Goal: Information Seeking & Learning: Learn about a topic

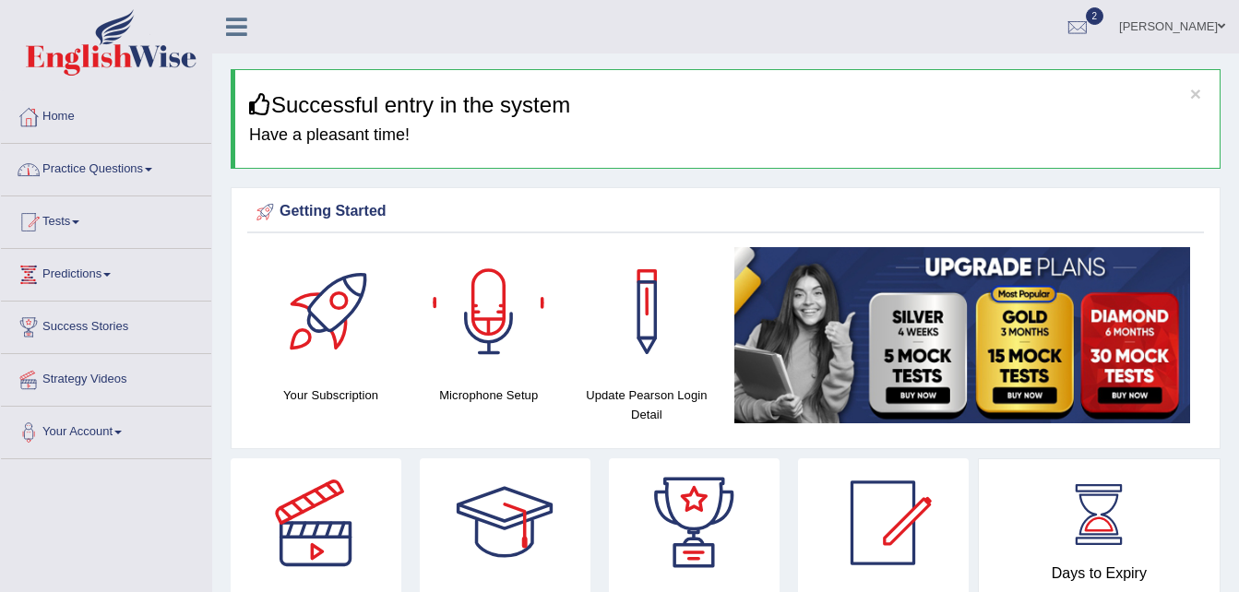
click at [69, 158] on link "Practice Questions" at bounding box center [106, 167] width 210 height 46
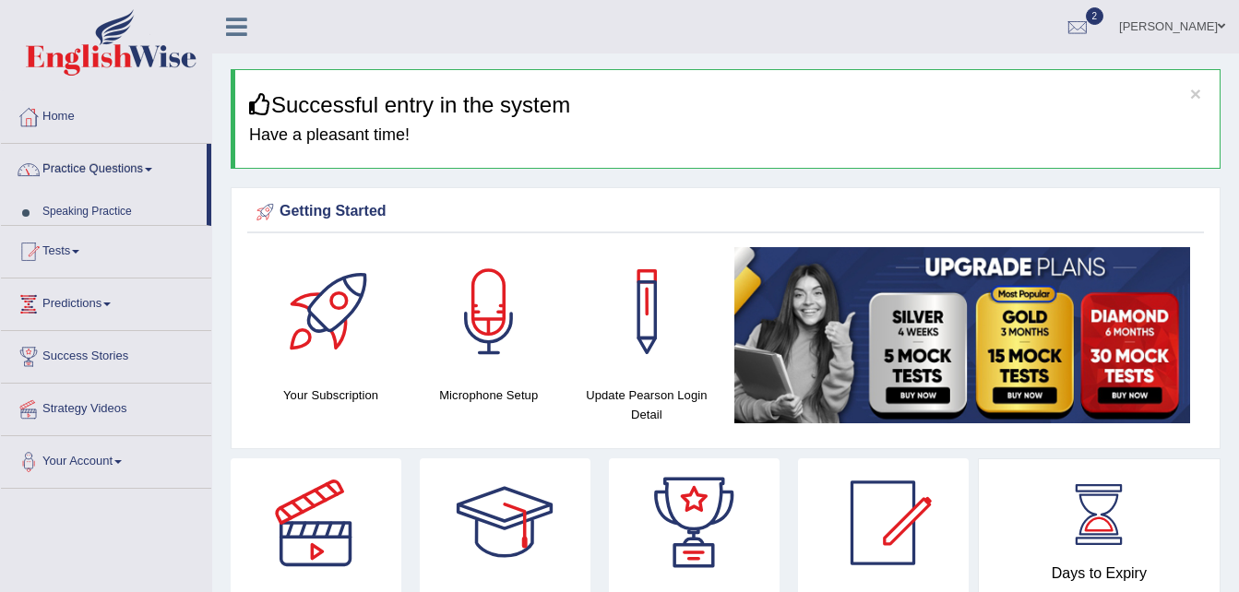
click at [69, 158] on link "Practice Questions" at bounding box center [104, 167] width 206 height 46
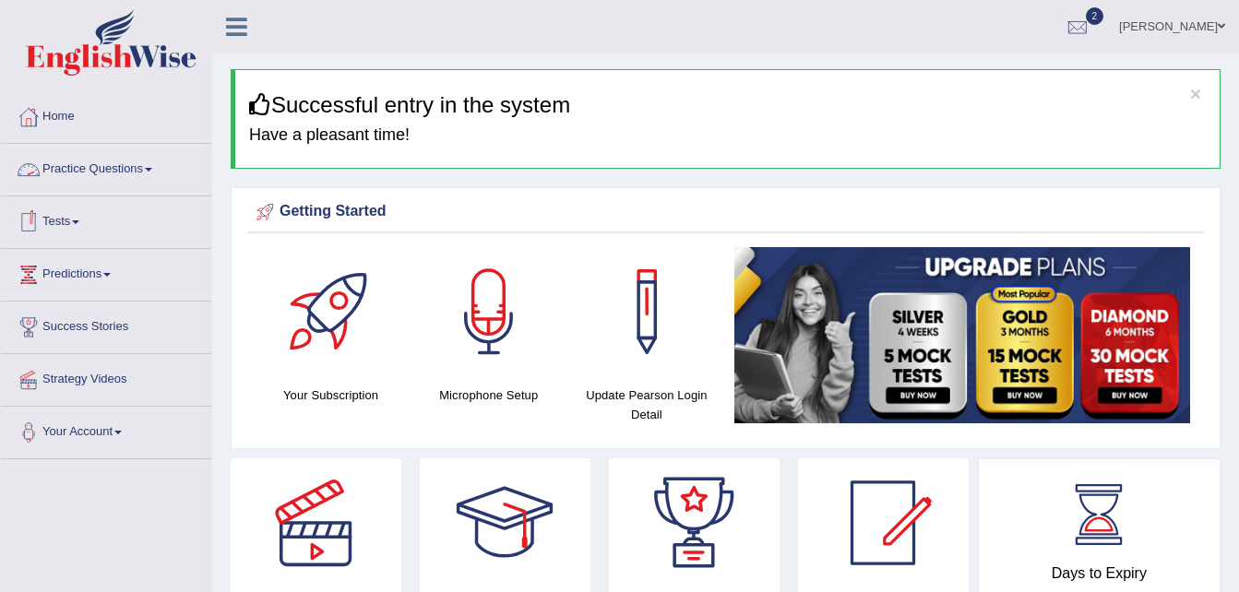
click at [115, 166] on link "Practice Questions" at bounding box center [106, 167] width 210 height 46
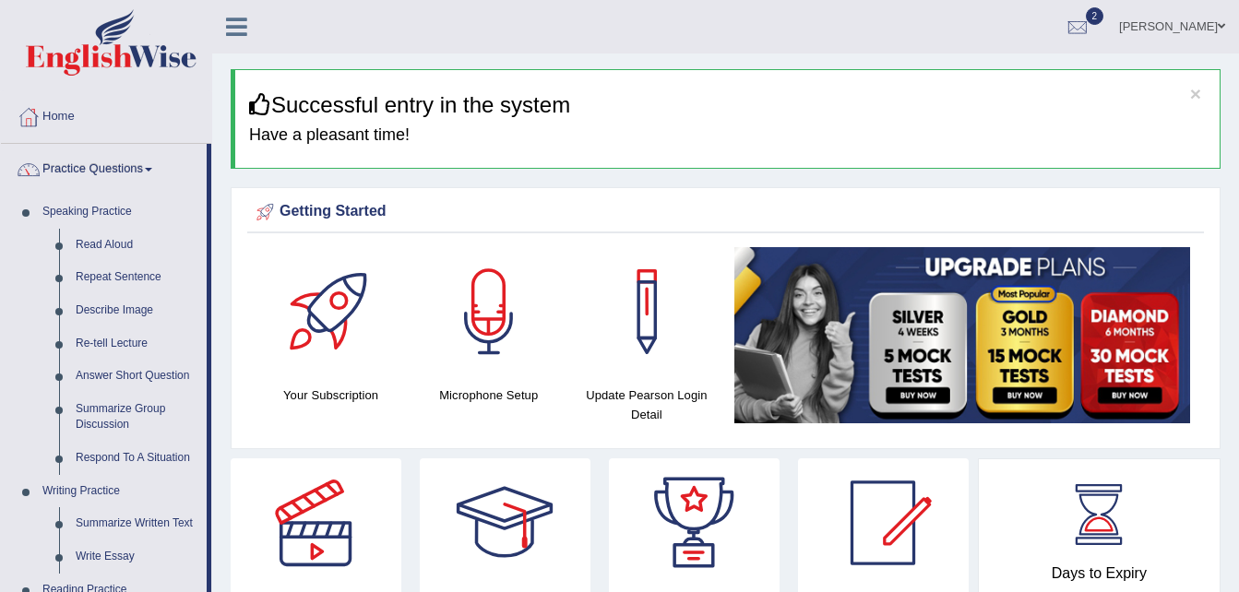
click at [115, 166] on link "Practice Questions" at bounding box center [104, 167] width 206 height 46
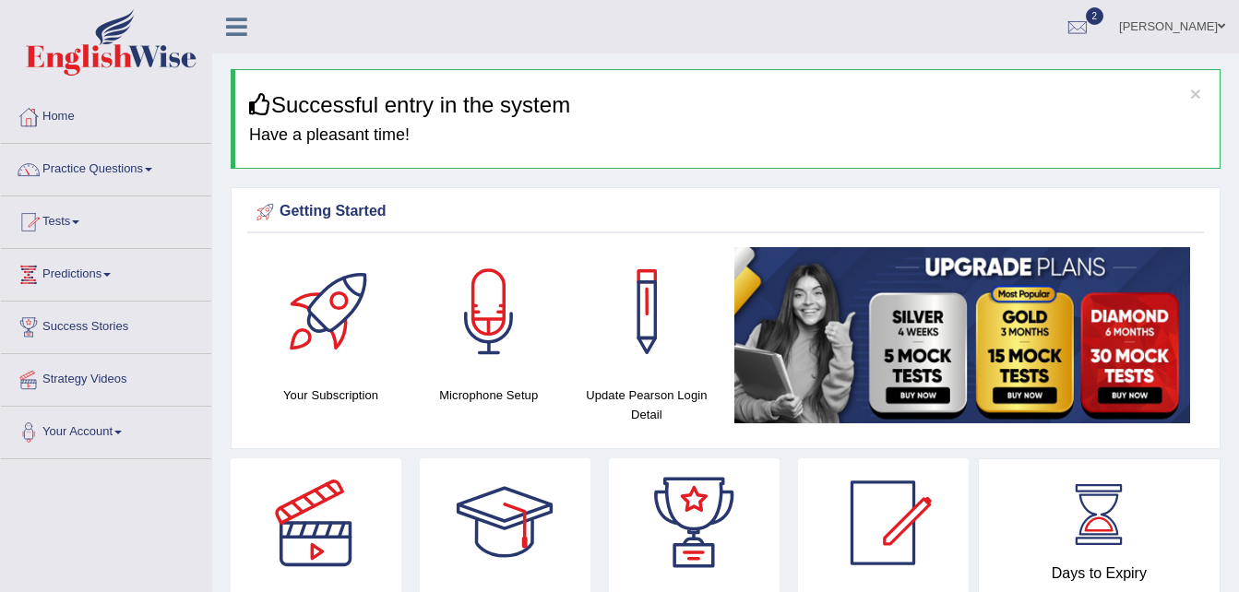
click at [139, 172] on link "Practice Questions" at bounding box center [106, 167] width 210 height 46
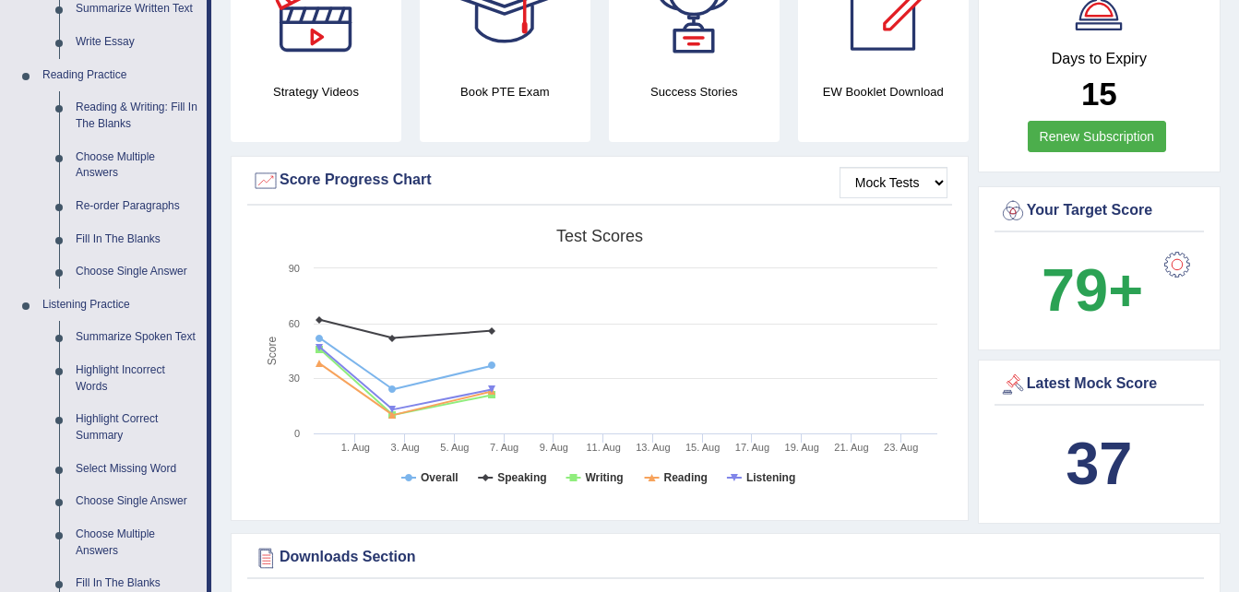
scroll to position [516, 0]
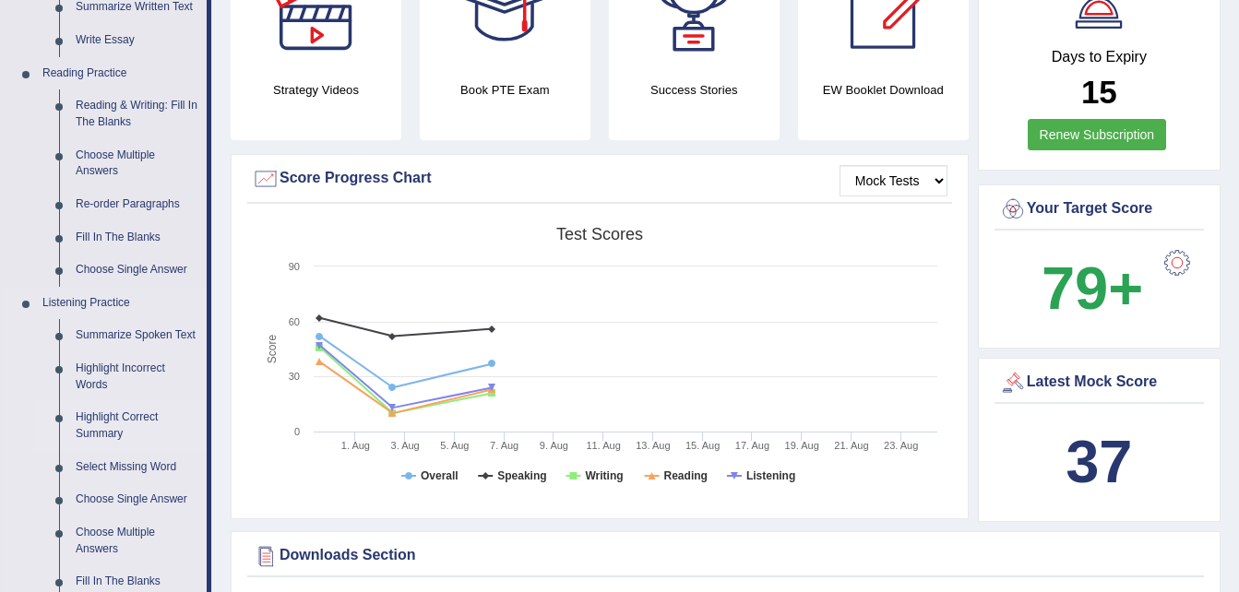
click at [112, 419] on link "Highlight Correct Summary" at bounding box center [136, 425] width 139 height 49
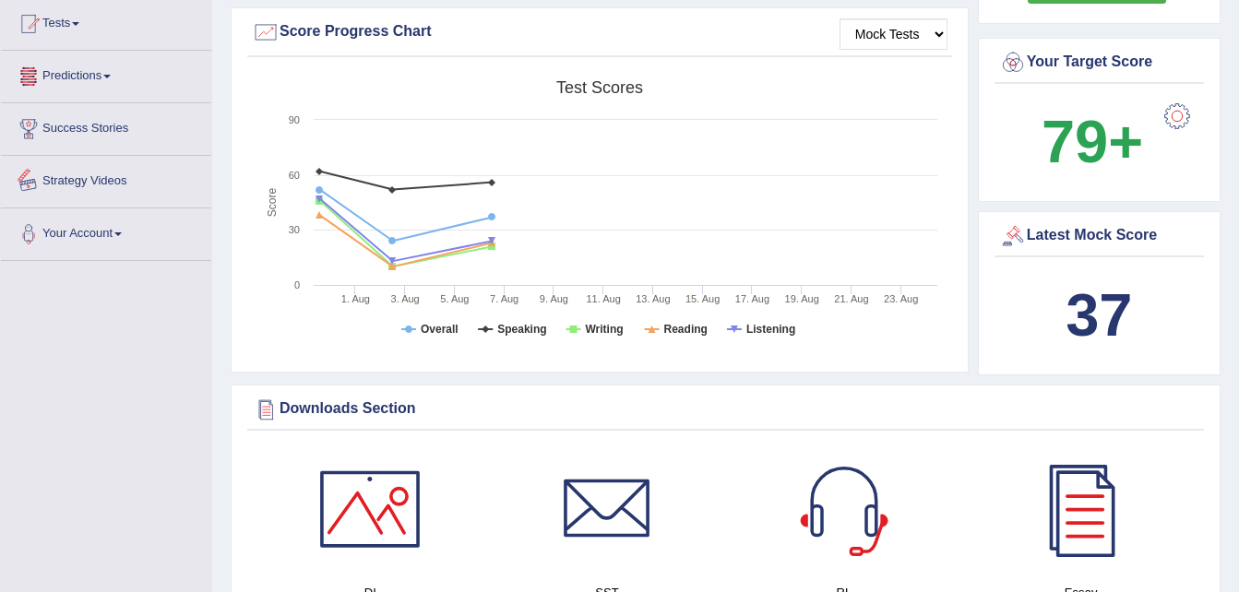
scroll to position [1174, 0]
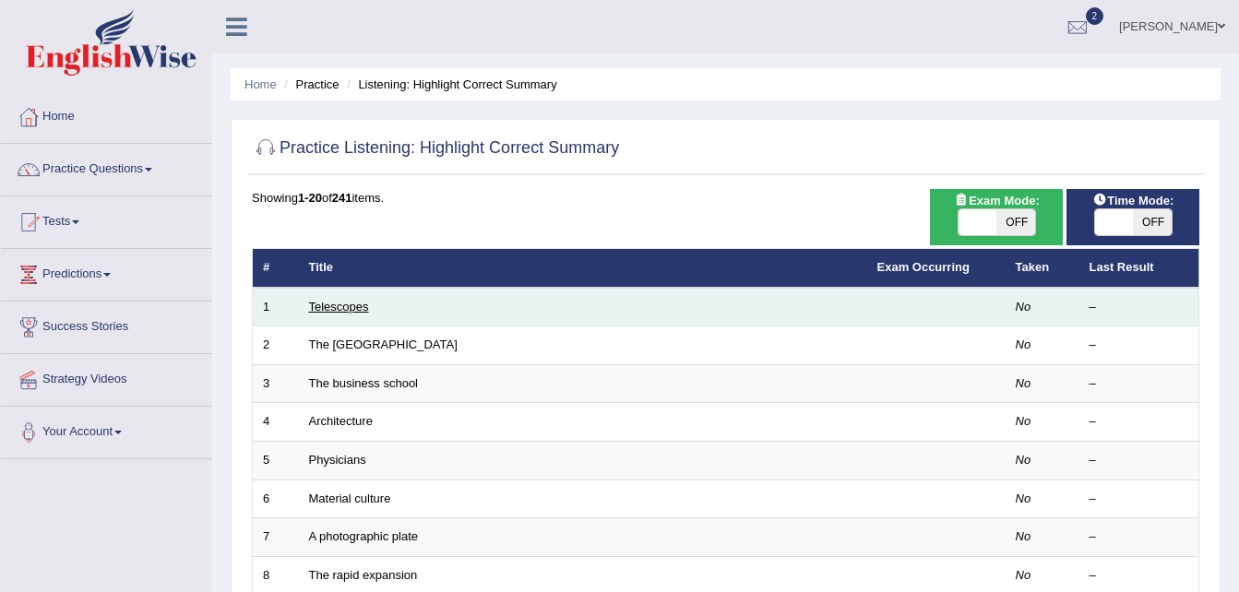
click at [352, 309] on link "Telescopes" at bounding box center [339, 307] width 60 height 14
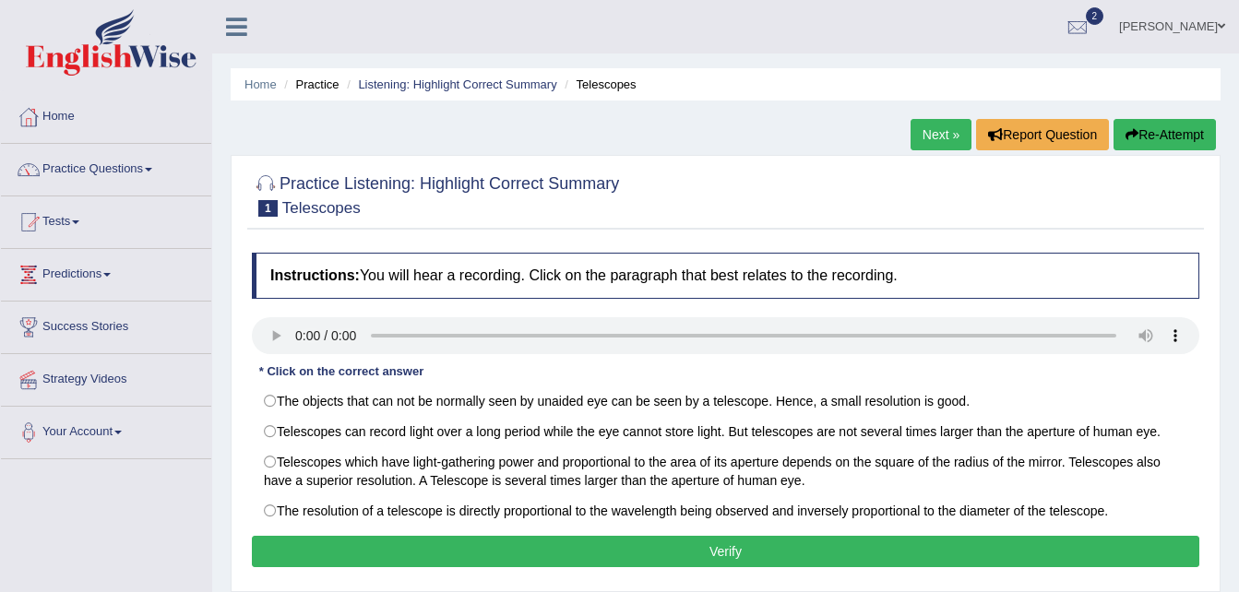
click at [825, 160] on div "Practice Listening: Highlight Correct Summary 1 Telescopes Instructions: You wi…" at bounding box center [726, 373] width 990 height 437
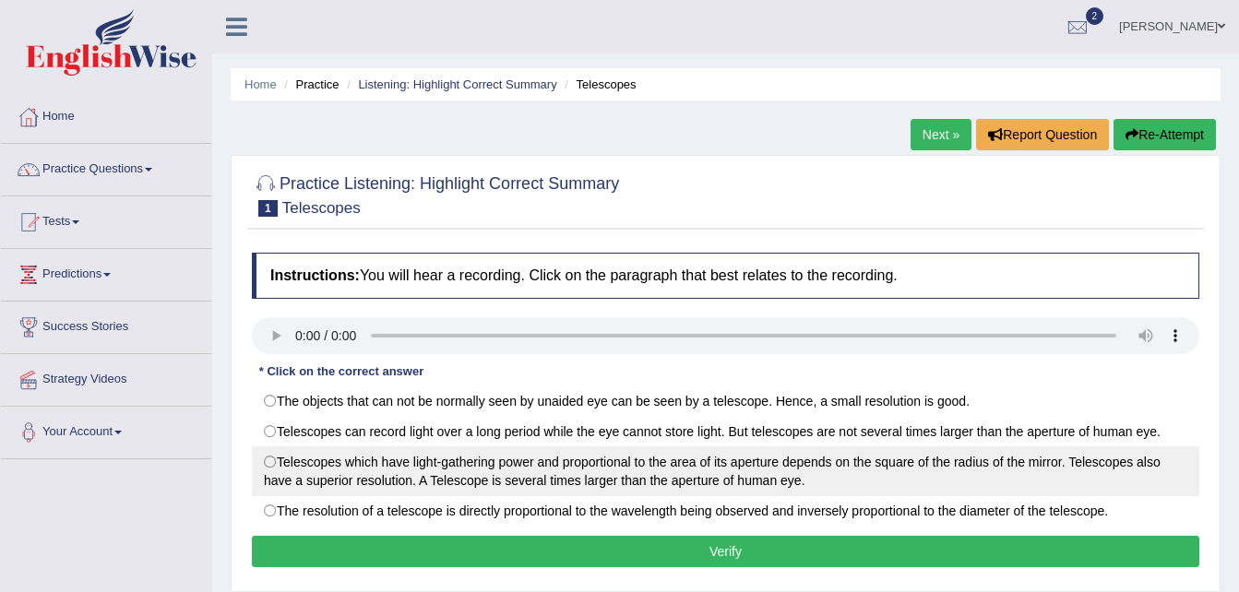
click at [620, 468] on label "Telescopes which have light-gathering power and proportional to the area of its…" at bounding box center [725, 471] width 947 height 50
radio input "true"
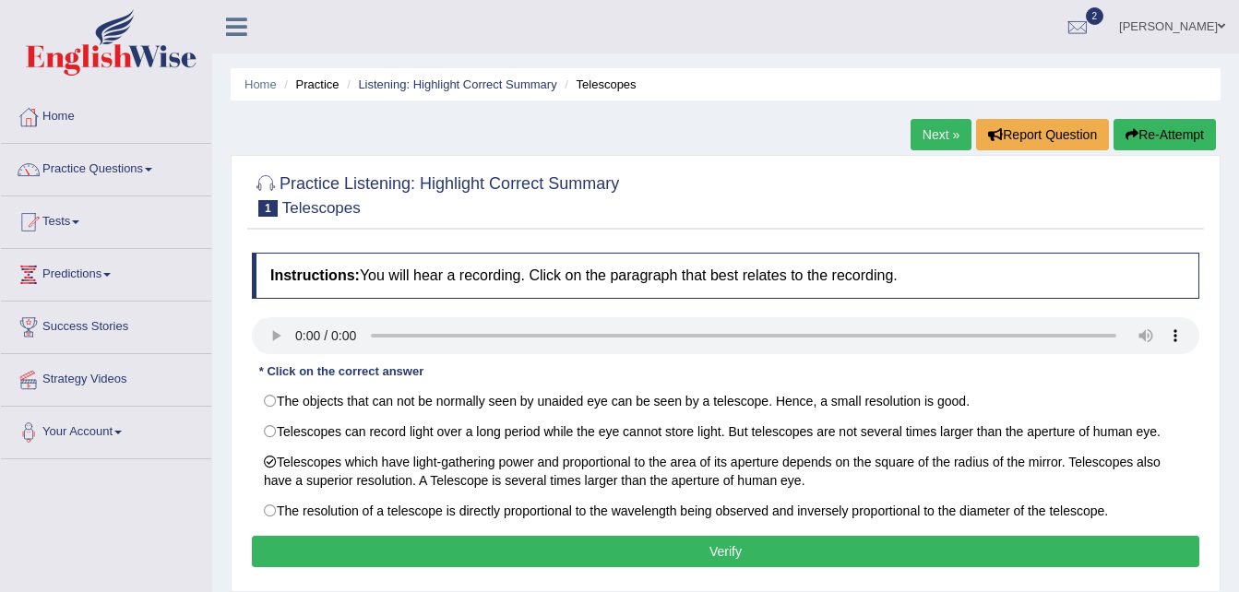
click at [737, 552] on button "Verify" at bounding box center [725, 551] width 947 height 31
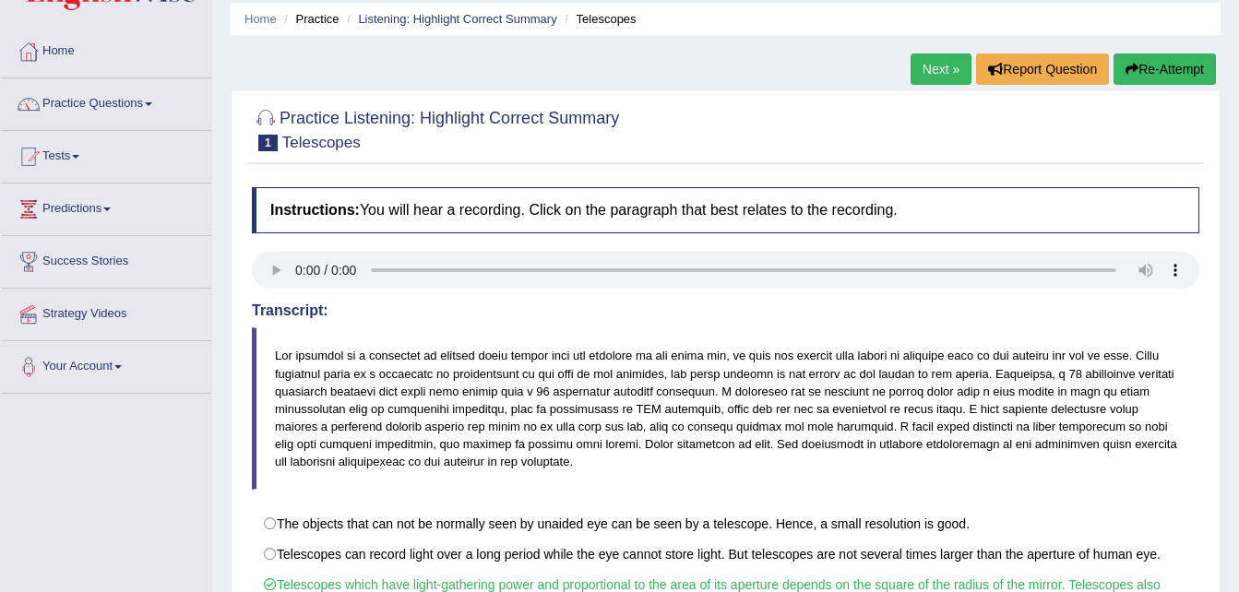
scroll to position [44, 0]
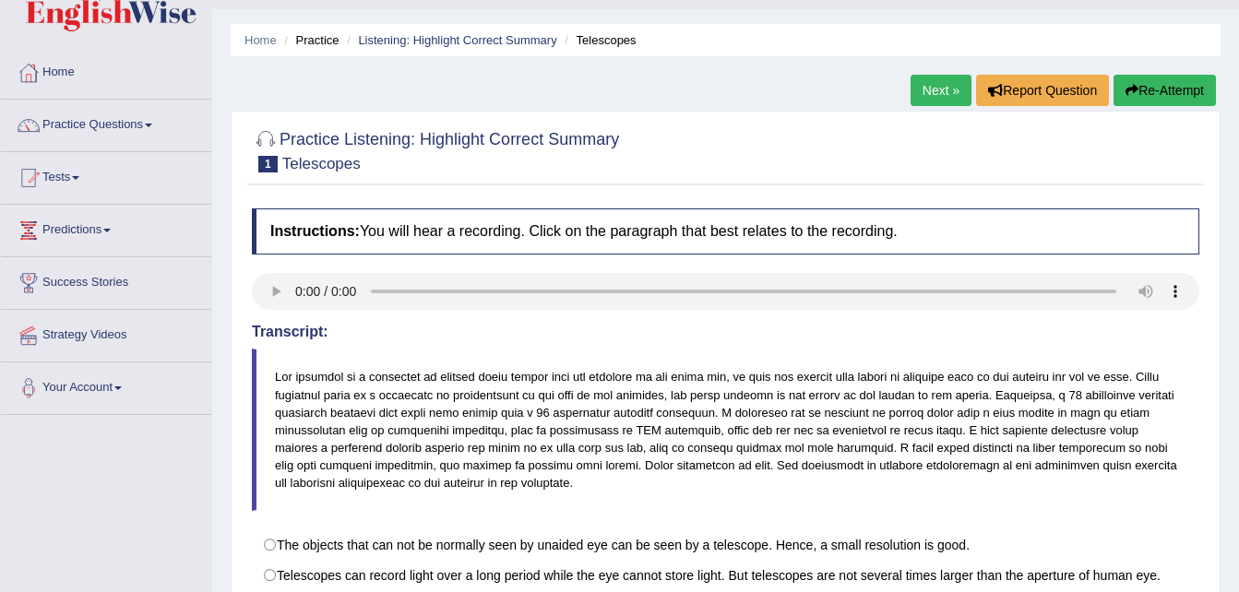
click at [952, 91] on link "Next »" at bounding box center [940, 90] width 61 height 31
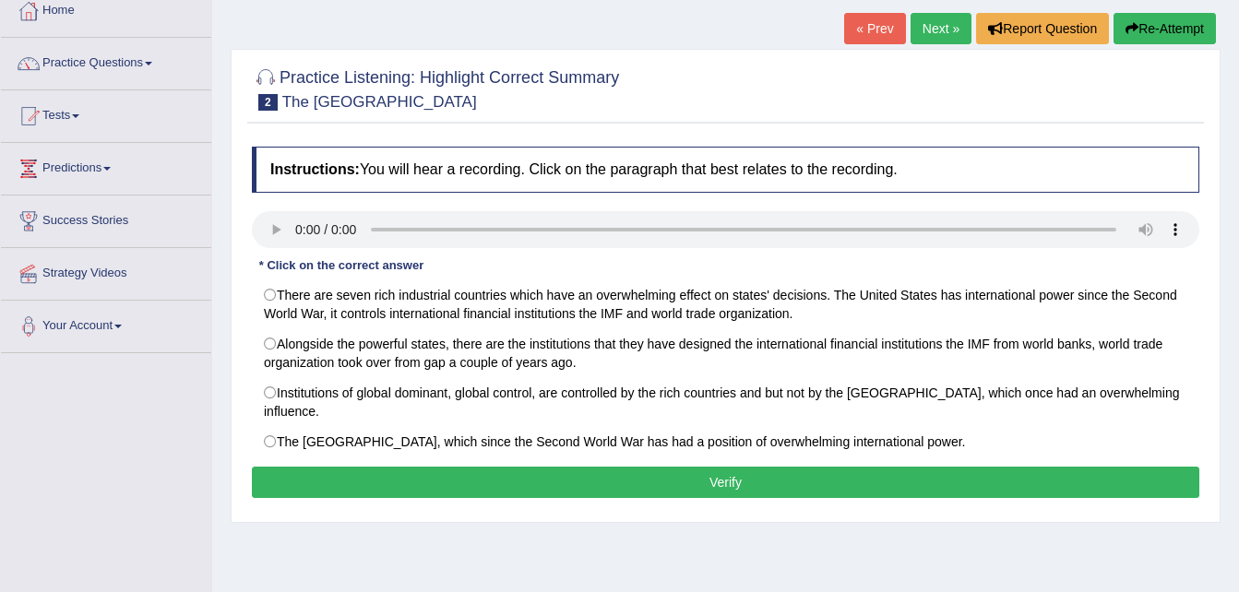
scroll to position [111, 0]
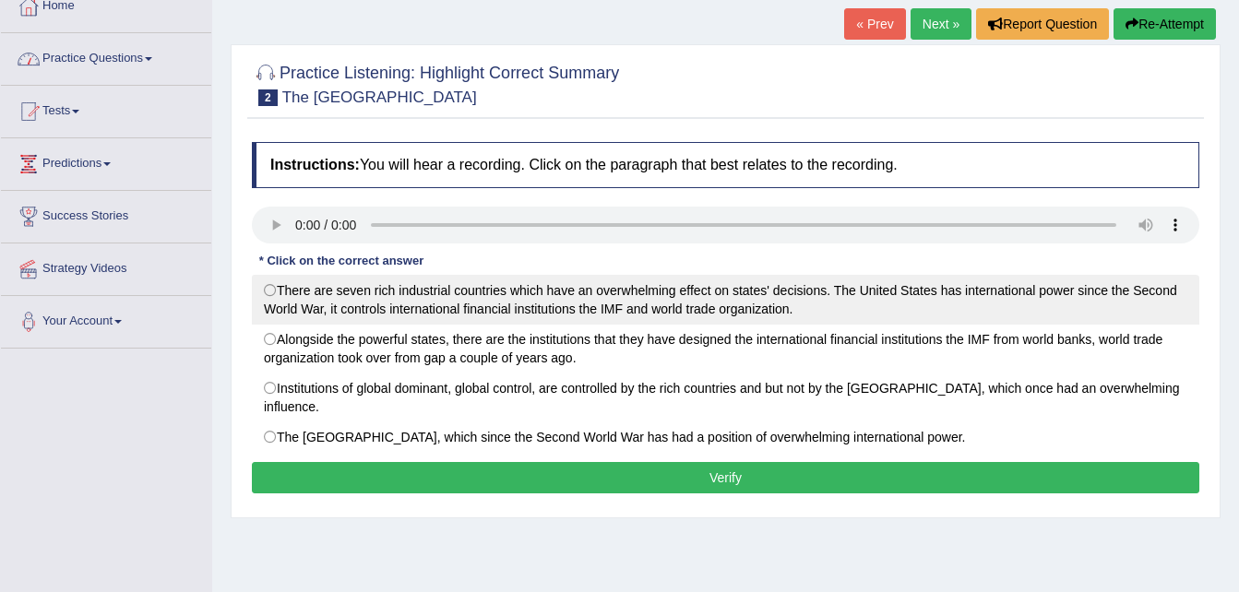
click at [374, 305] on label "There are seven rich industrial countries which have an overwhelming effect on …" at bounding box center [725, 300] width 947 height 50
radio input "true"
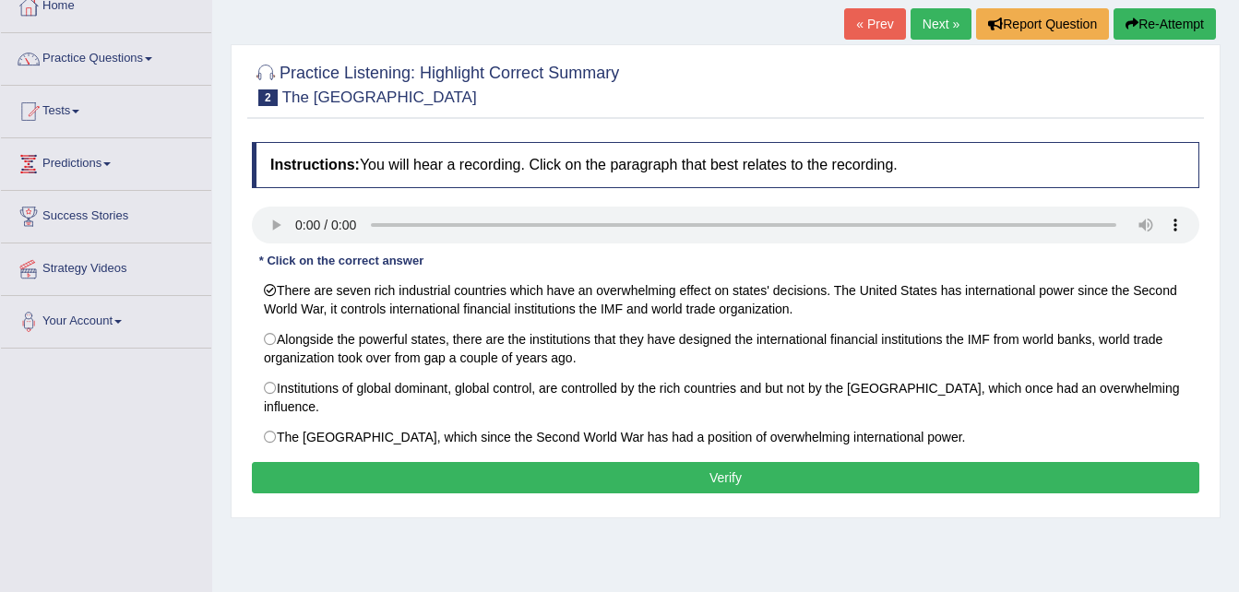
click at [751, 466] on button "Verify" at bounding box center [725, 477] width 947 height 31
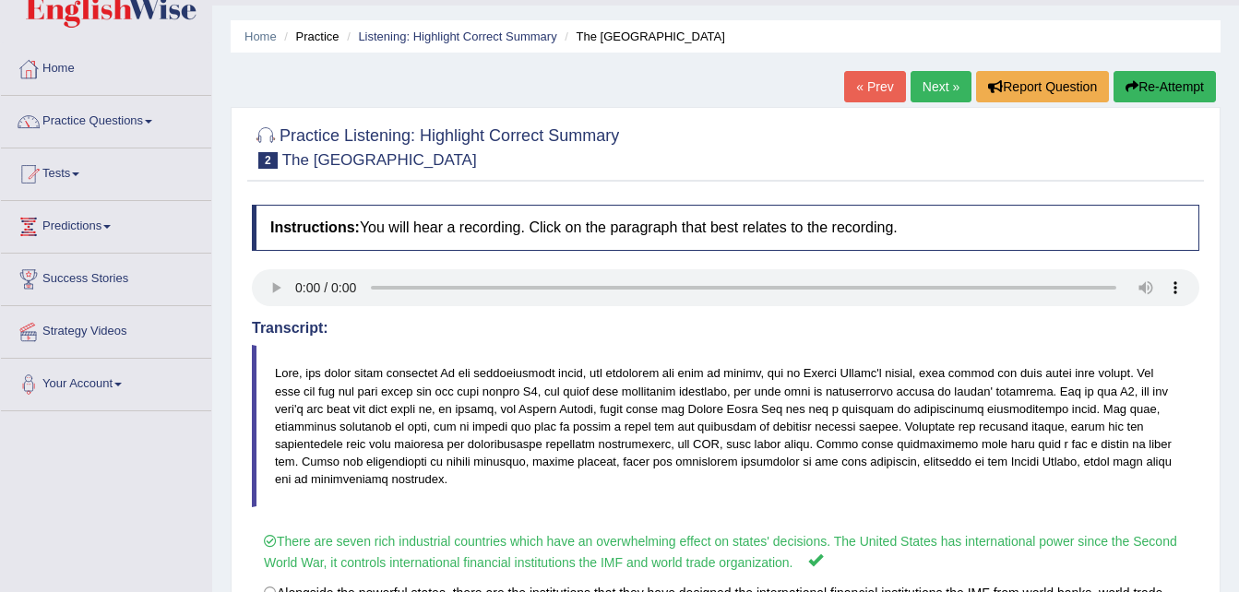
scroll to position [37, 0]
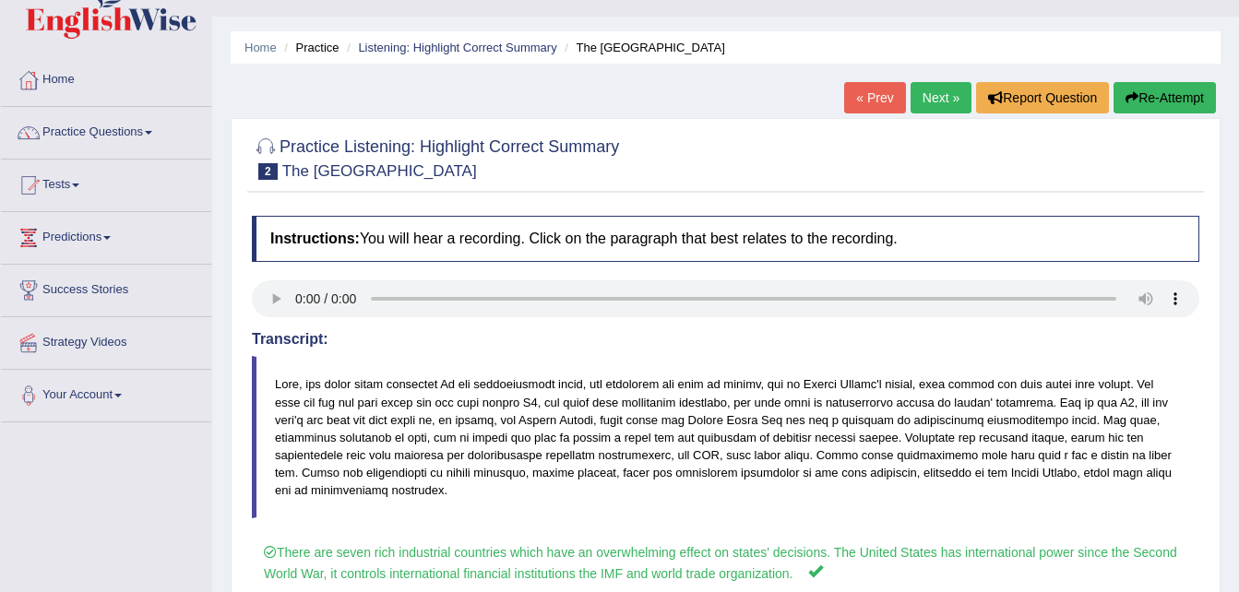
click at [950, 91] on link "Next »" at bounding box center [940, 97] width 61 height 31
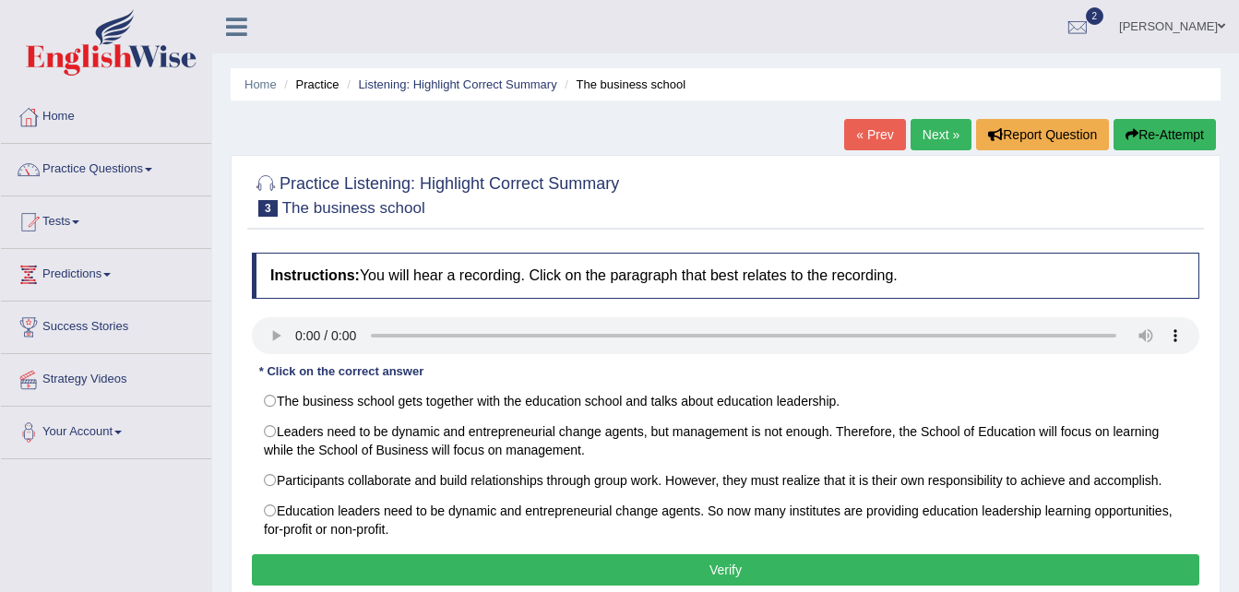
click at [720, 125] on div "Home Practice Listening: Highlight Correct Summary The business school « Prev N…" at bounding box center [725, 461] width 1026 height 922
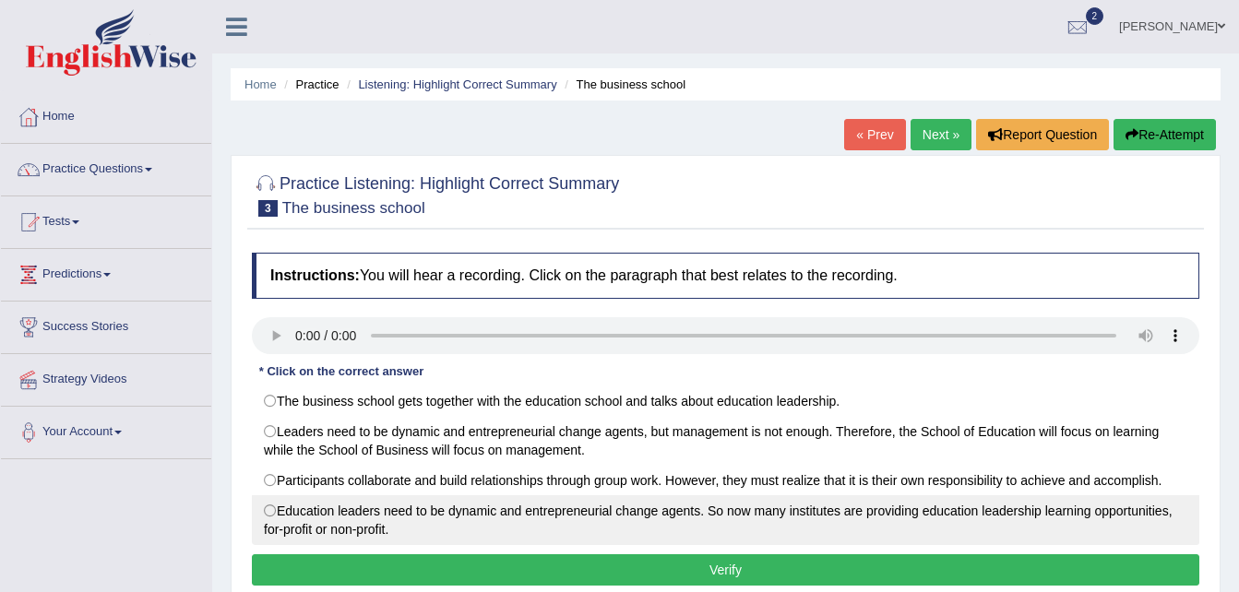
click at [542, 519] on label "Education leaders need to be dynamic and entrepreneurial change agents. So now …" at bounding box center [725, 520] width 947 height 50
radio input "true"
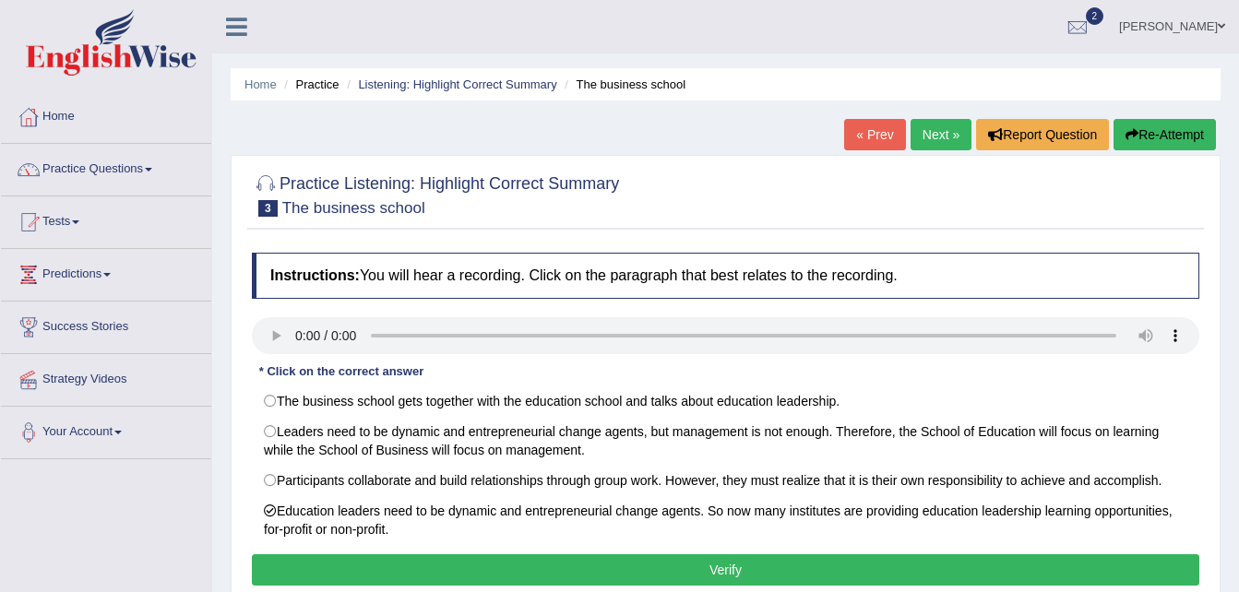
click at [750, 574] on button "Verify" at bounding box center [725, 569] width 947 height 31
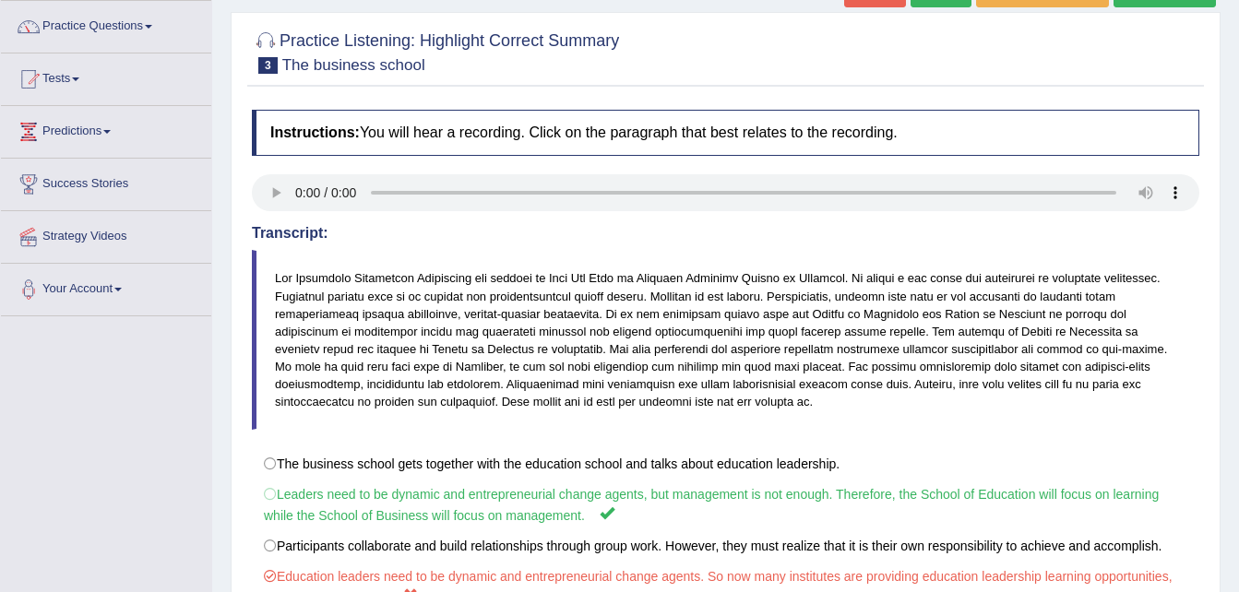
scroll to position [81, 0]
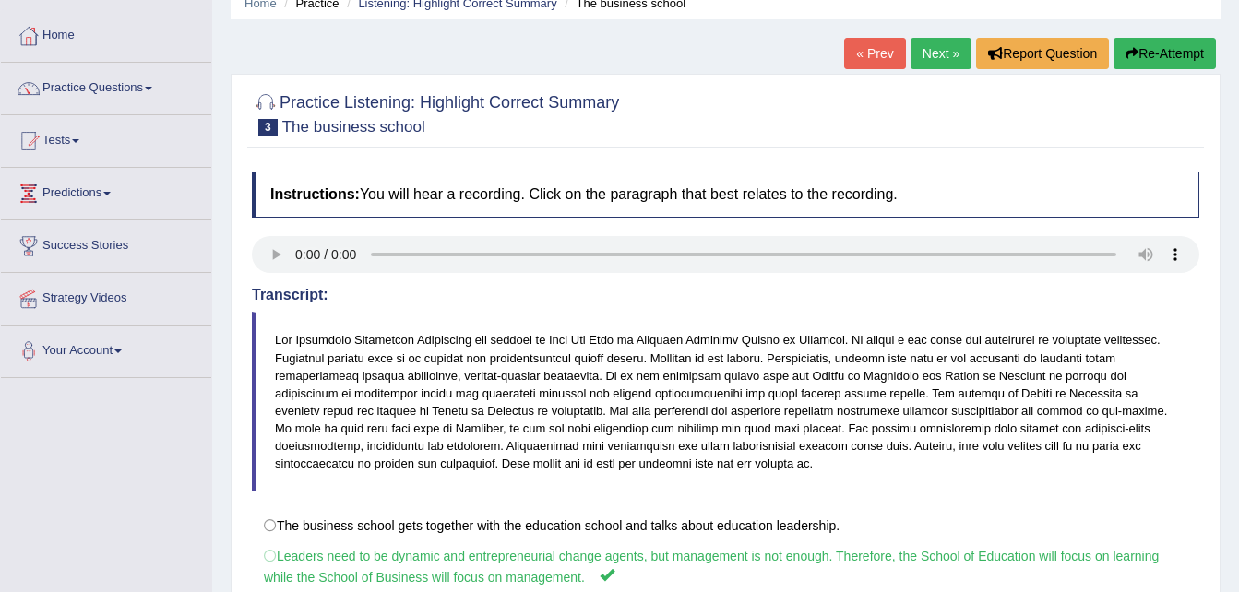
click at [943, 50] on link "Next »" at bounding box center [940, 53] width 61 height 31
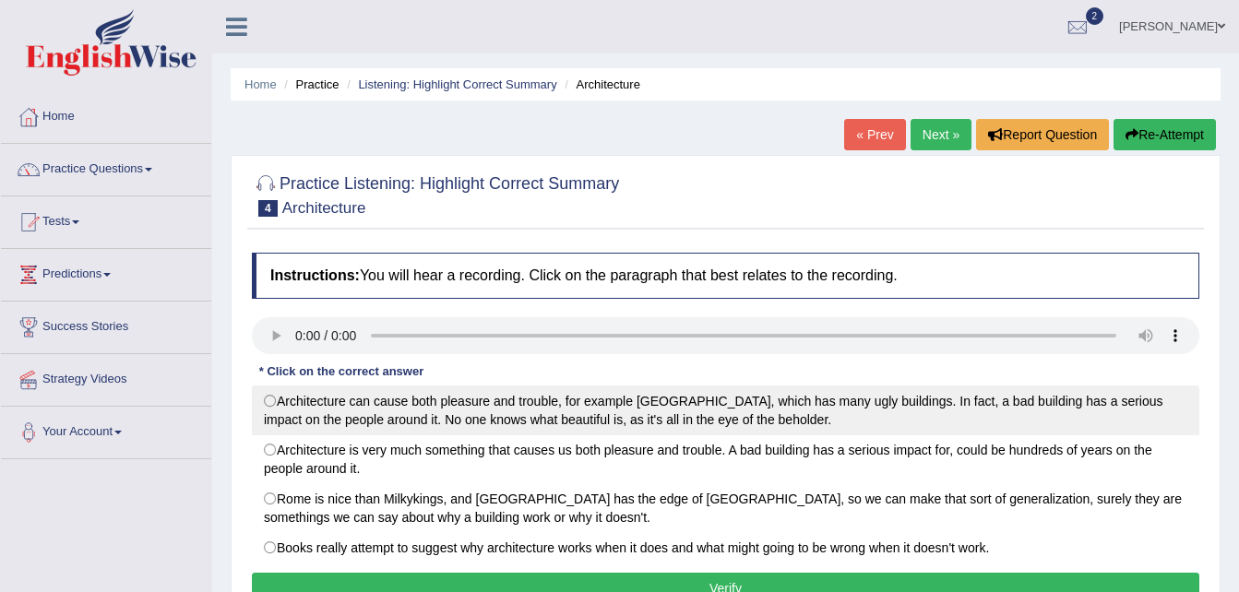
click at [314, 405] on label "Architecture can cause both pleasure and trouble, for example [GEOGRAPHIC_DATA]…" at bounding box center [725, 411] width 947 height 50
radio input "true"
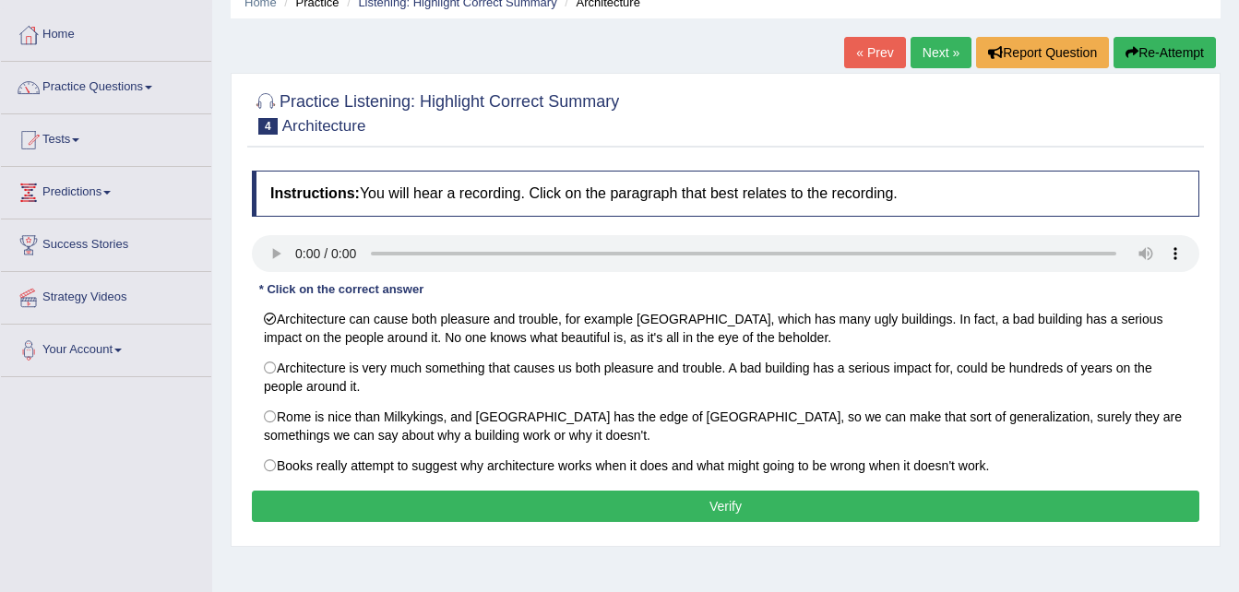
scroll to position [111, 0]
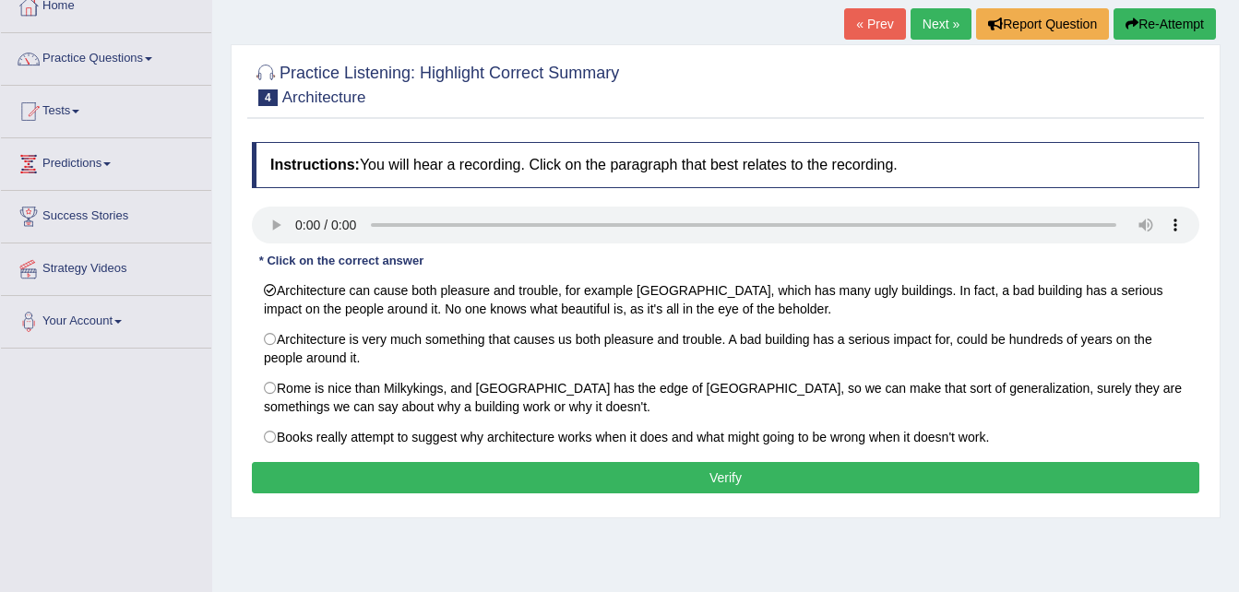
click at [785, 466] on button "Verify" at bounding box center [725, 477] width 947 height 31
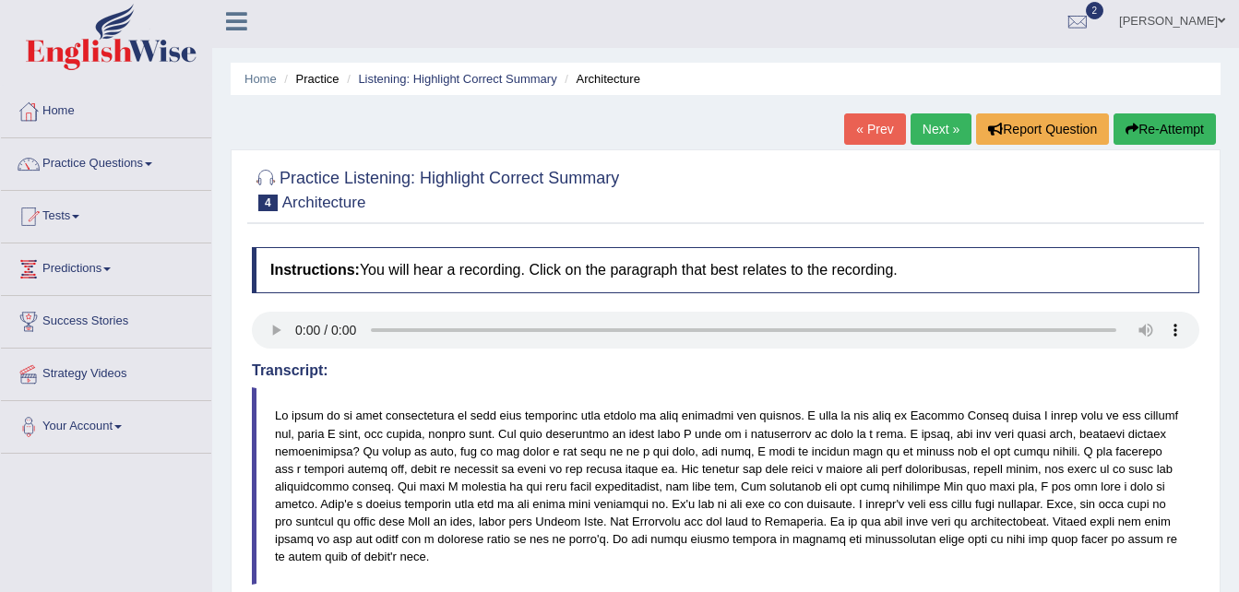
scroll to position [0, 0]
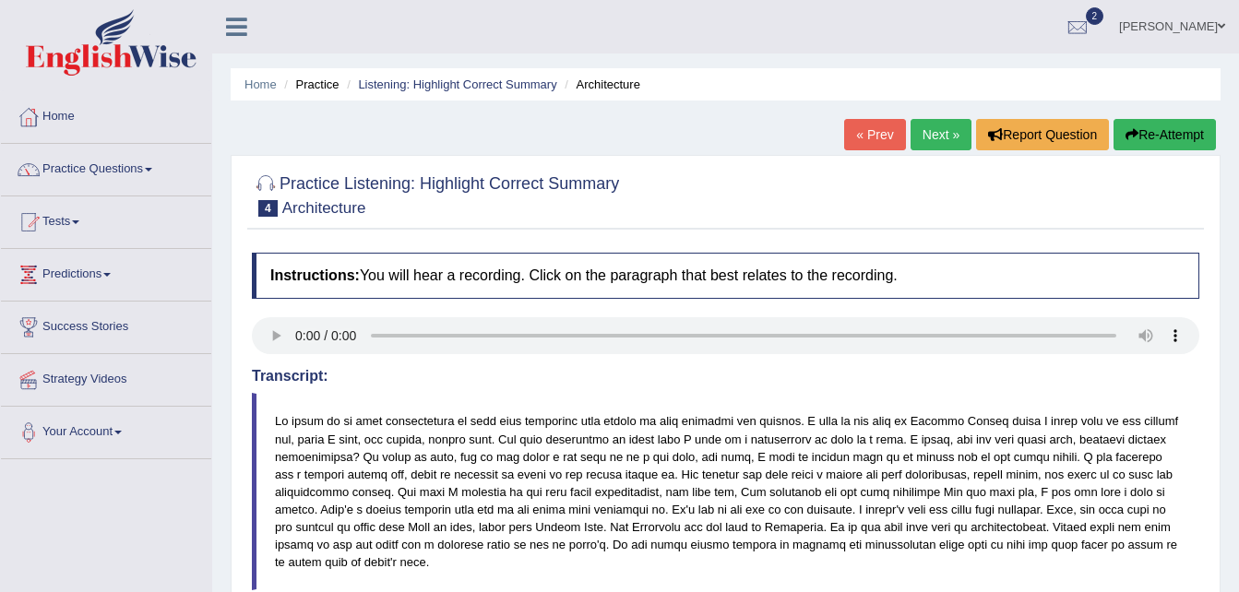
click at [952, 132] on link "Next »" at bounding box center [940, 134] width 61 height 31
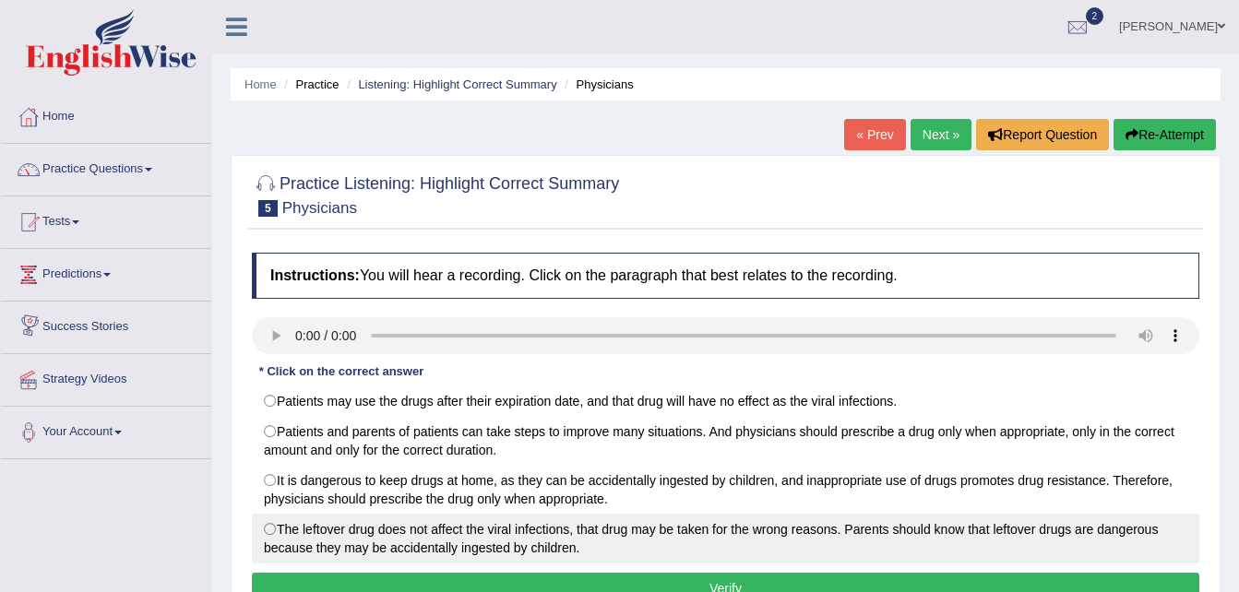
click at [357, 531] on label "The leftover drug does not affect the viral infections, that drug may be taken …" at bounding box center [725, 539] width 947 height 50
radio input "true"
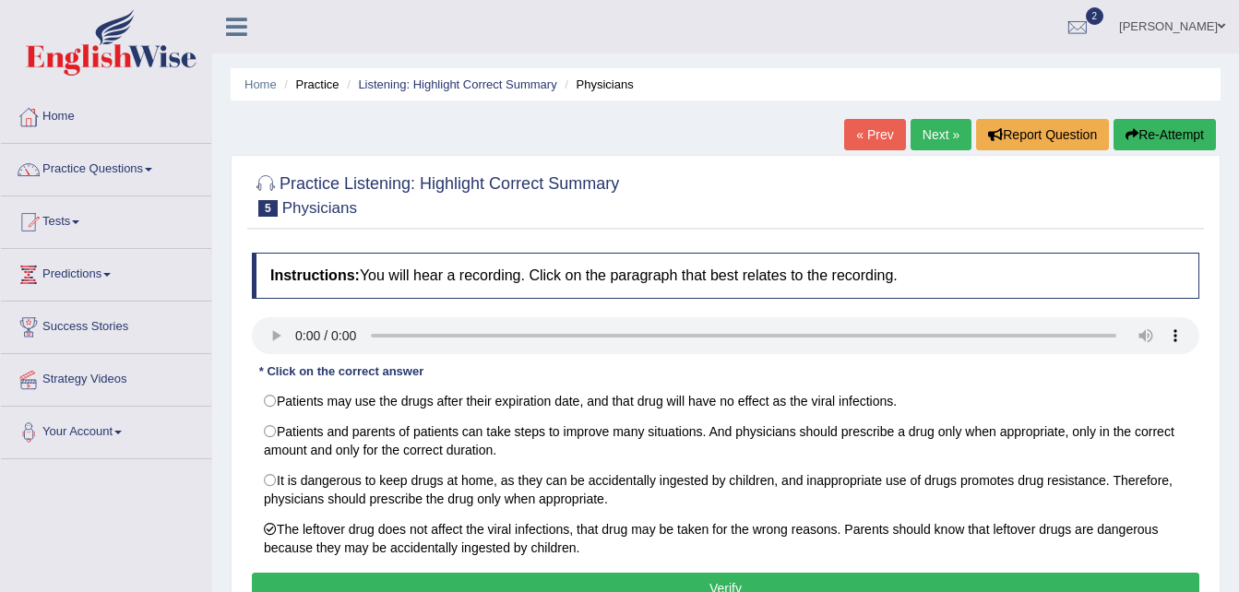
click at [715, 587] on button "Verify" at bounding box center [725, 588] width 947 height 31
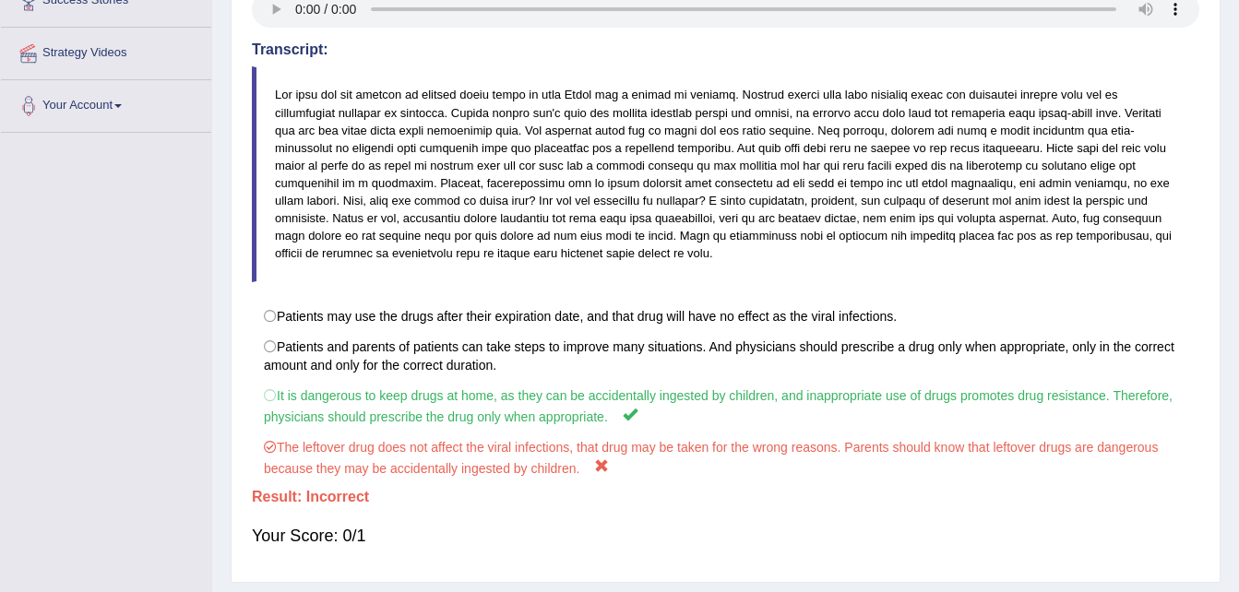
scroll to position [332, 0]
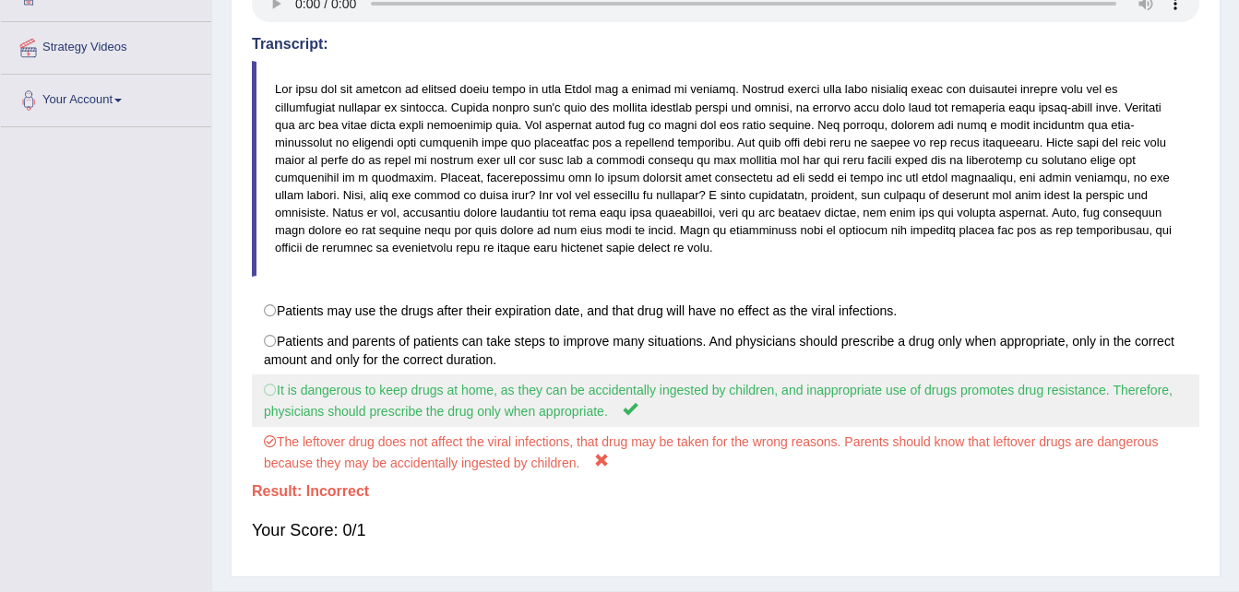
click at [999, 409] on label "It is dangerous to keep drugs at home, as they can be accidentally ingested by …" at bounding box center [725, 400] width 947 height 53
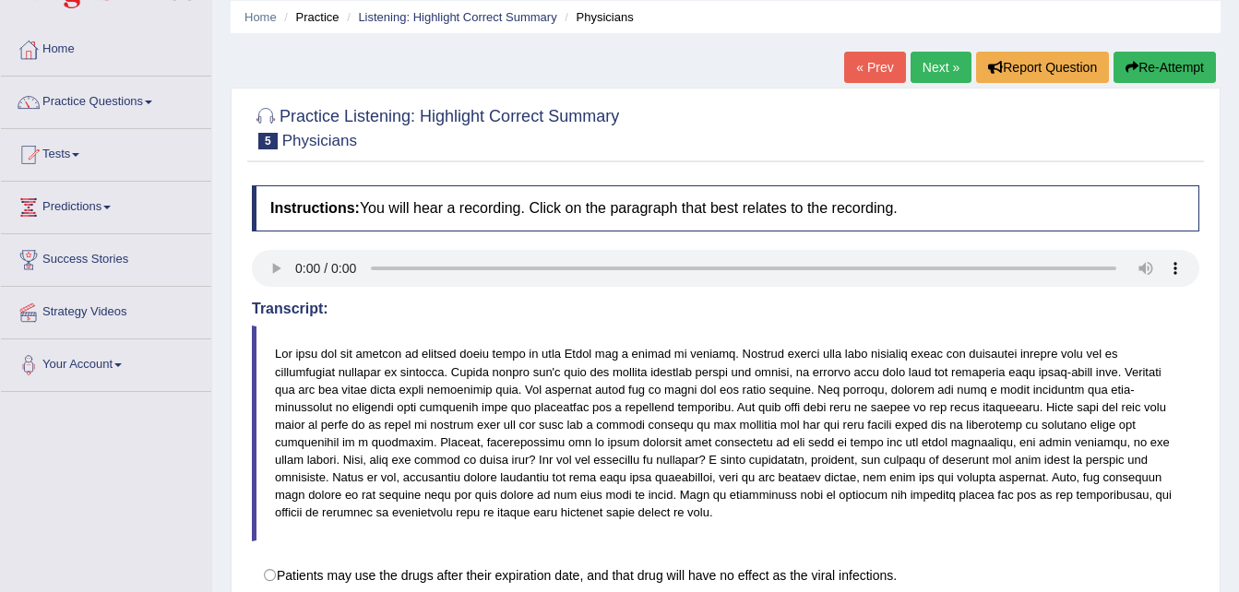
scroll to position [62, 0]
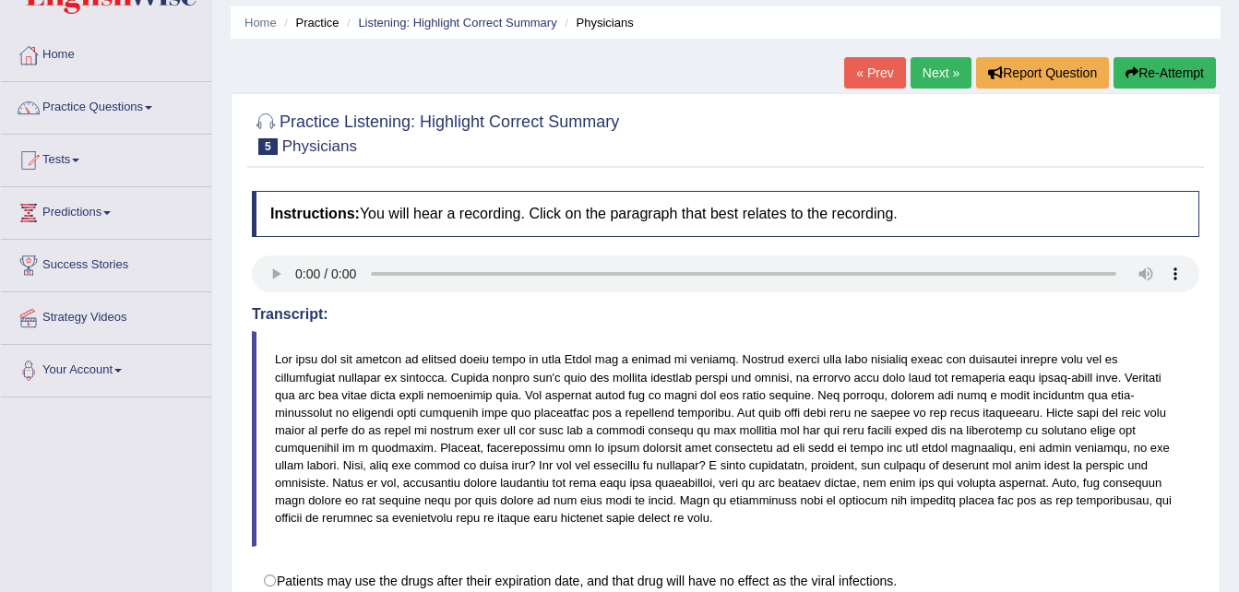
click at [943, 82] on link "Next »" at bounding box center [940, 72] width 61 height 31
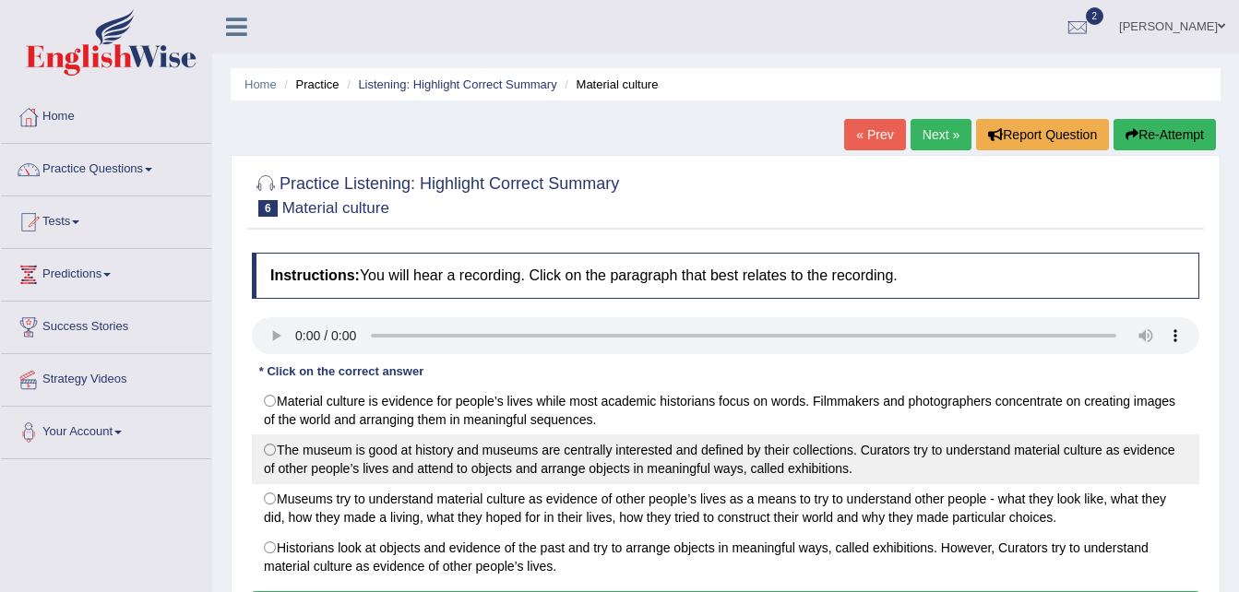
click at [434, 460] on label "The museum is good at history and museums are centrally interested and defined …" at bounding box center [725, 459] width 947 height 50
radio input "true"
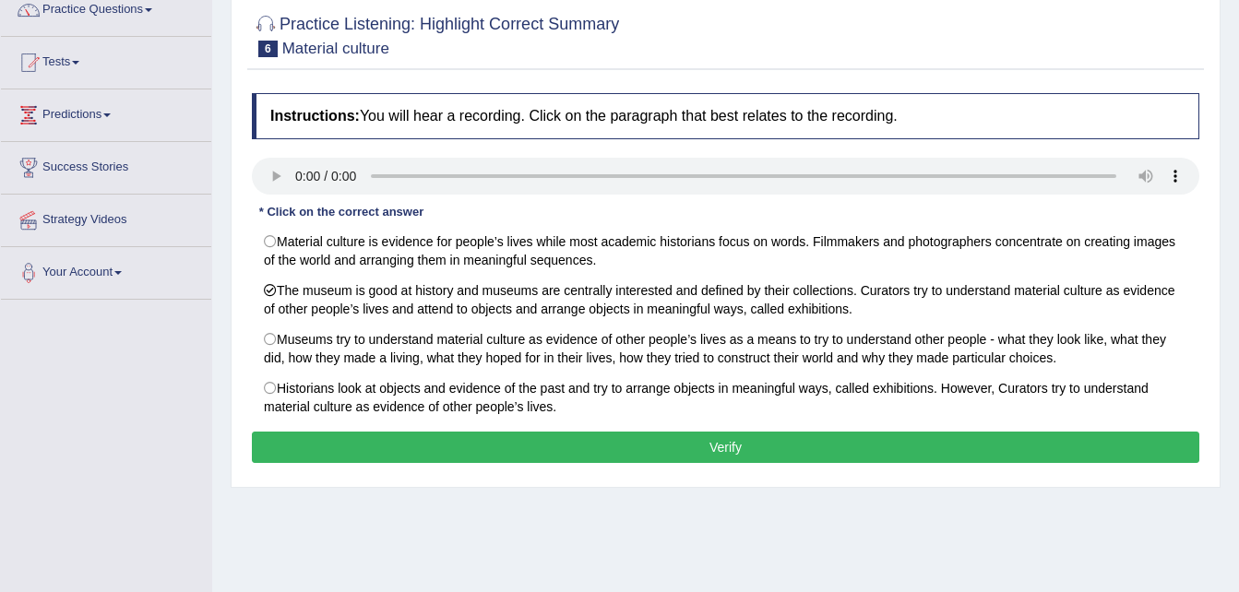
scroll to position [196, 0]
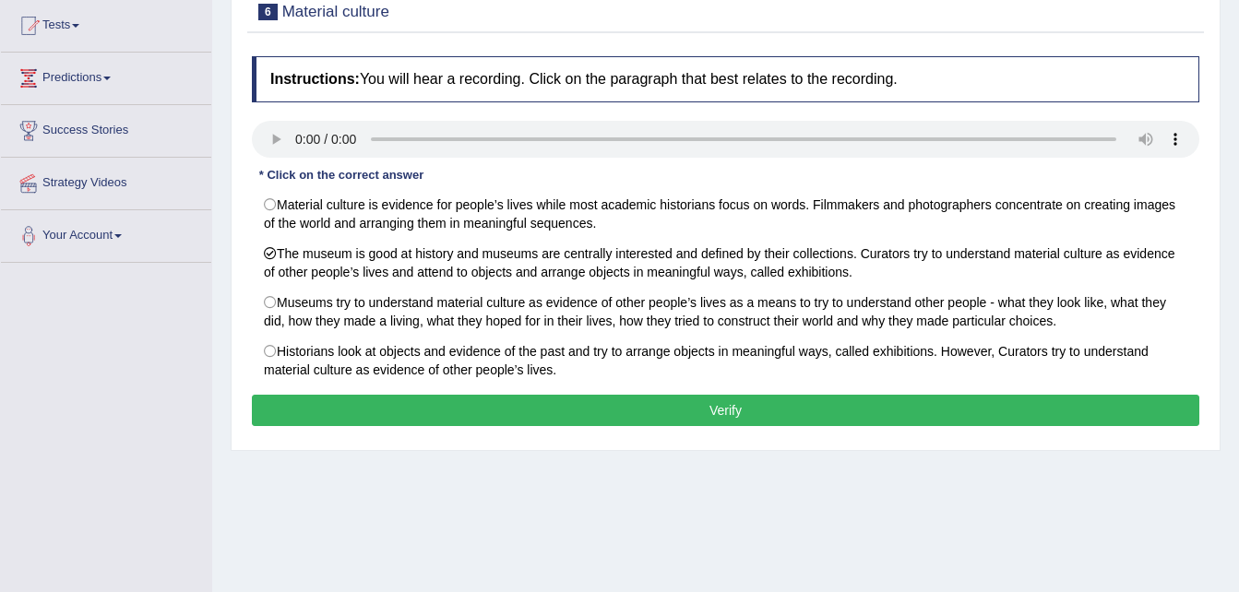
click at [1062, 397] on div "Instructions: You will hear a recording. Click on the paragraph that best relat…" at bounding box center [725, 244] width 956 height 394
click at [1058, 410] on button "Verify" at bounding box center [725, 410] width 947 height 31
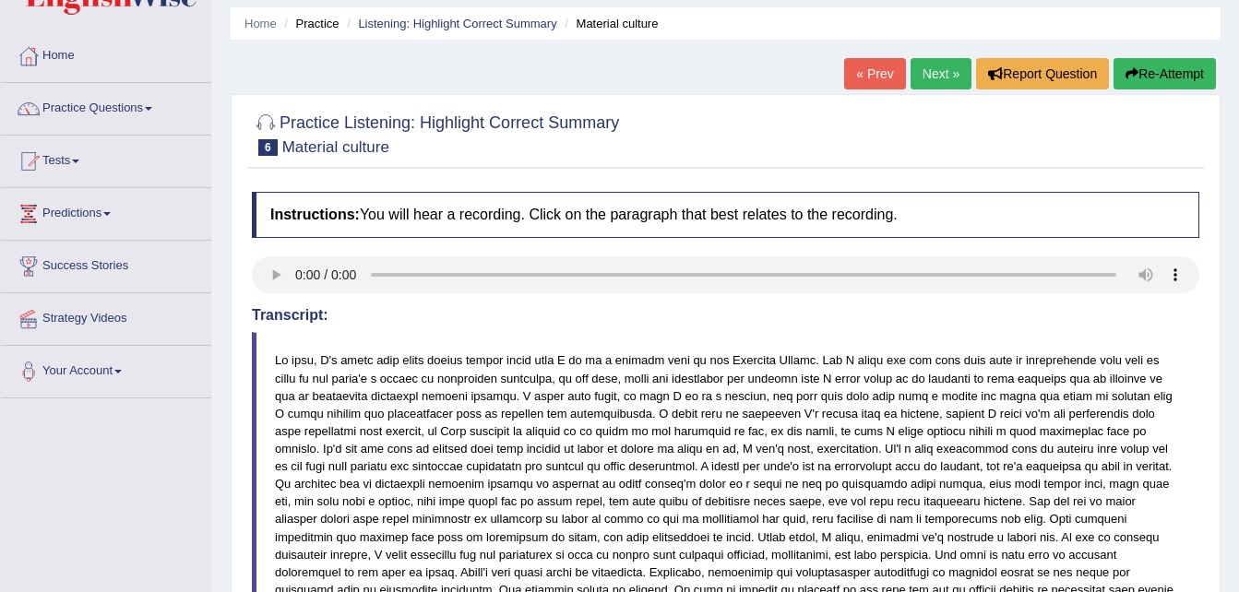
scroll to position [25, 0]
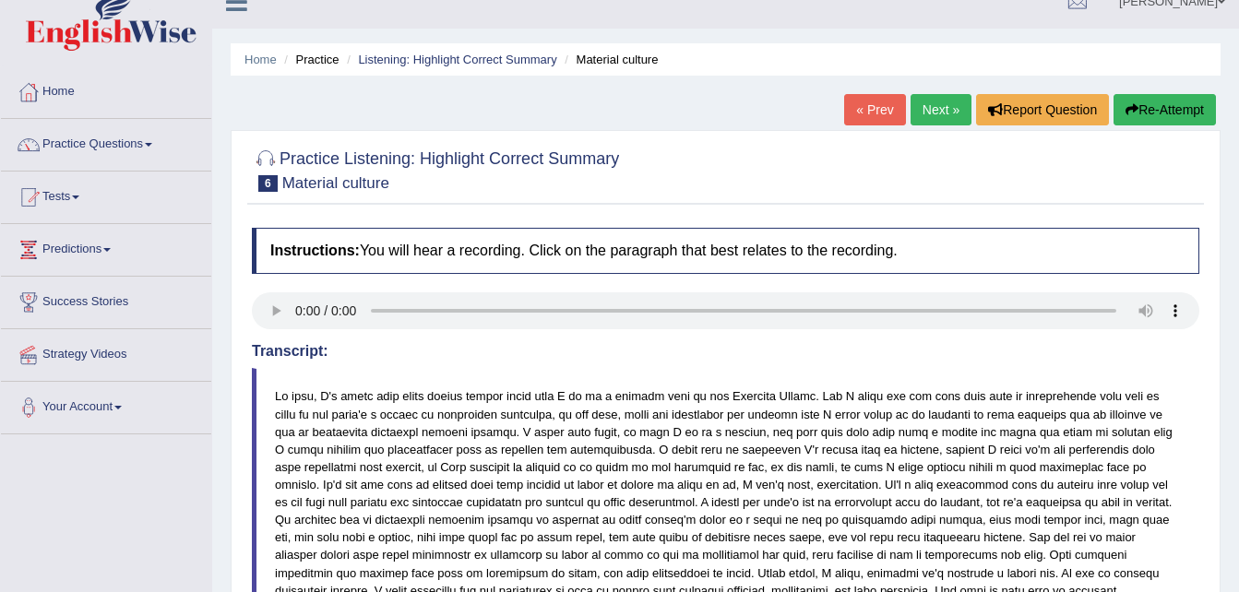
click at [943, 110] on link "Next »" at bounding box center [940, 109] width 61 height 31
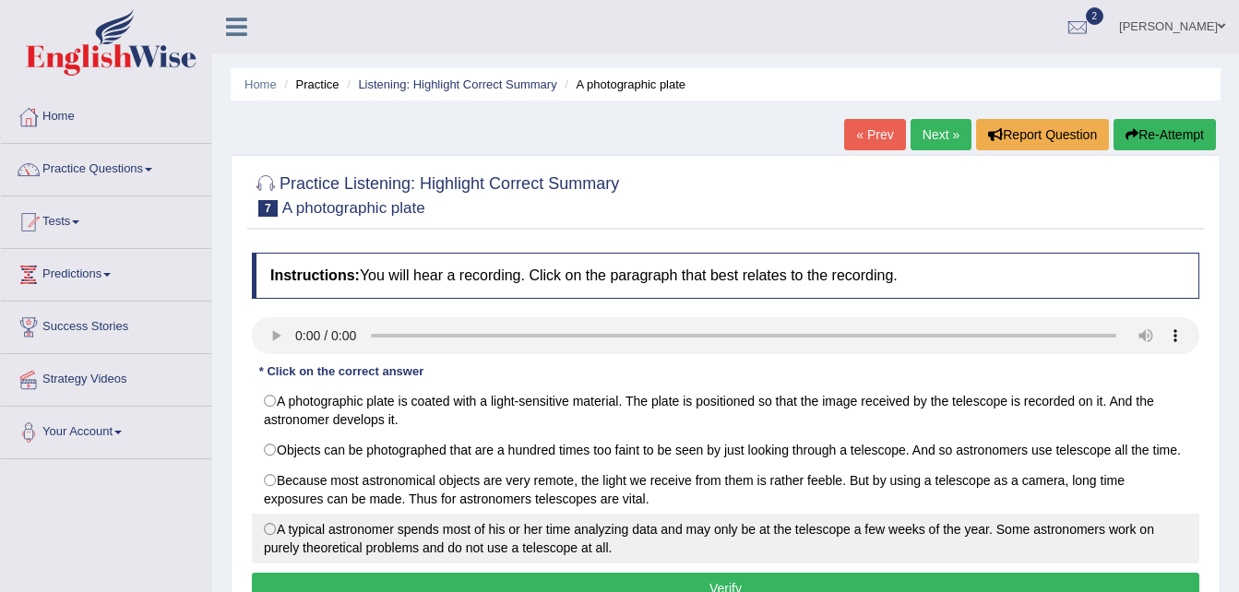
click at [524, 535] on label "A typical astronomer spends most of his or her time analyzing data and may only…" at bounding box center [725, 539] width 947 height 50
radio input "true"
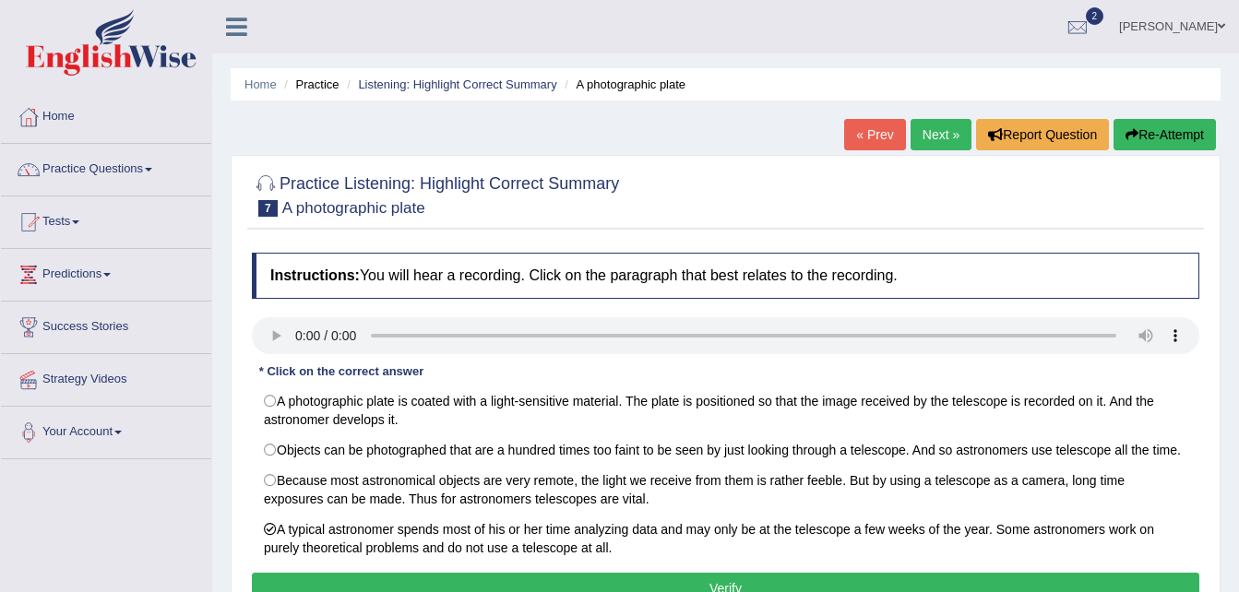
click at [713, 590] on button "Verify" at bounding box center [725, 588] width 947 height 31
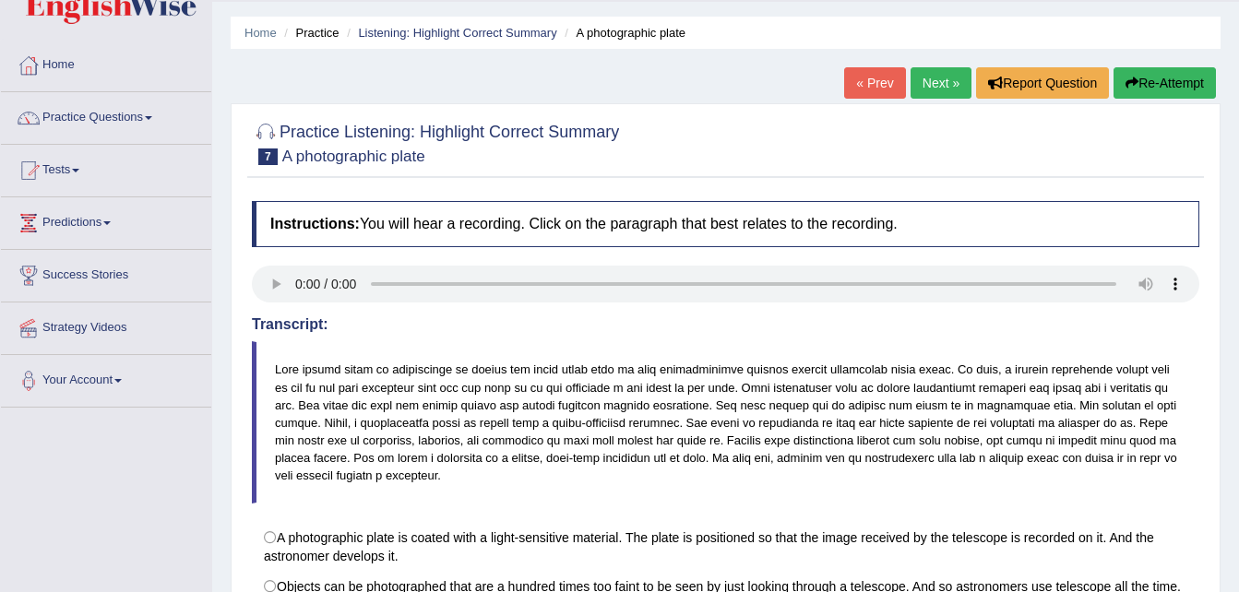
scroll to position [25, 0]
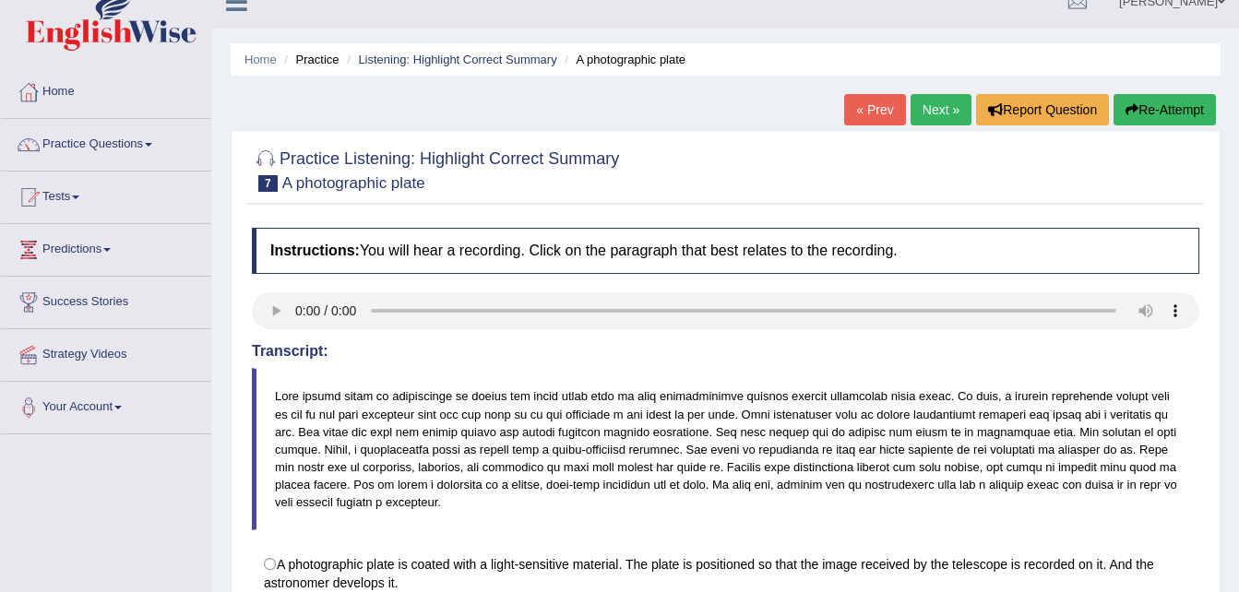
click at [954, 107] on link "Next »" at bounding box center [940, 109] width 61 height 31
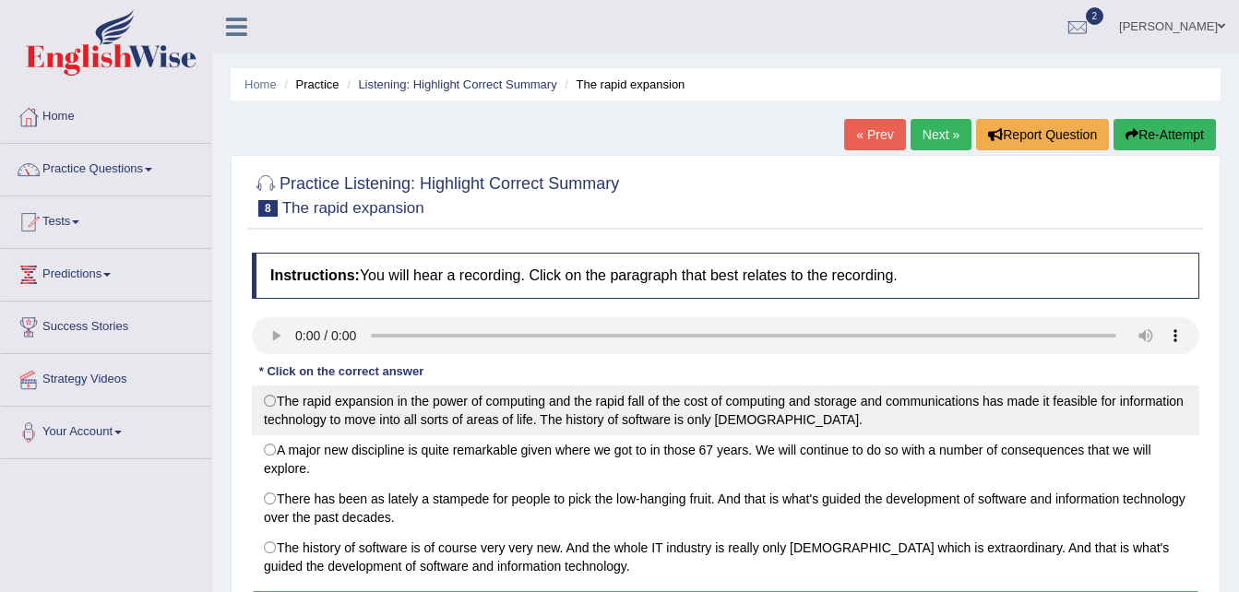
click at [375, 411] on label "The rapid expansion in the power of computing and the rapid fall of the cost of…" at bounding box center [725, 411] width 947 height 50
radio input "true"
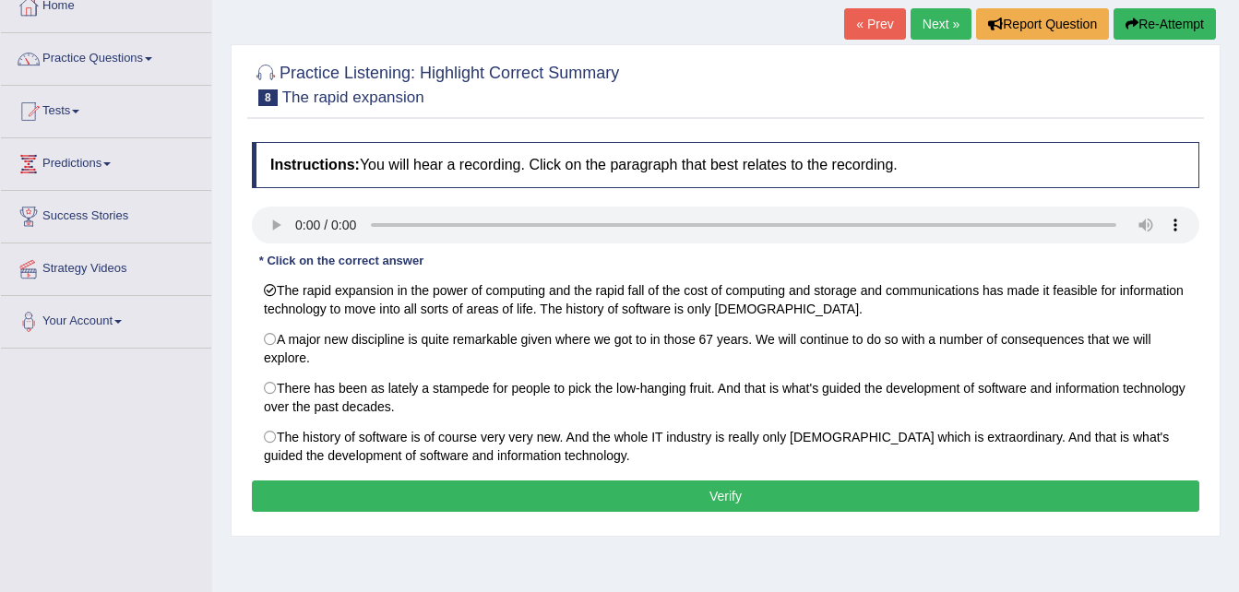
scroll to position [123, 0]
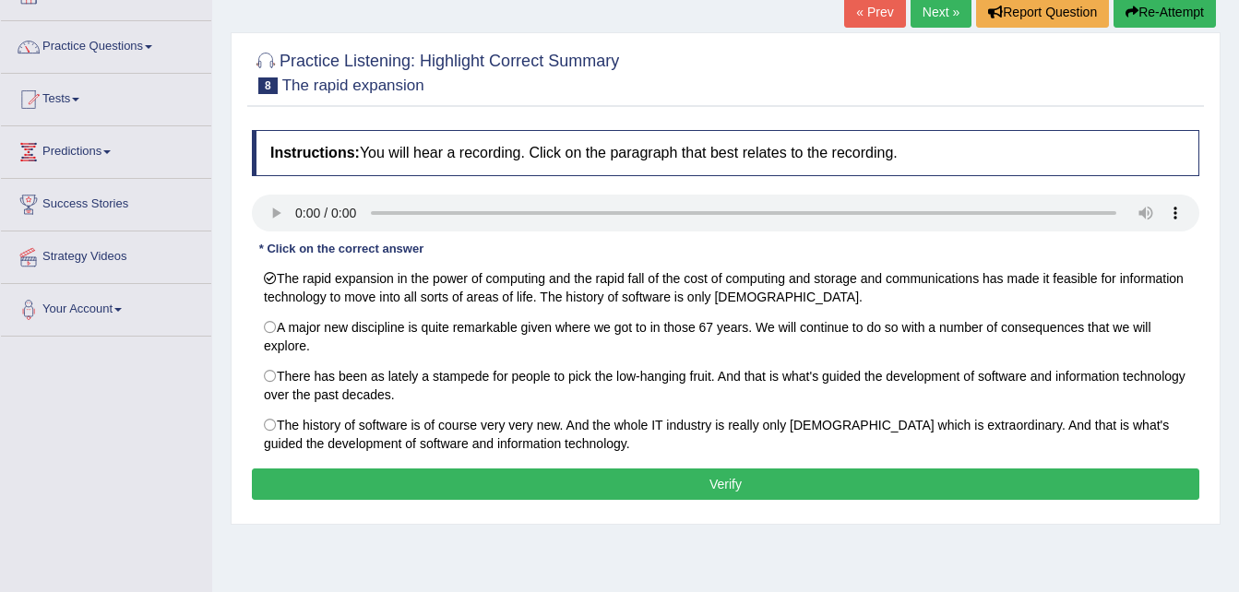
click at [1058, 493] on button "Verify" at bounding box center [725, 484] width 947 height 31
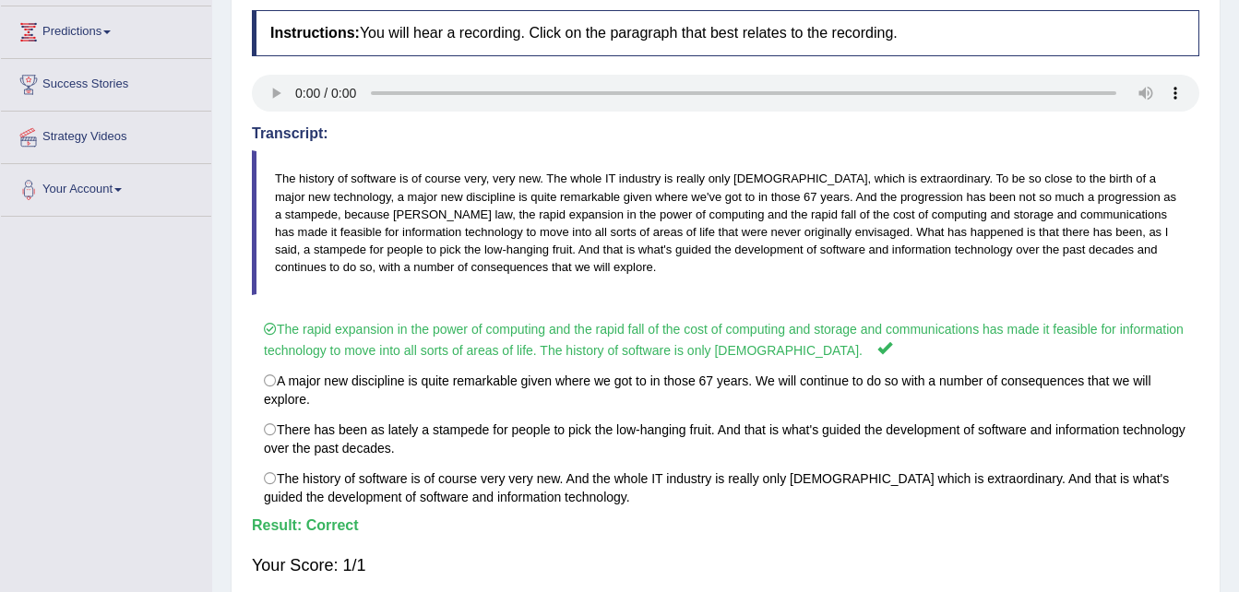
scroll to position [270, 0]
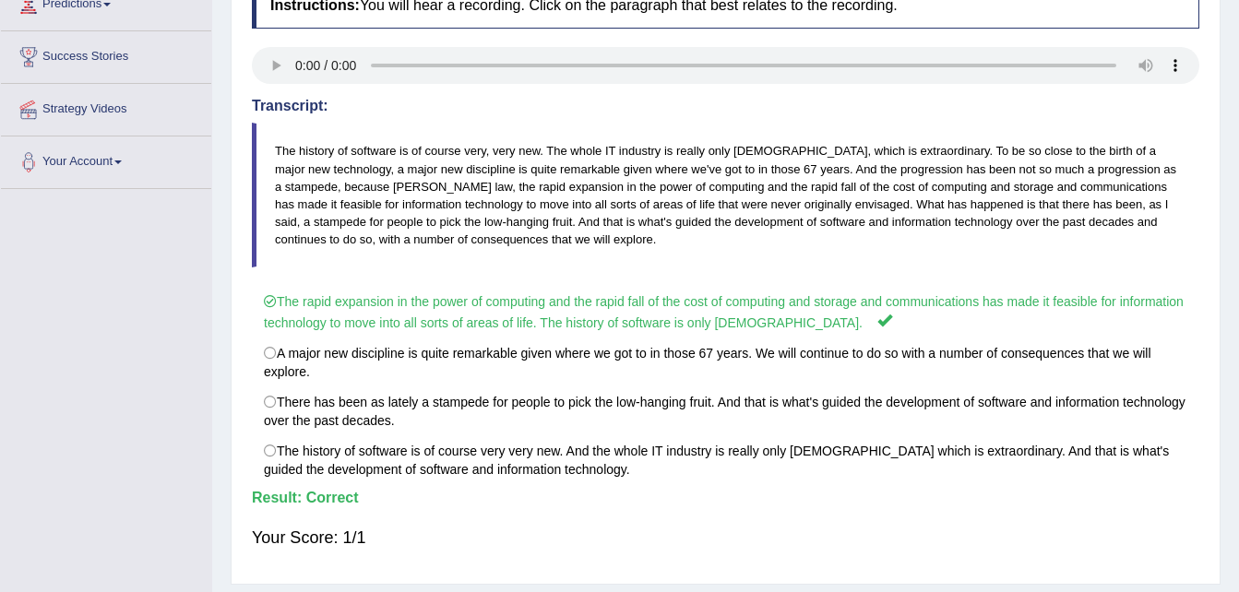
click at [1238, 8] on div "Home Practice Listening: Highlight Correct Summary The rapid expansion « Prev N…" at bounding box center [725, 191] width 1026 height 922
click at [1238, 9] on html "Toggle navigation Home Practice Questions Speaking Practice Read Aloud Repeat S…" at bounding box center [619, 26] width 1239 height 592
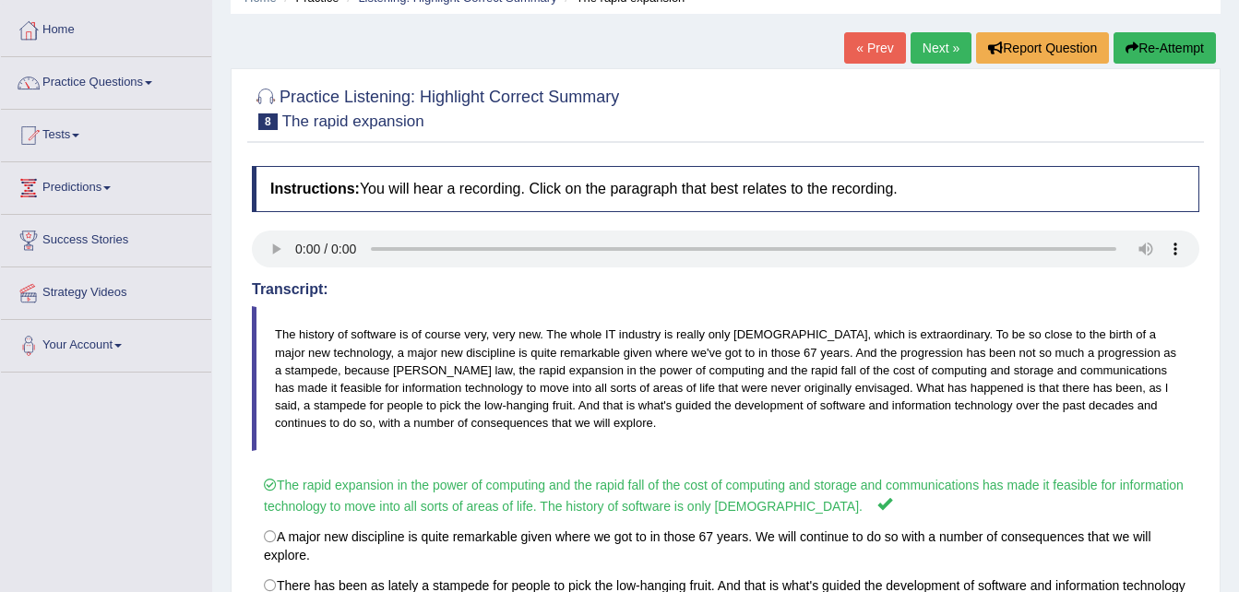
scroll to position [86, 0]
click at [940, 34] on link "Next »" at bounding box center [940, 48] width 61 height 31
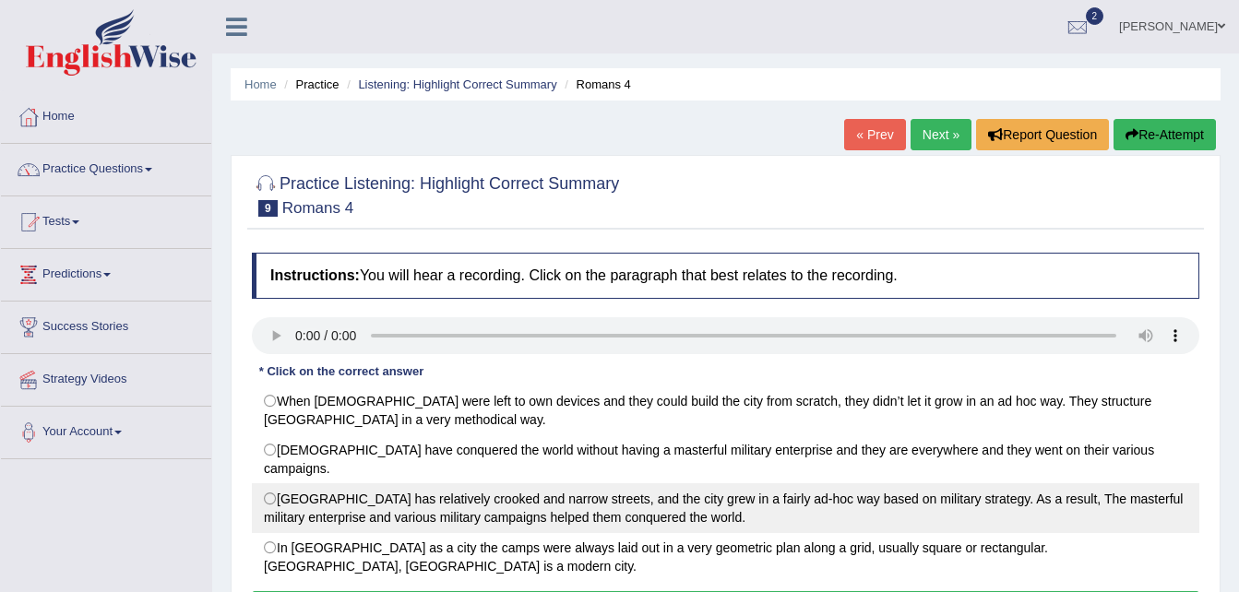
click at [321, 491] on label "Rome City has relatively crooked and narrow streets, and the city grew in a fai…" at bounding box center [725, 508] width 947 height 50
radio input "true"
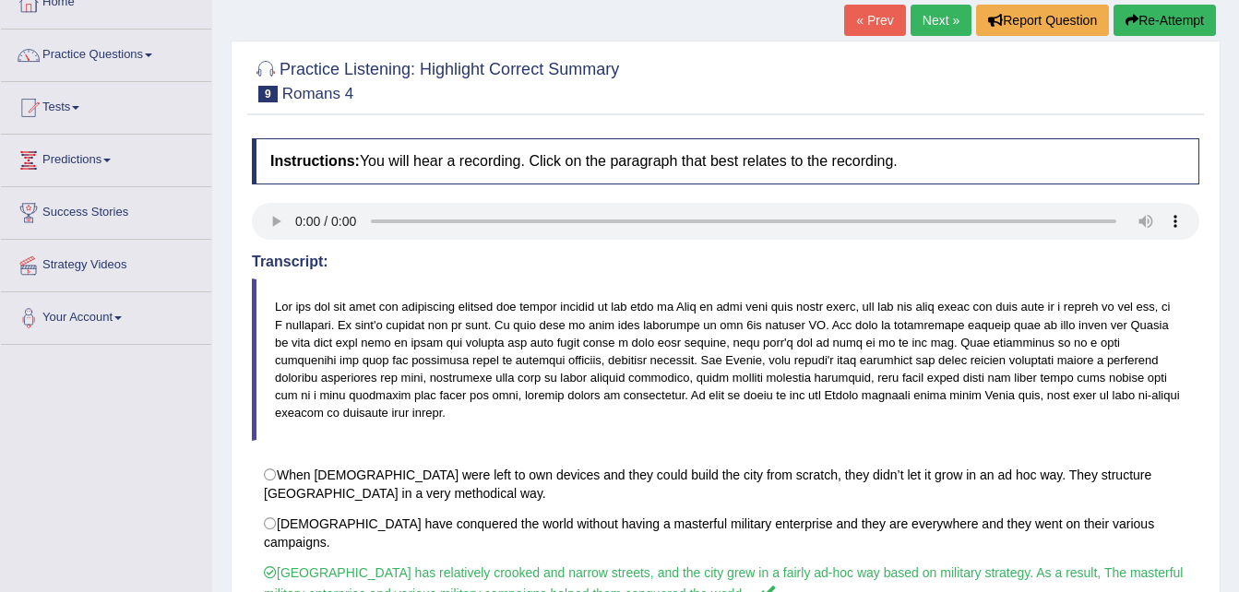
scroll to position [111, 0]
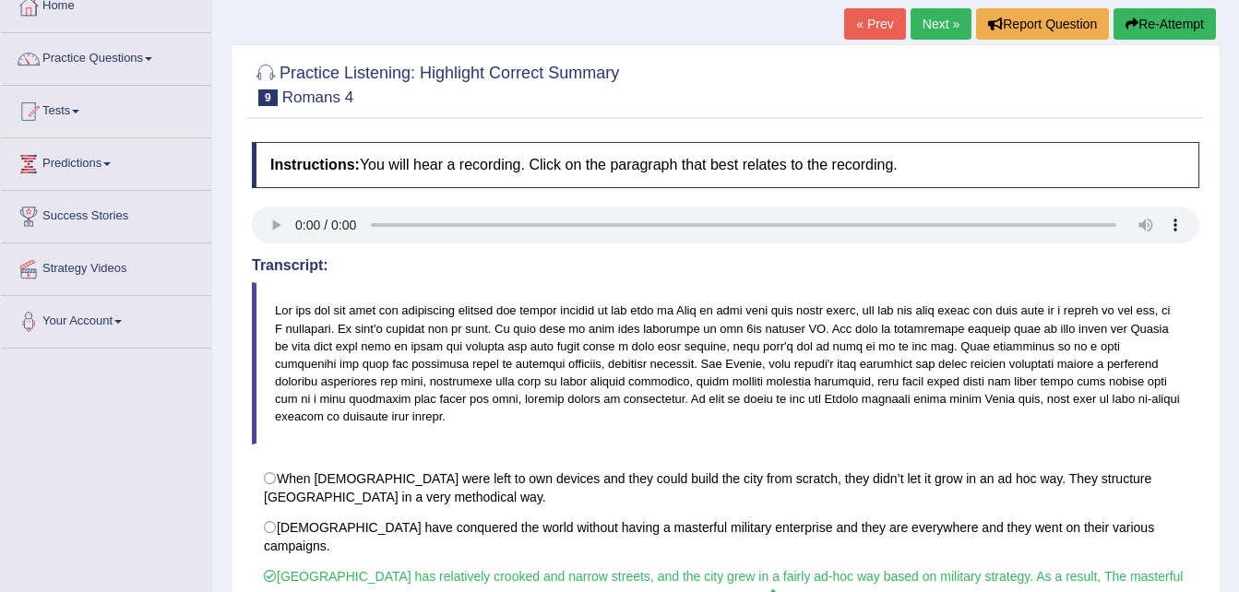
click at [943, 34] on link "Next »" at bounding box center [940, 23] width 61 height 31
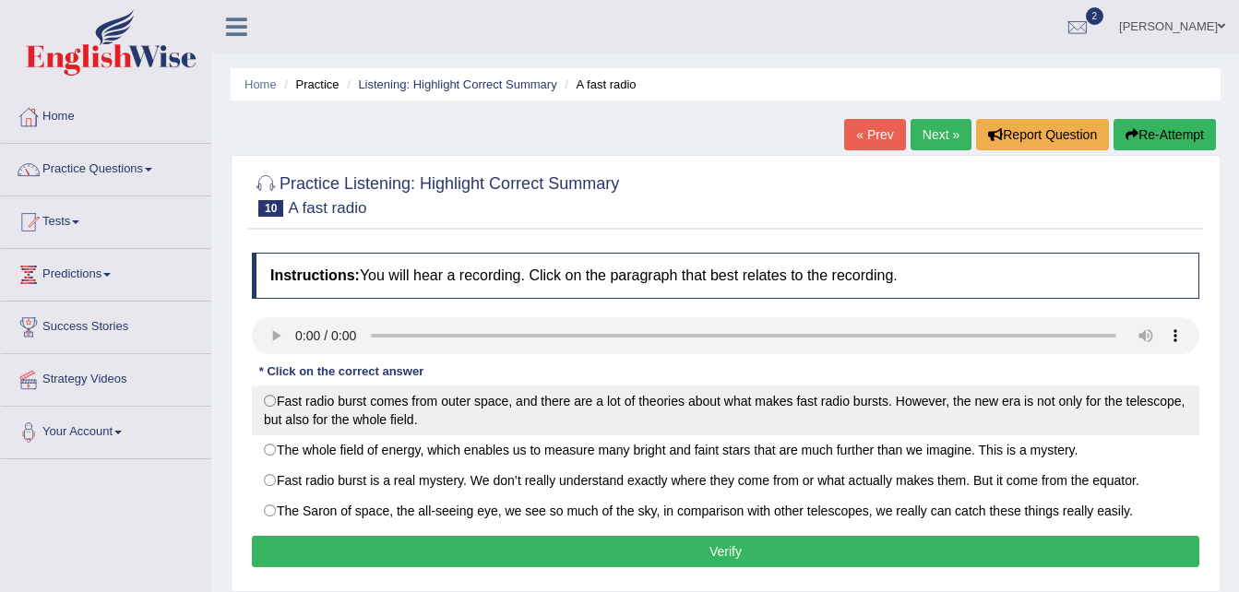
click at [334, 425] on label "Fast radio burst comes from outer space, and there are a lot of theories about …" at bounding box center [725, 411] width 947 height 50
radio input "true"
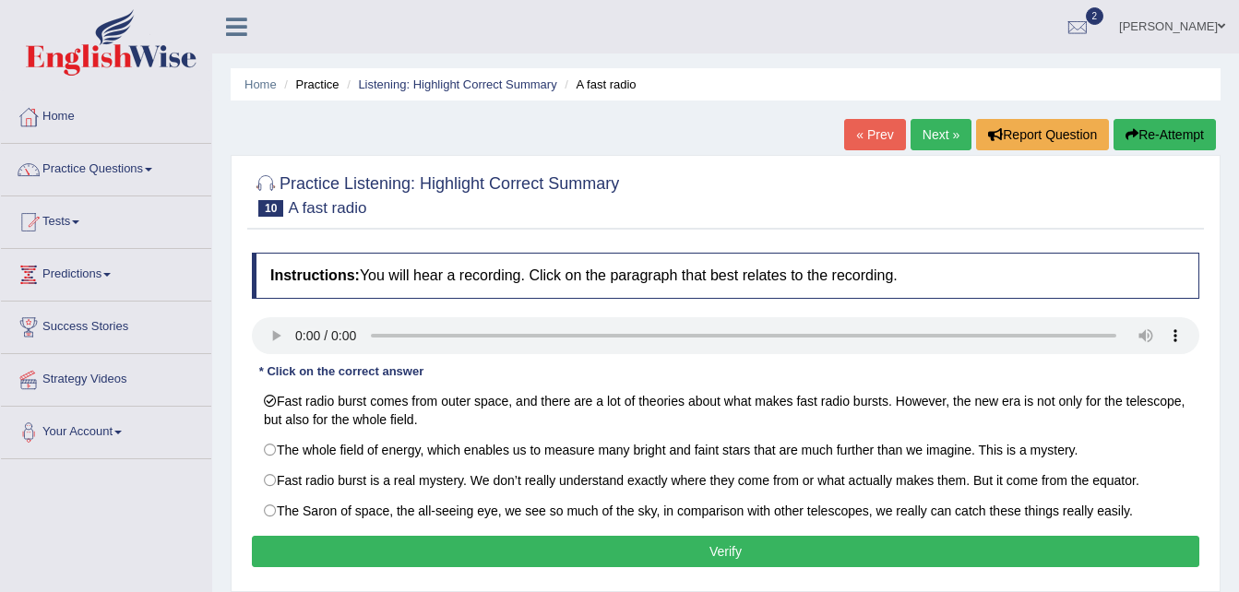
click at [740, 545] on button "Verify" at bounding box center [725, 551] width 947 height 31
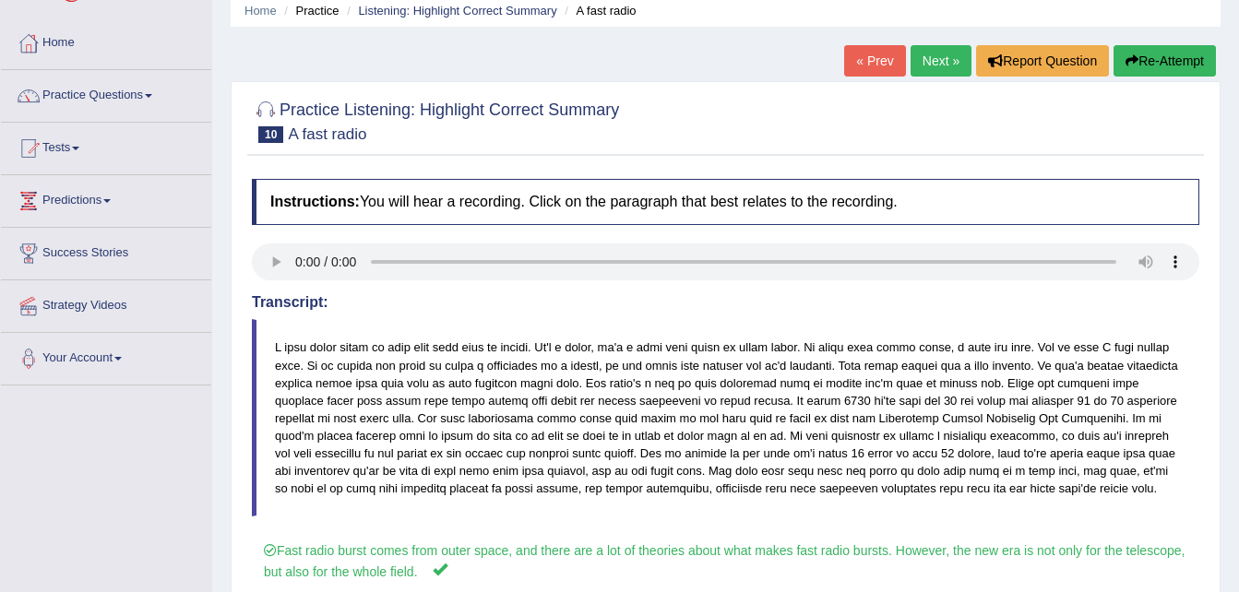
scroll to position [37, 0]
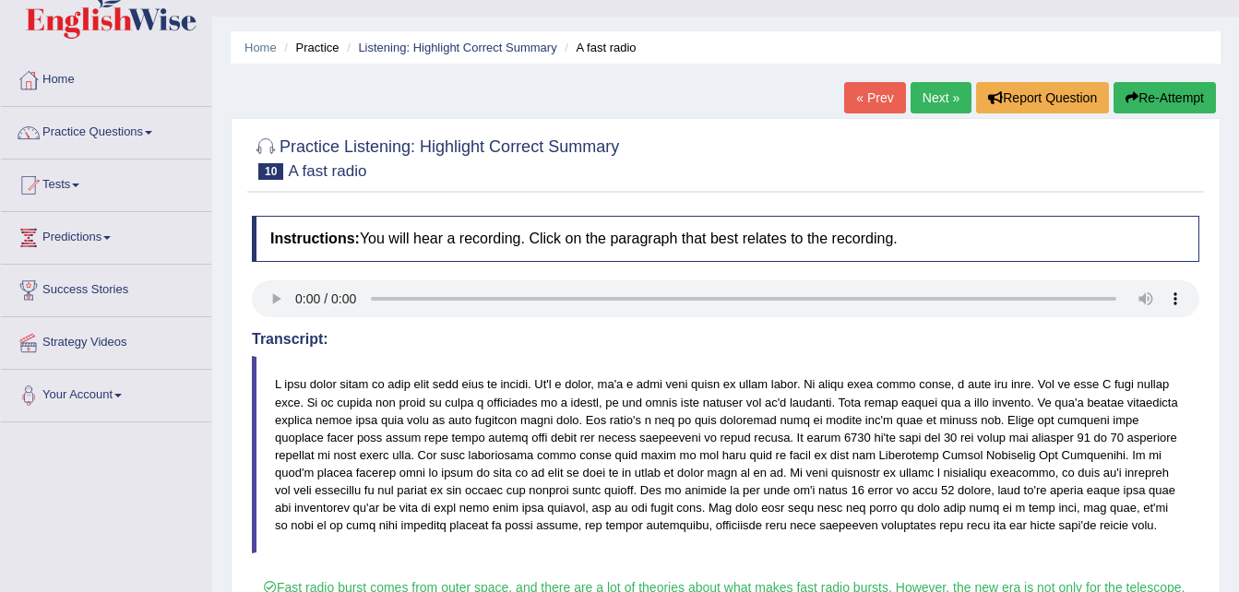
click at [938, 88] on link "Next »" at bounding box center [940, 97] width 61 height 31
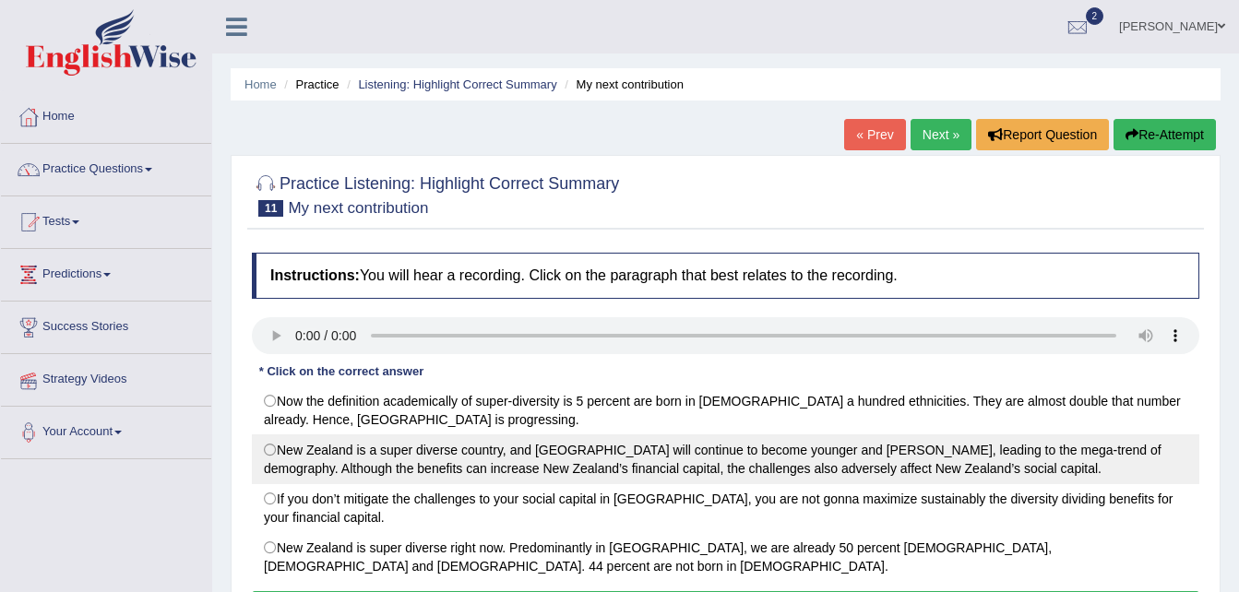
click at [302, 471] on label "New Zealand is a super diverse country, and [GEOGRAPHIC_DATA] will continue to …" at bounding box center [725, 459] width 947 height 50
radio input "true"
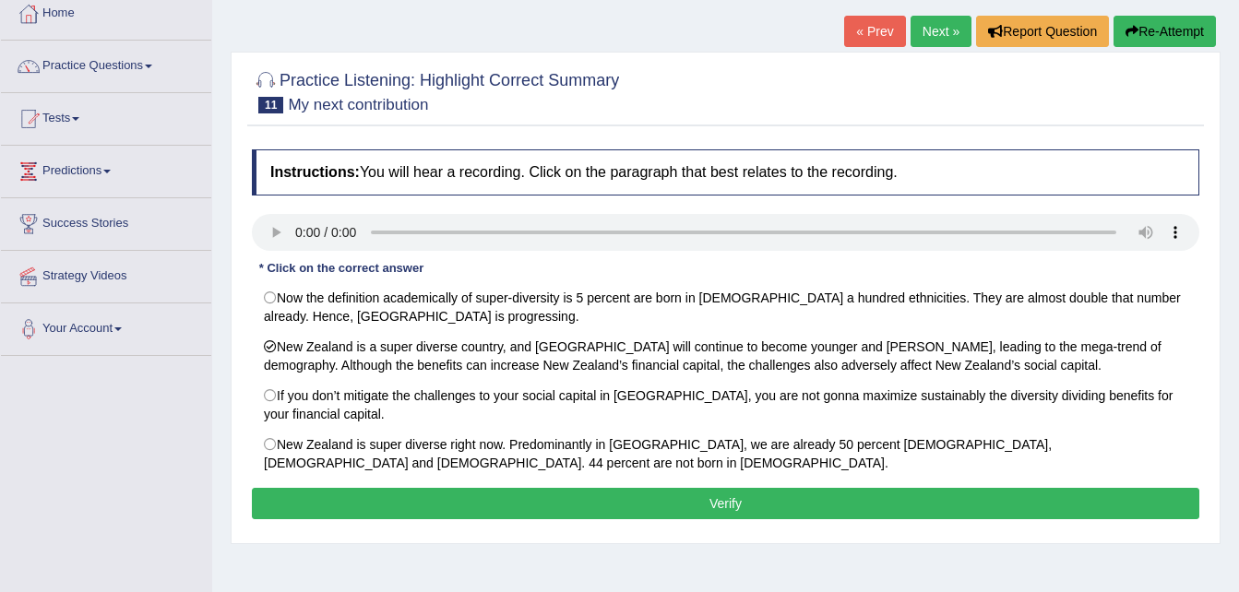
scroll to position [111, 0]
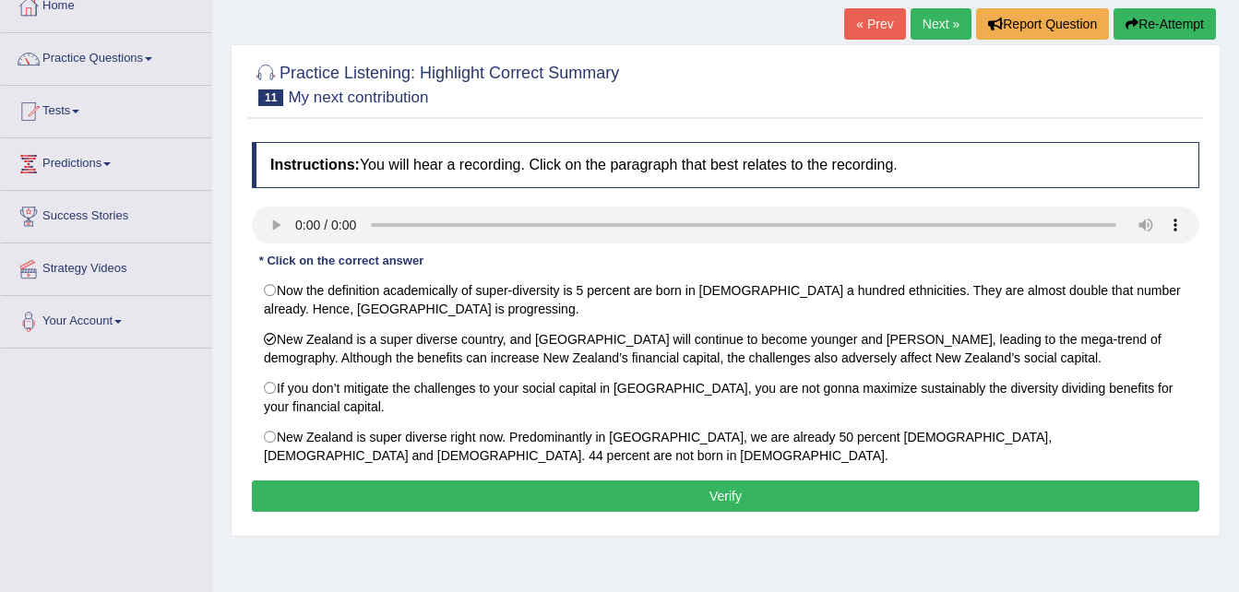
click at [1150, 499] on button "Verify" at bounding box center [725, 496] width 947 height 31
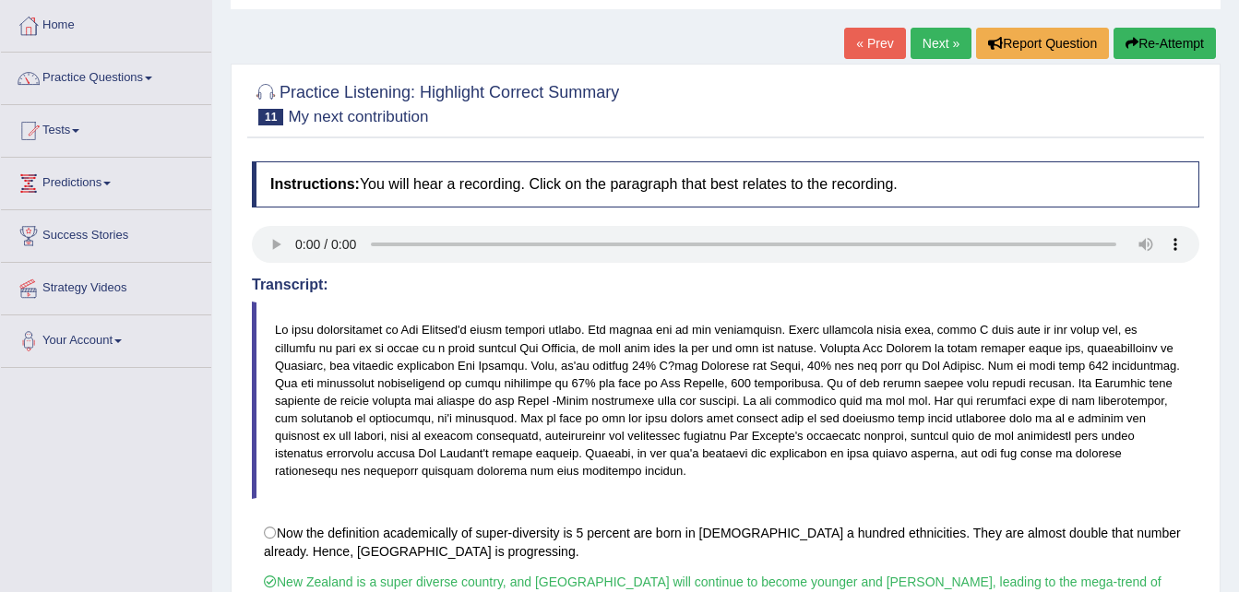
scroll to position [74, 0]
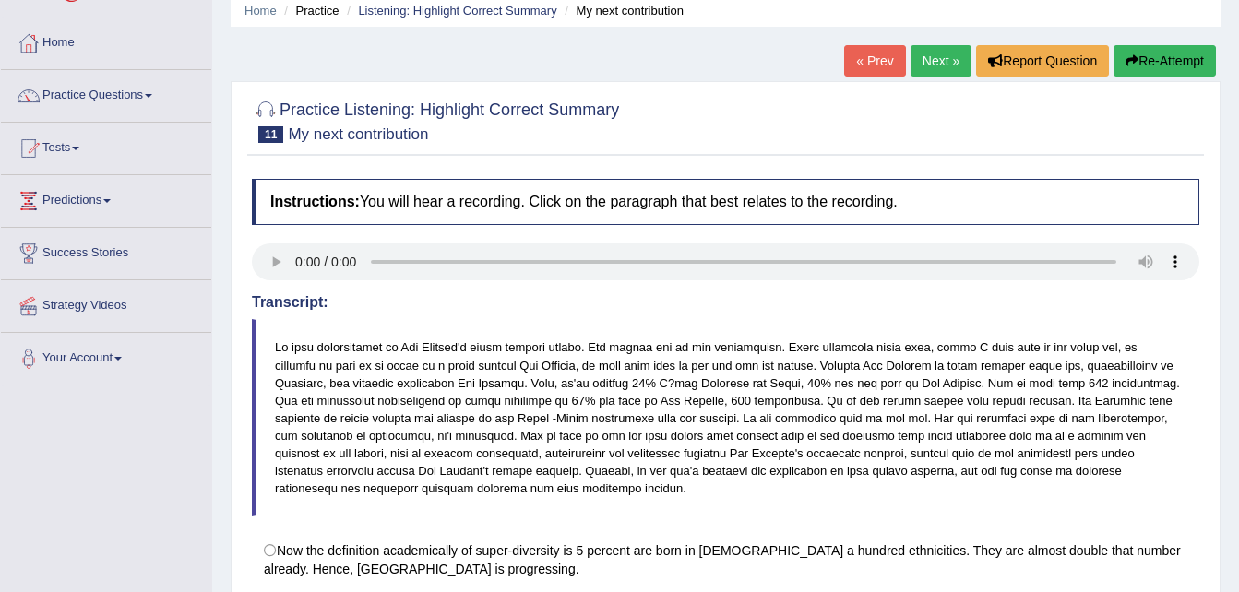
click at [936, 61] on link "Next »" at bounding box center [940, 60] width 61 height 31
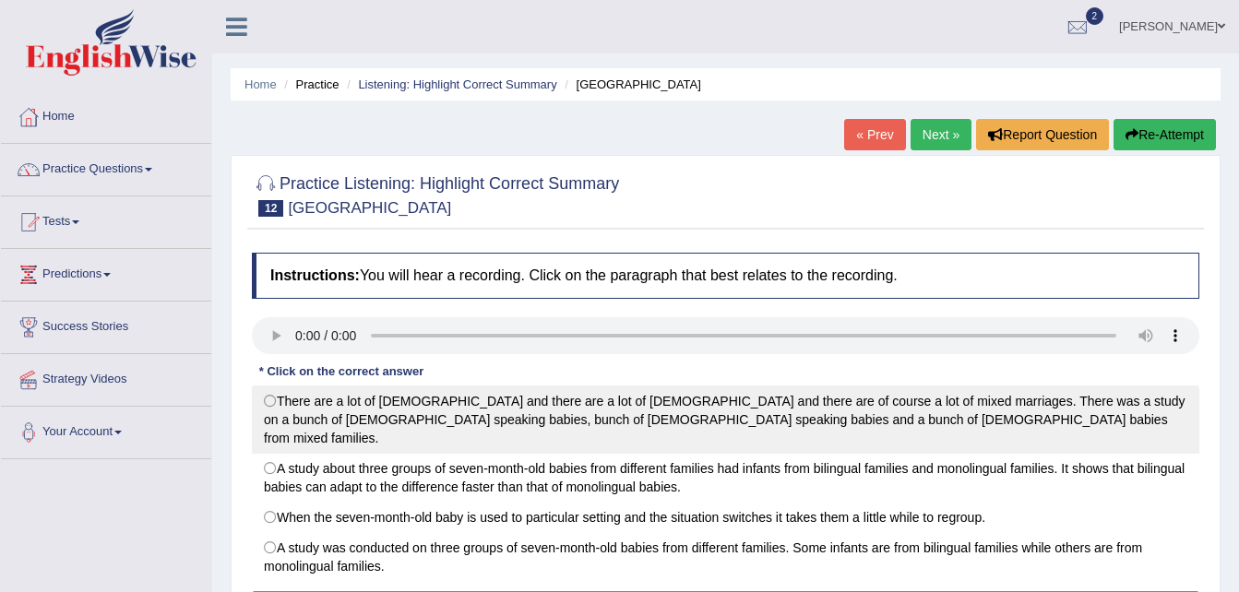
click at [469, 404] on label "There are a lot of Italians and there are a lot of Slovenians and there are of …" at bounding box center [725, 420] width 947 height 68
radio input "true"
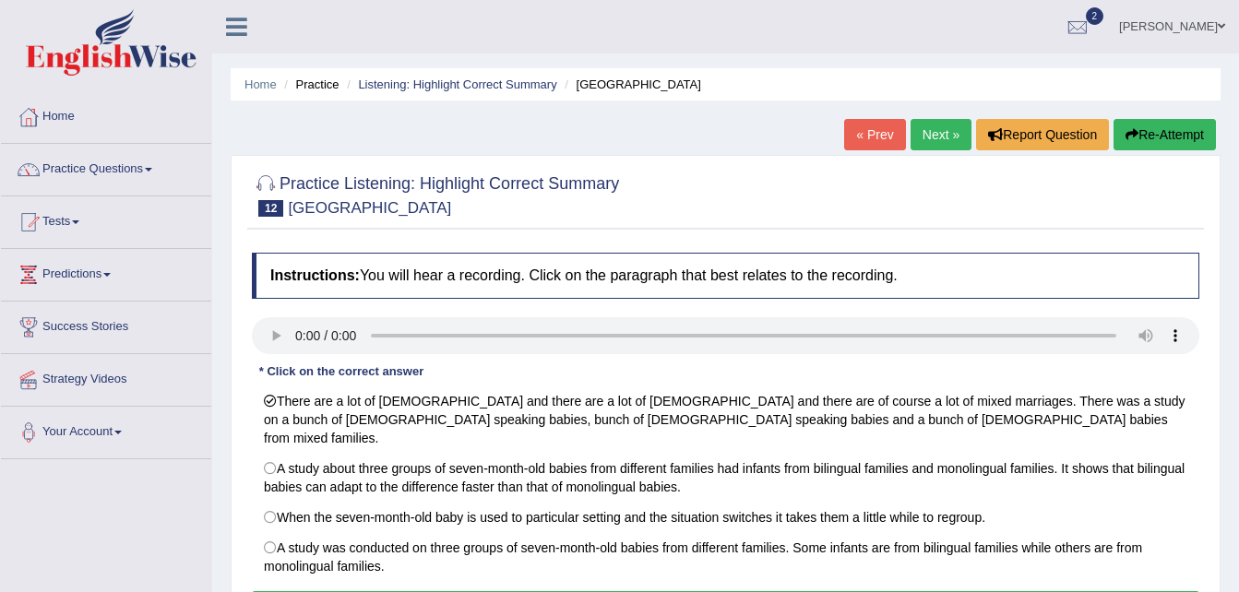
click at [723, 575] on div "Instructions: You will hear a recording. Click on the paragraph that best relat…" at bounding box center [725, 440] width 956 height 394
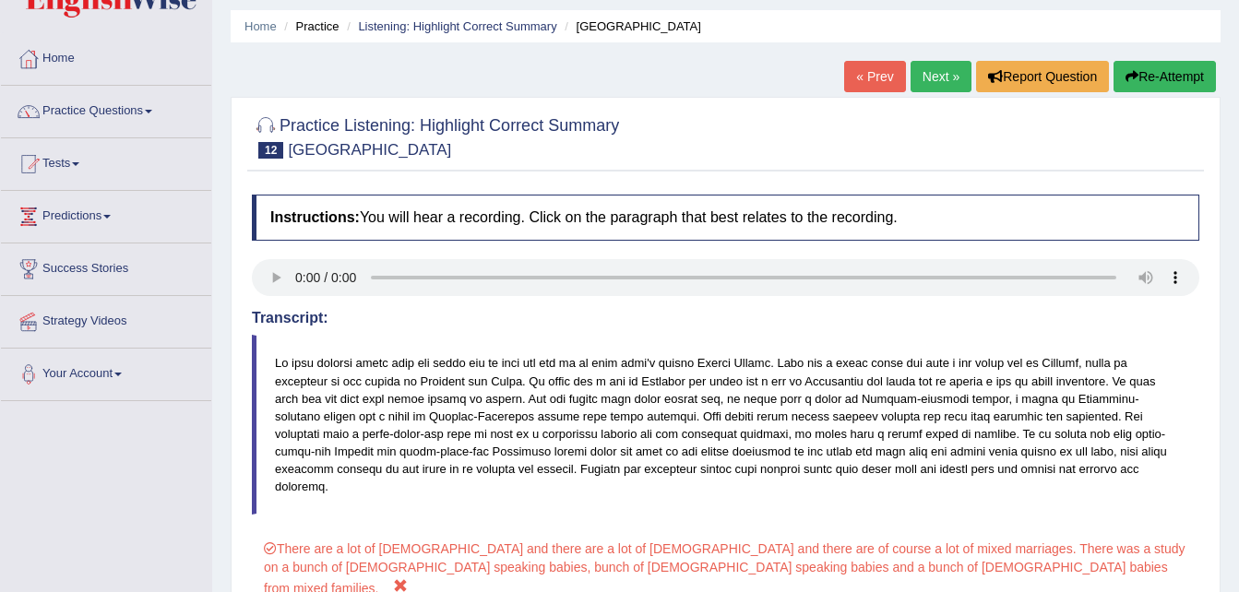
scroll to position [37, 0]
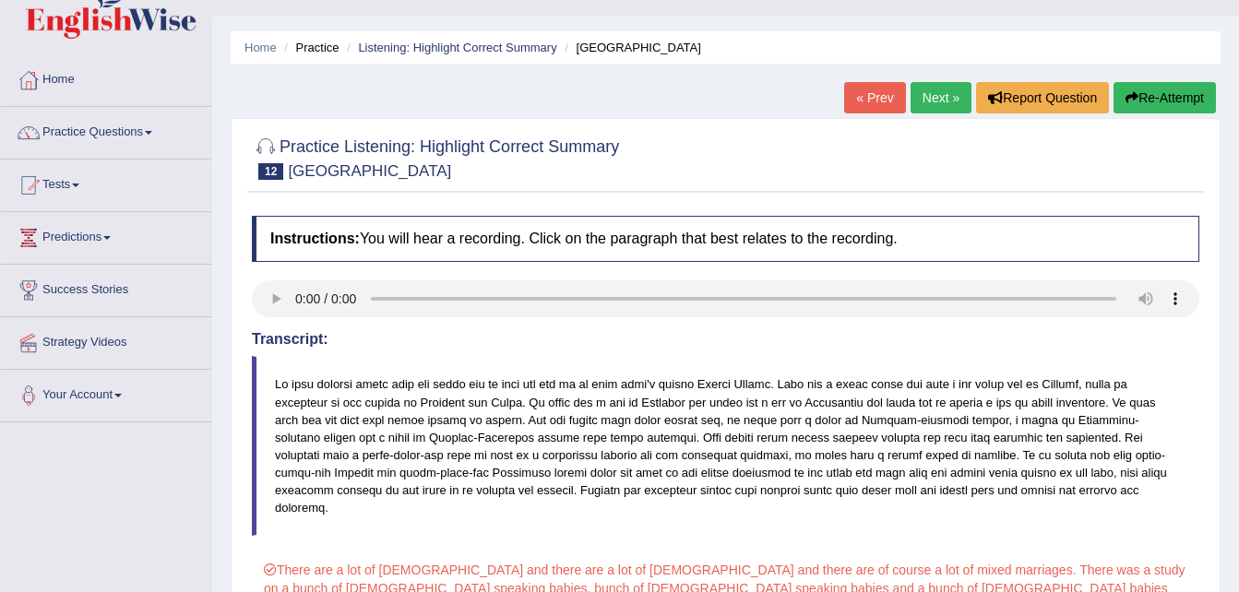
click at [948, 96] on link "Next »" at bounding box center [940, 97] width 61 height 31
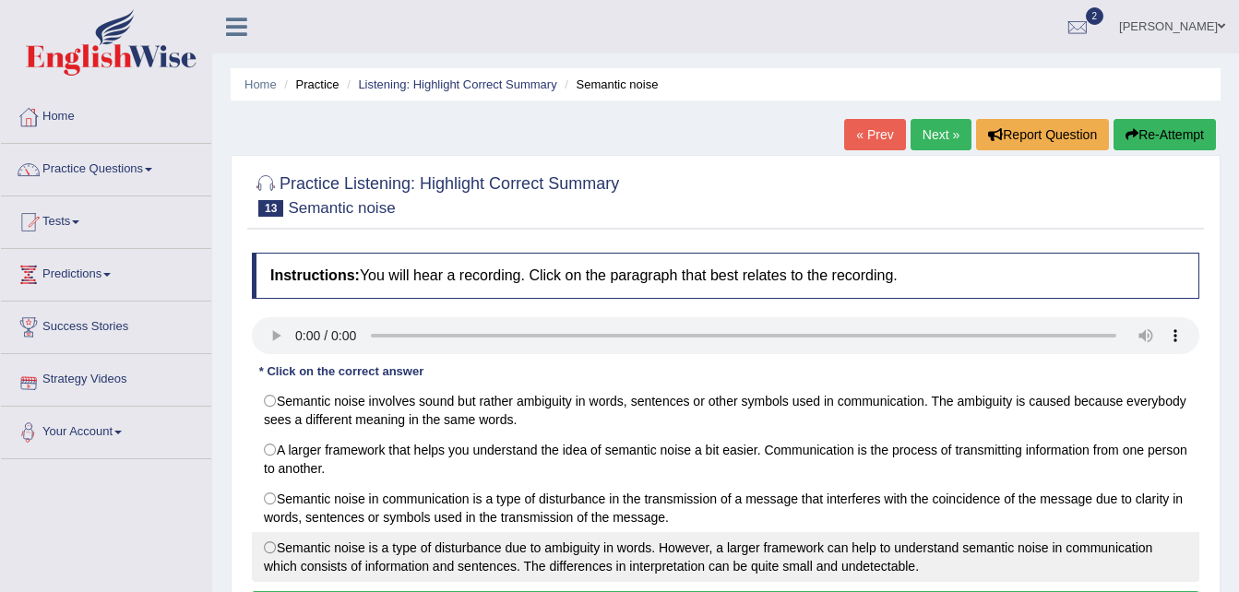
click at [404, 561] on label "Semantic noise is a type of disturbance due to ambiguity in words. However, a l…" at bounding box center [725, 557] width 947 height 50
radio input "true"
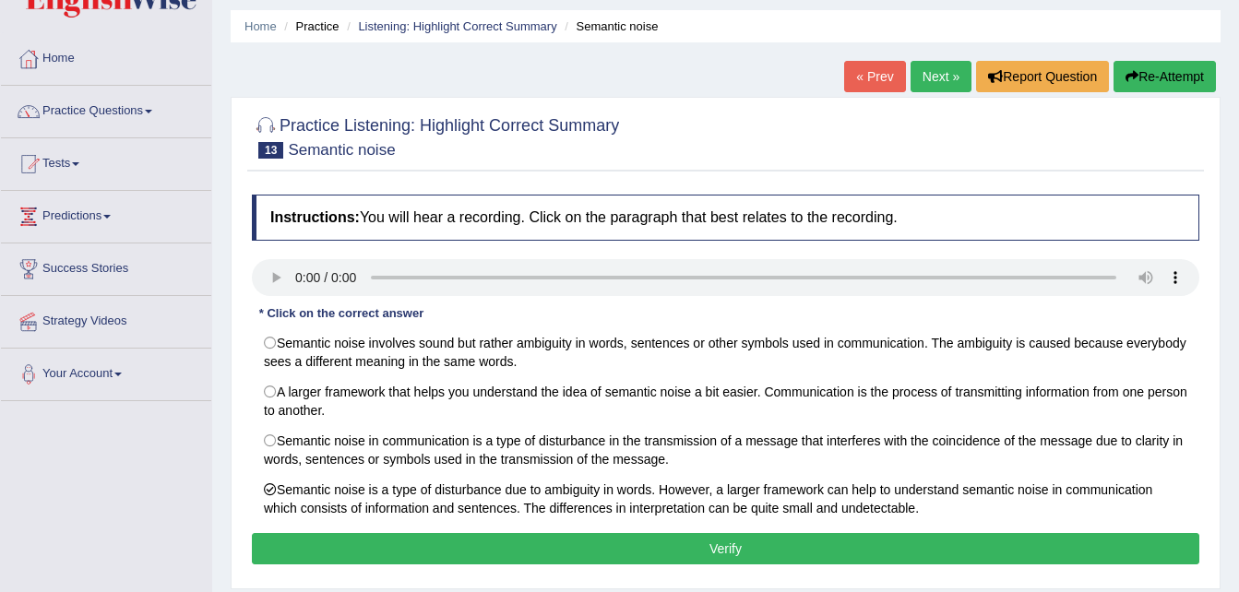
scroll to position [74, 0]
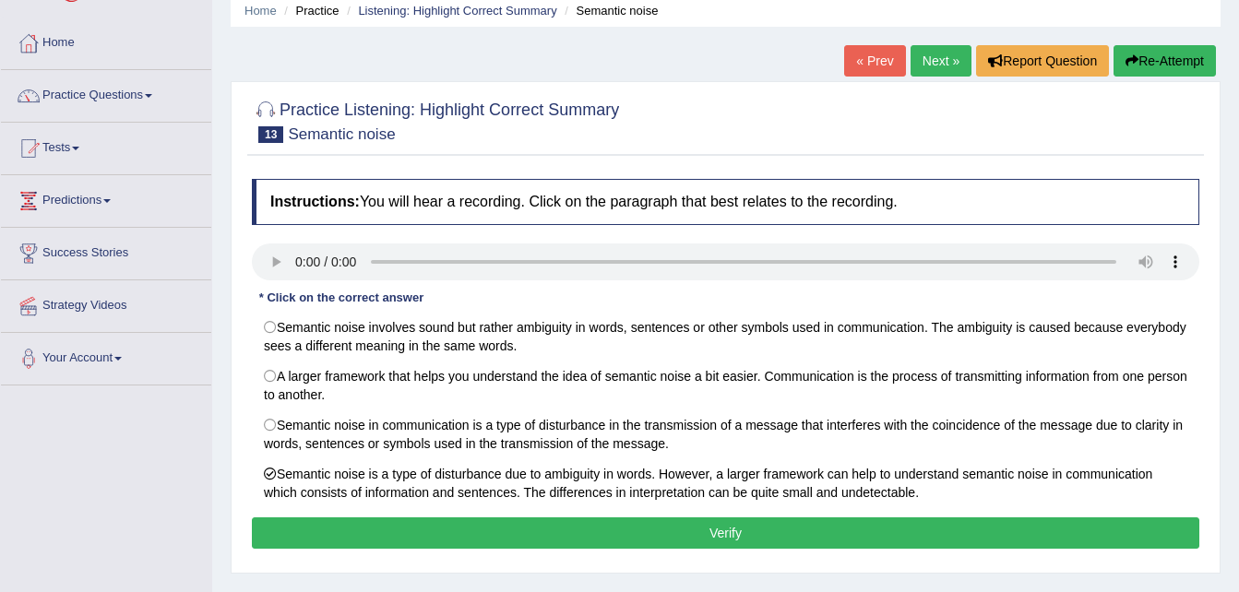
click at [1075, 532] on button "Verify" at bounding box center [725, 532] width 947 height 31
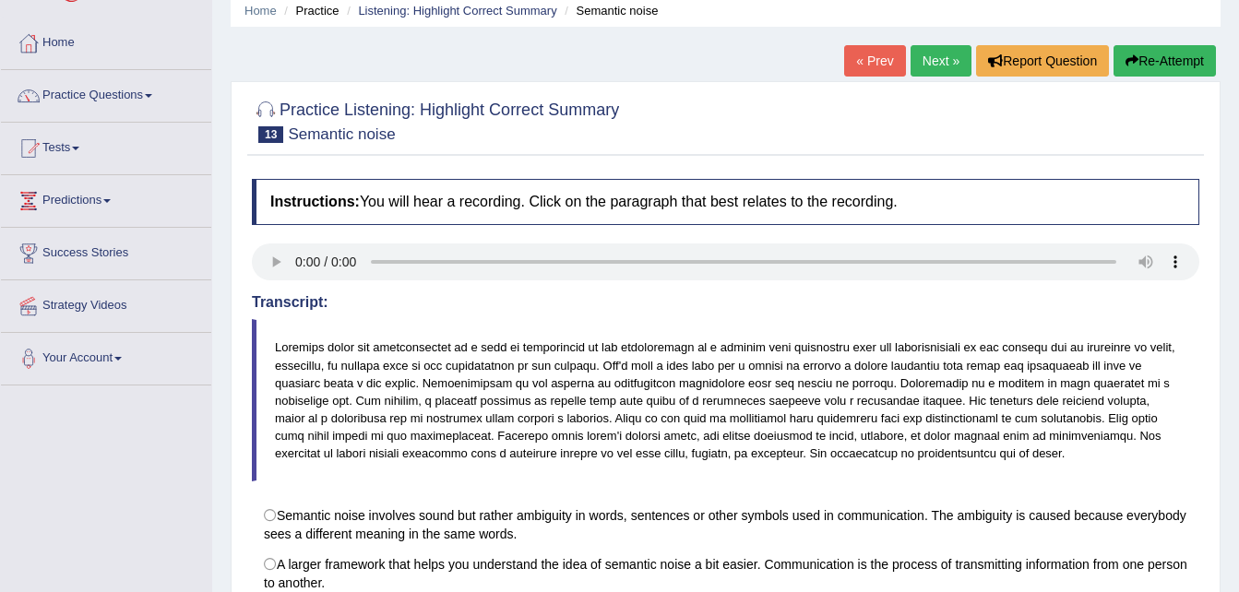
click at [944, 58] on link "Next »" at bounding box center [940, 60] width 61 height 31
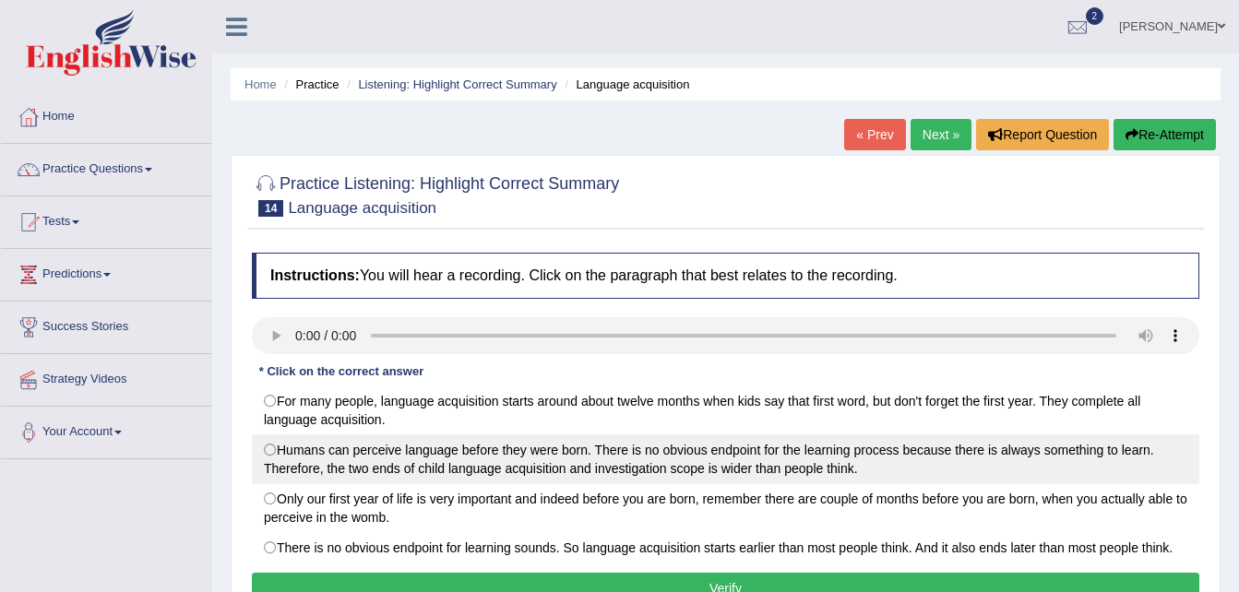
click at [396, 457] on label "Humans can perceive language before they were born. There is no obvious endpoin…" at bounding box center [725, 459] width 947 height 50
radio input "true"
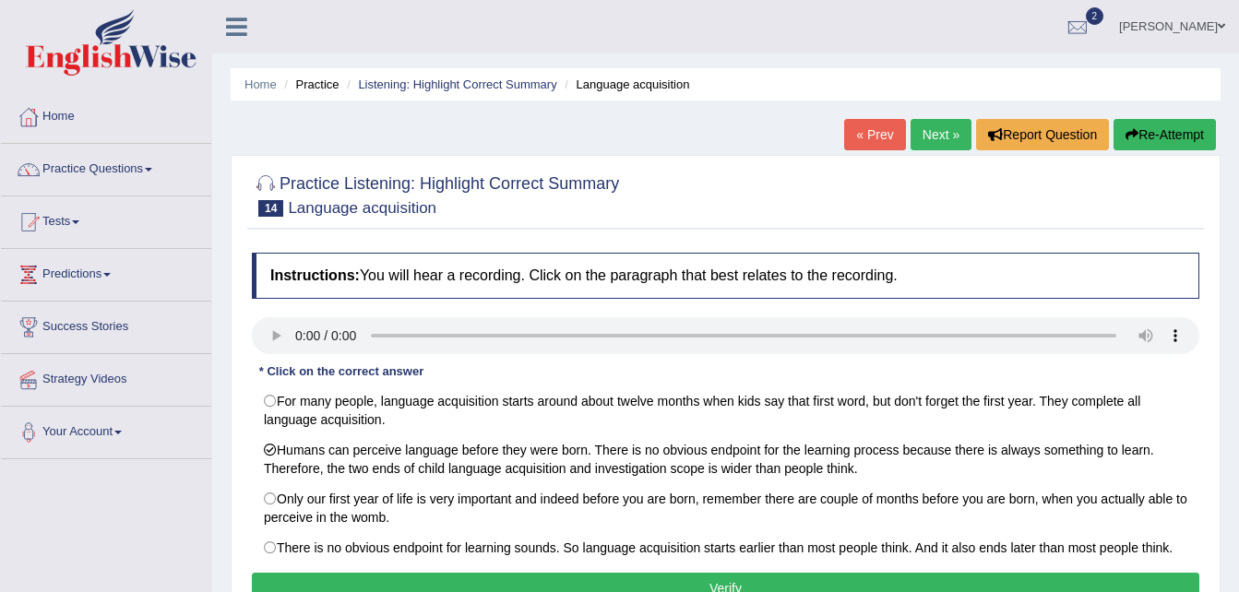
click at [950, 587] on button "Verify" at bounding box center [725, 588] width 947 height 31
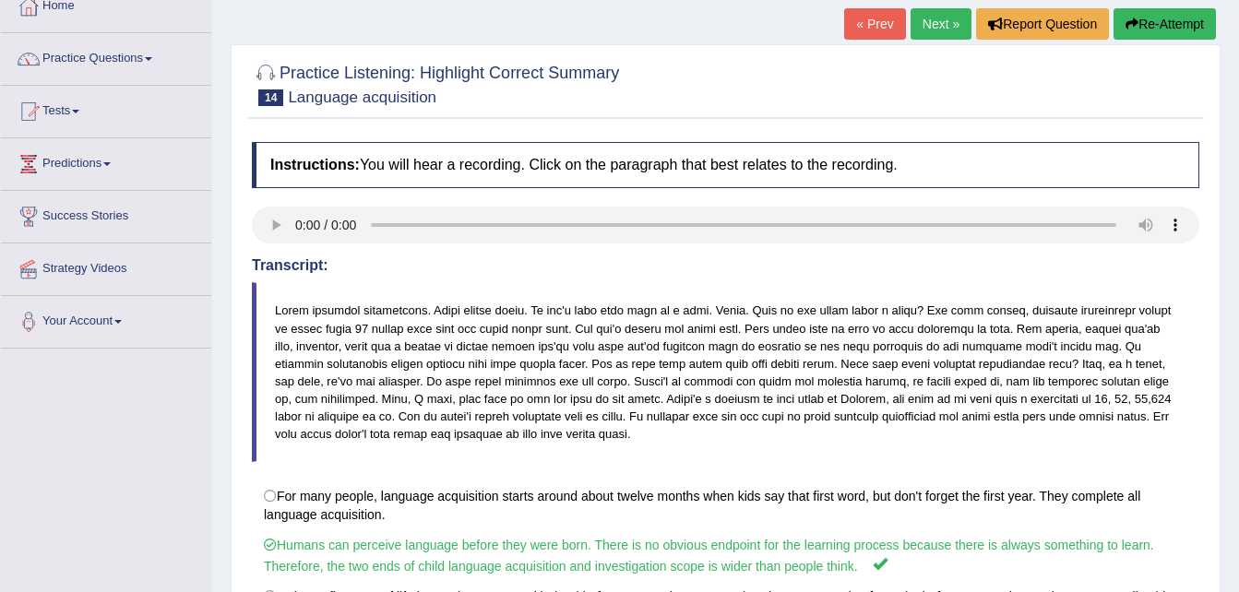
scroll to position [74, 0]
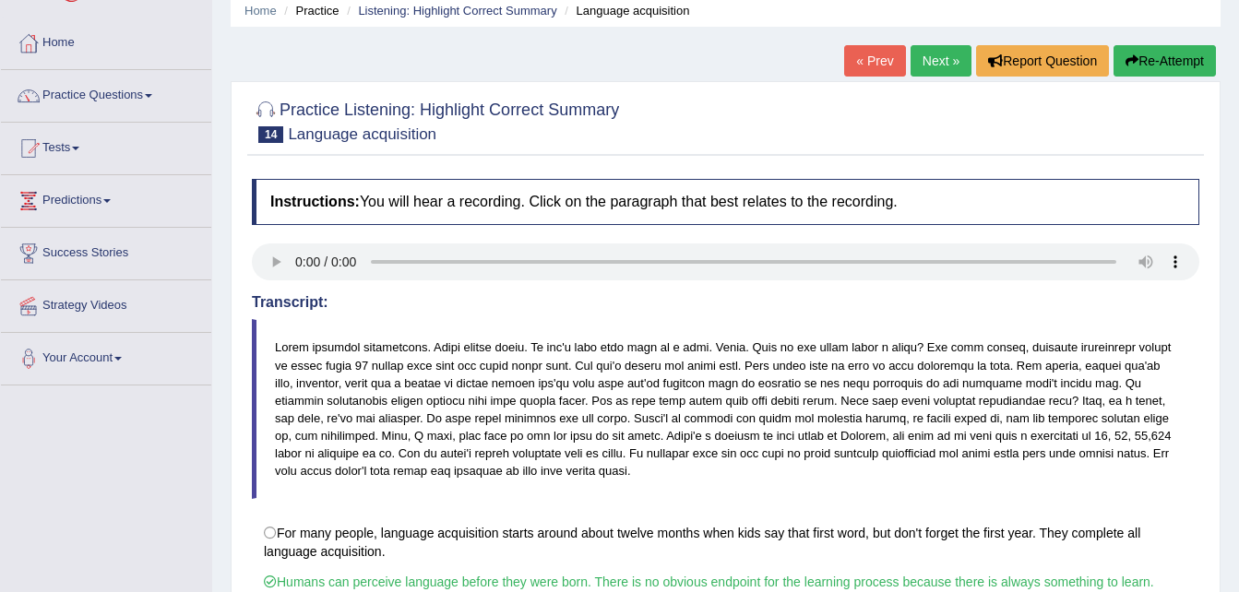
click at [940, 66] on link "Next »" at bounding box center [940, 60] width 61 height 31
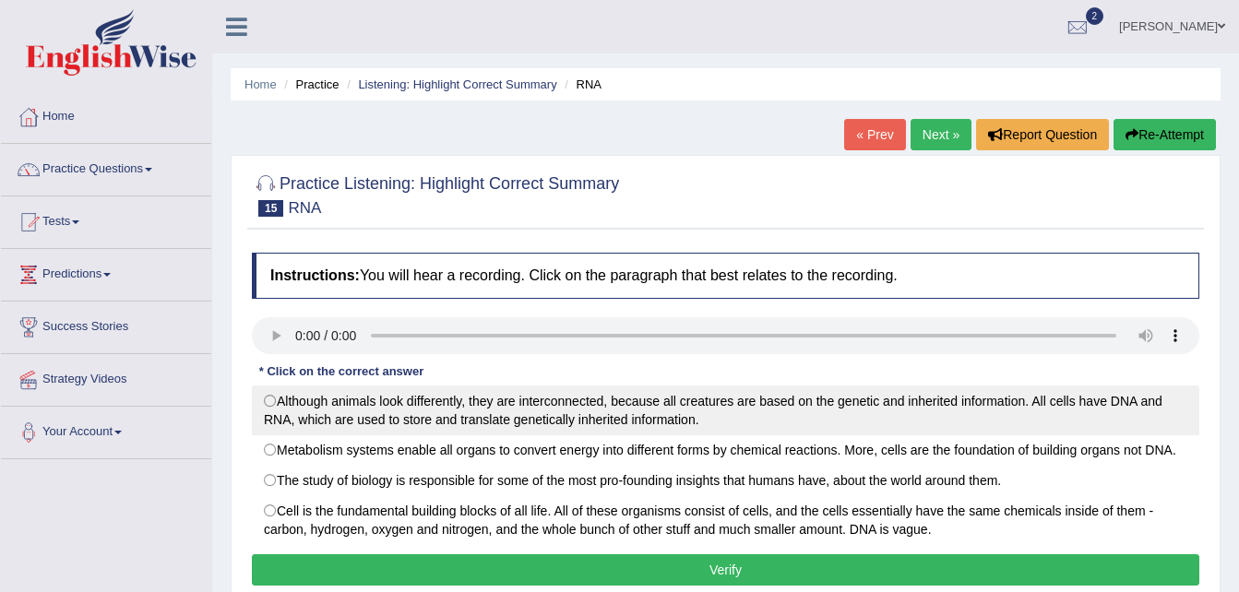
click at [392, 403] on label "Although animals look differently, they are interconnected, because all creatur…" at bounding box center [725, 411] width 947 height 50
radio input "true"
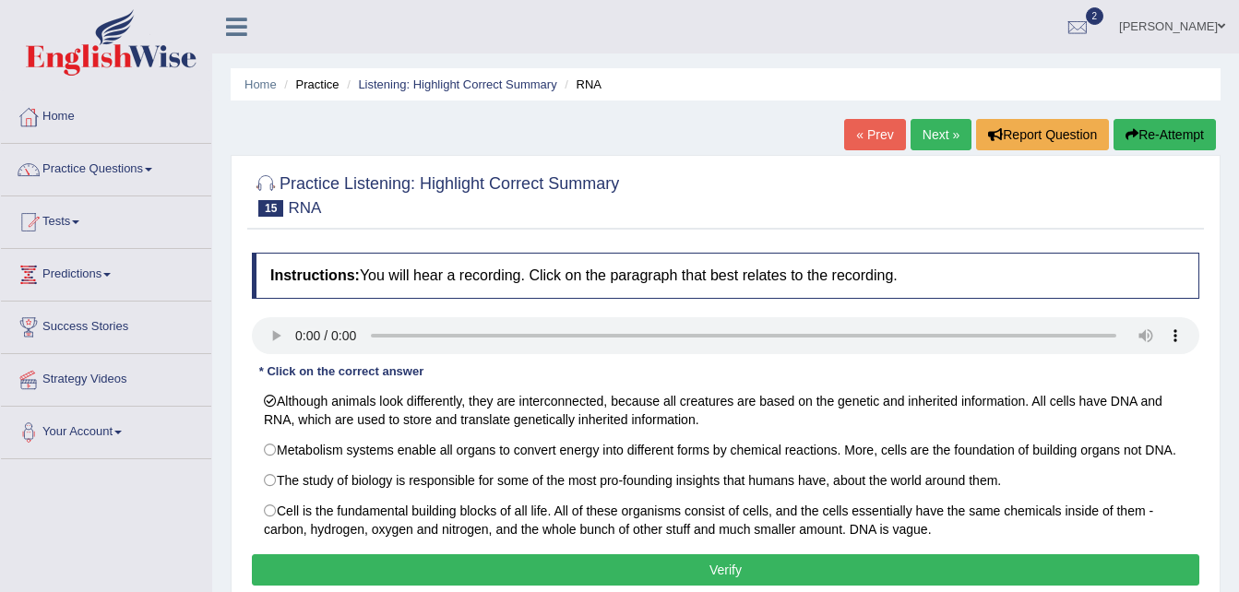
click at [732, 574] on button "Verify" at bounding box center [725, 569] width 947 height 31
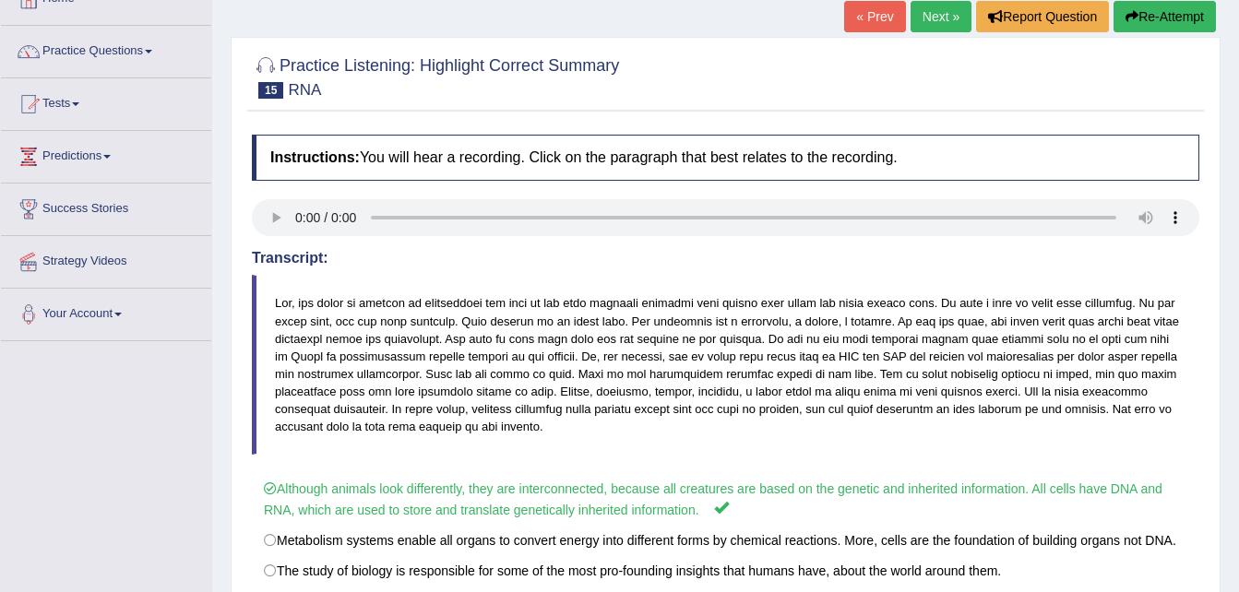
scroll to position [44, 0]
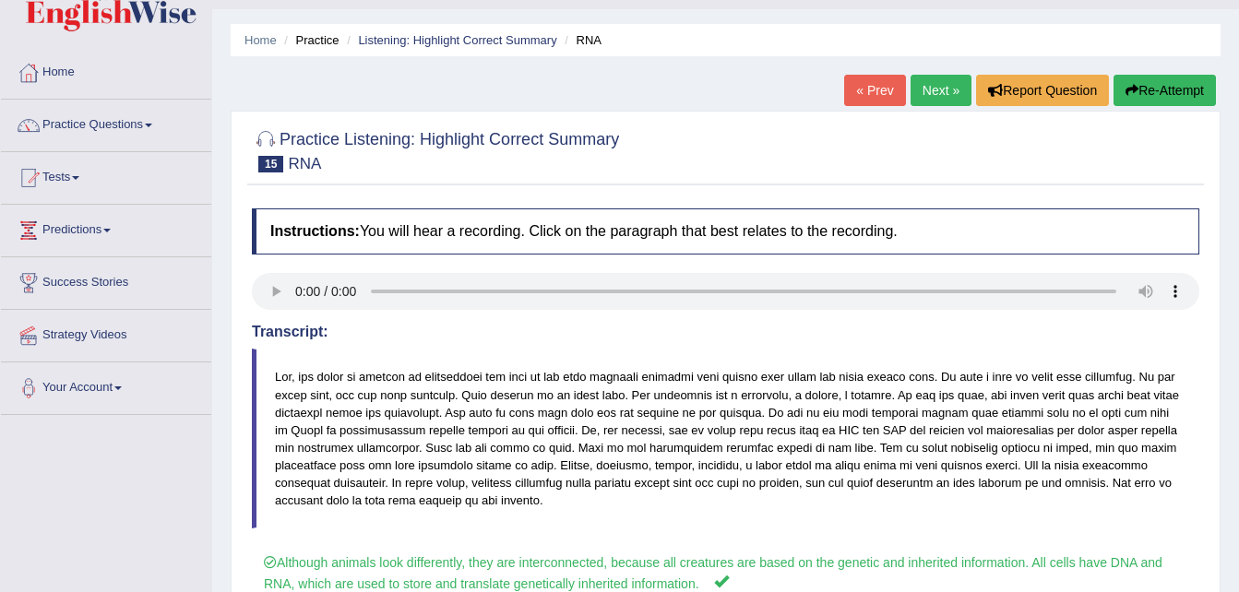
click at [935, 89] on link "Next »" at bounding box center [940, 90] width 61 height 31
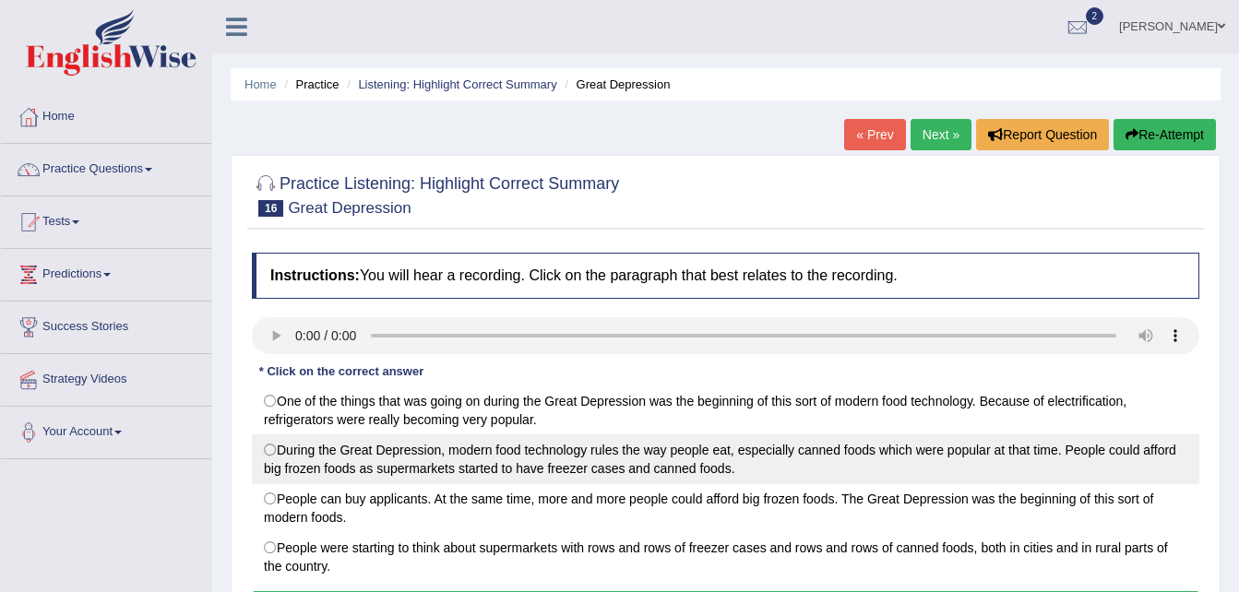
click at [556, 453] on label "During the Great Depression, modern food technology rules the way people eat, e…" at bounding box center [725, 459] width 947 height 50
radio input "true"
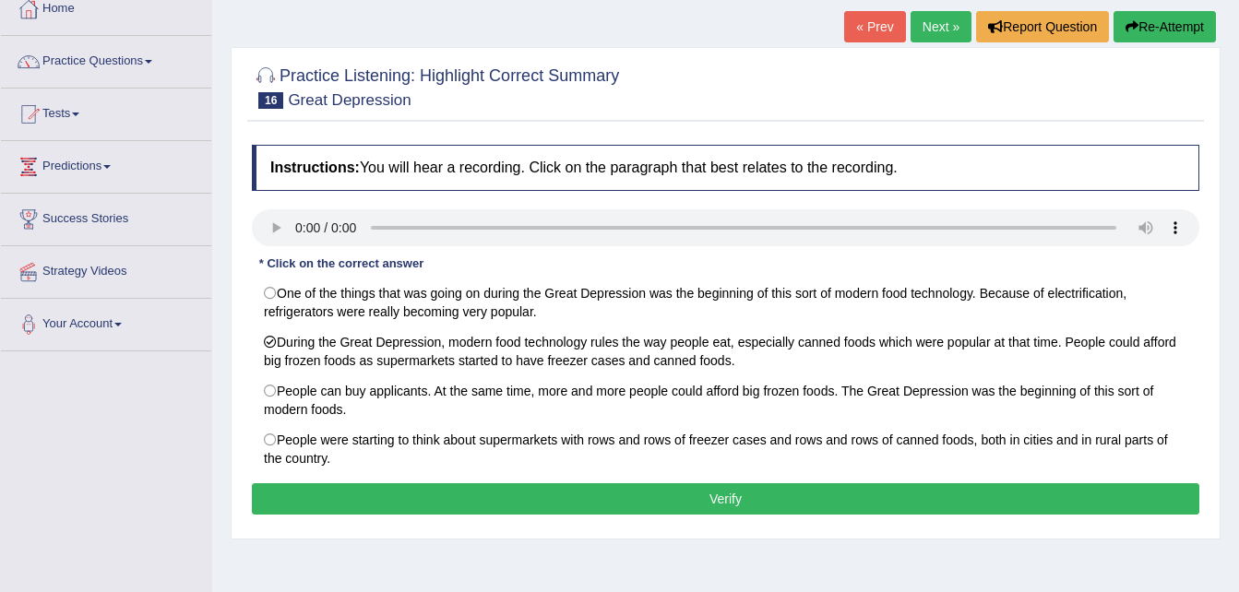
scroll to position [111, 0]
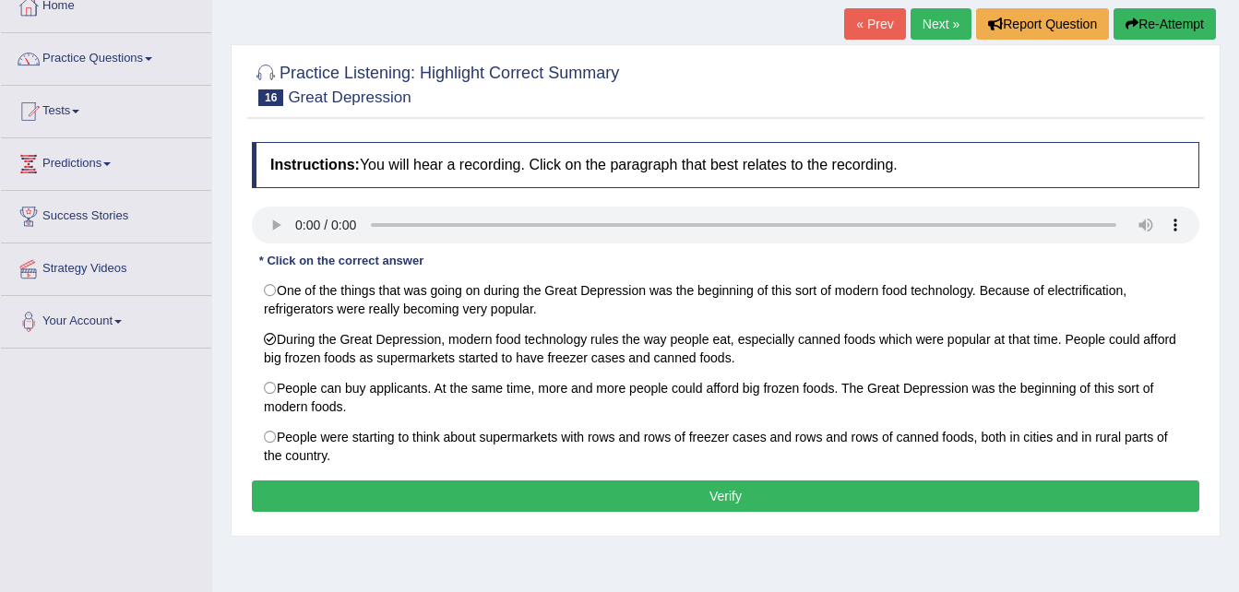
click at [1087, 502] on button "Verify" at bounding box center [725, 496] width 947 height 31
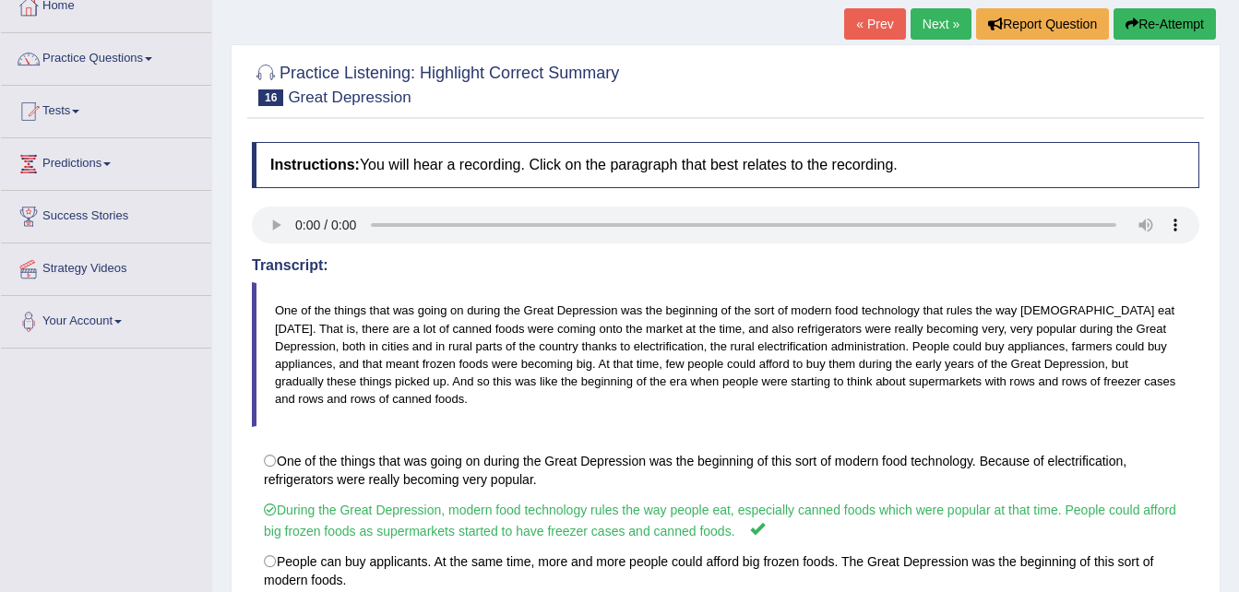
click at [941, 33] on link "Next »" at bounding box center [940, 23] width 61 height 31
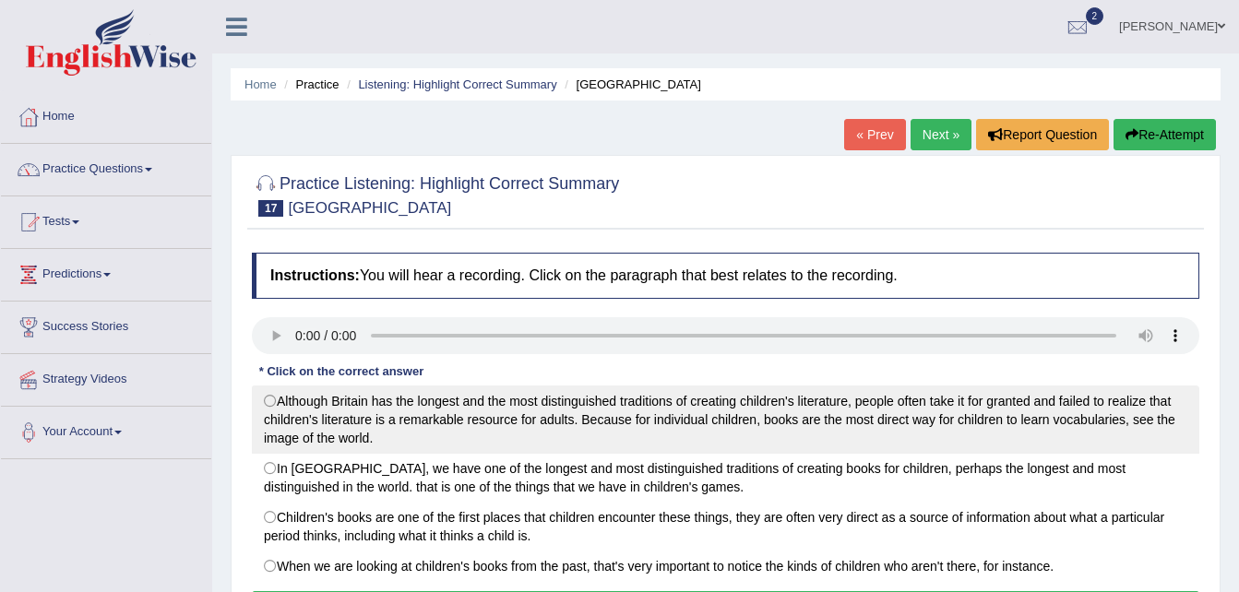
click at [348, 407] on label "Although Britain has the longest and the most distinguished traditions of creat…" at bounding box center [725, 420] width 947 height 68
radio input "true"
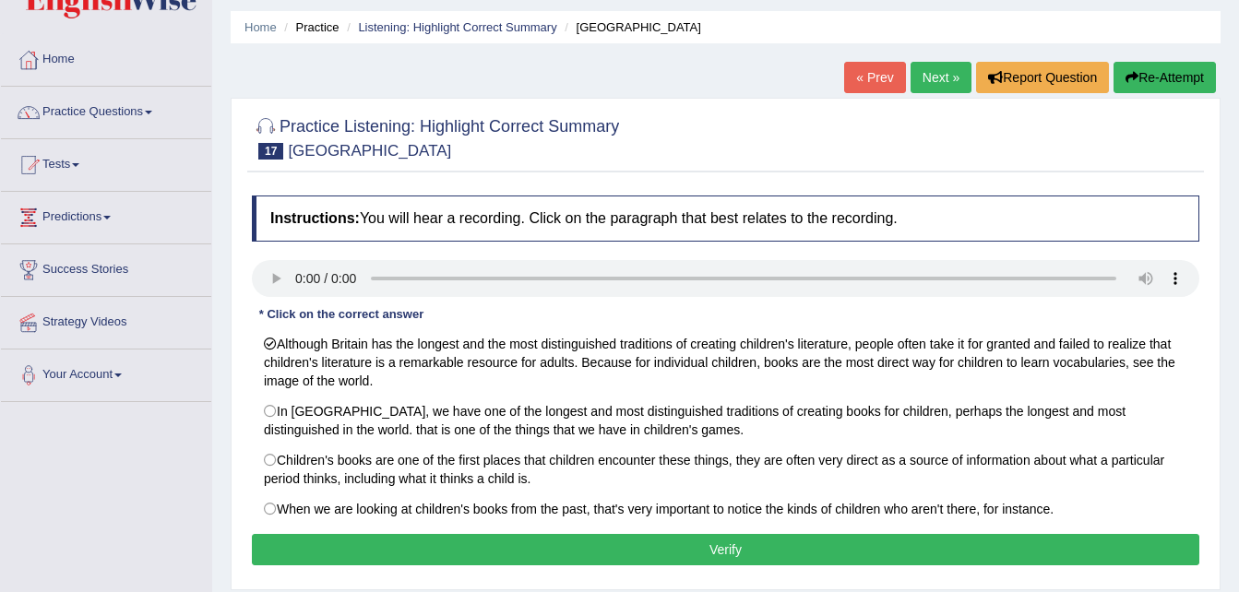
scroll to position [74, 0]
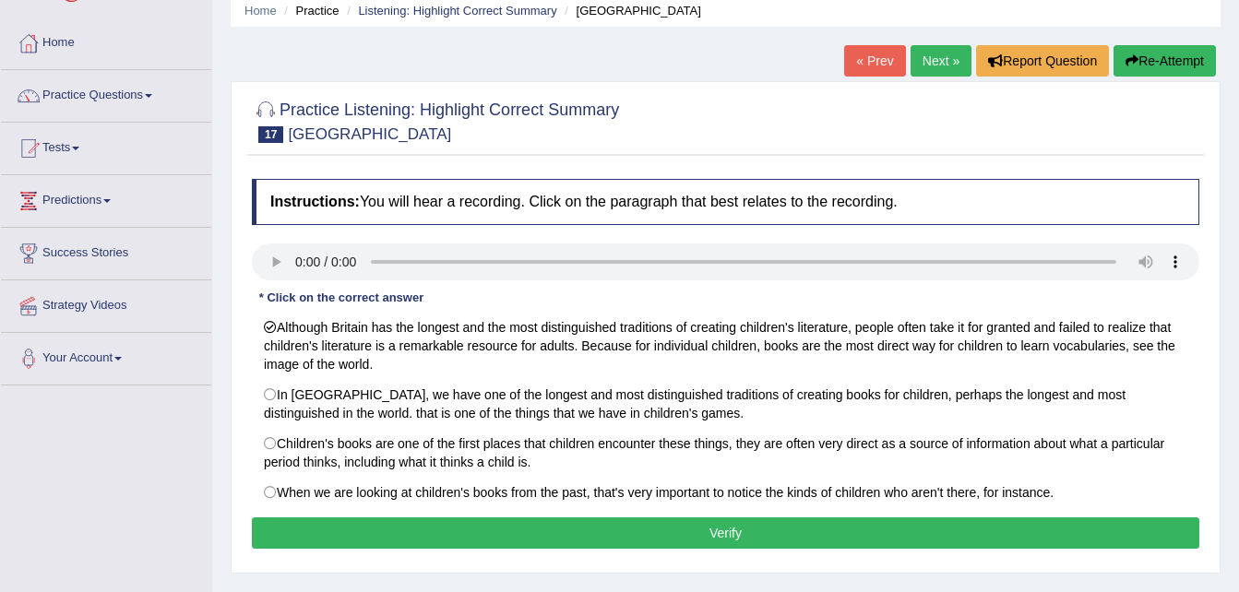
click at [1027, 536] on button "Verify" at bounding box center [725, 532] width 947 height 31
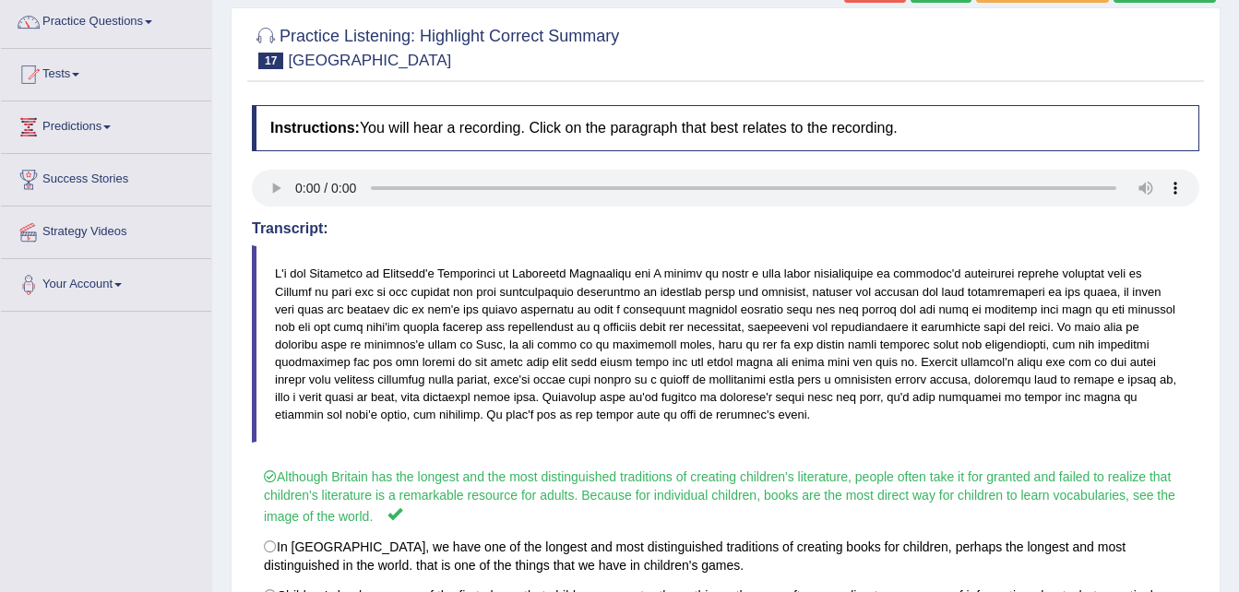
scroll to position [111, 0]
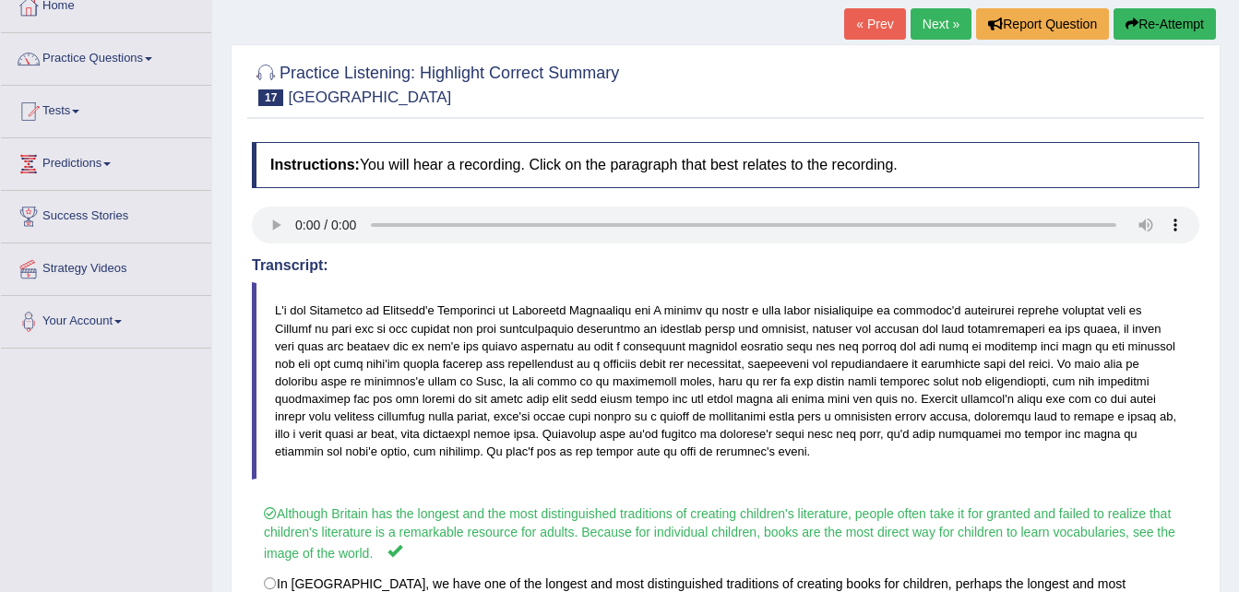
click at [956, 32] on link "Next »" at bounding box center [940, 23] width 61 height 31
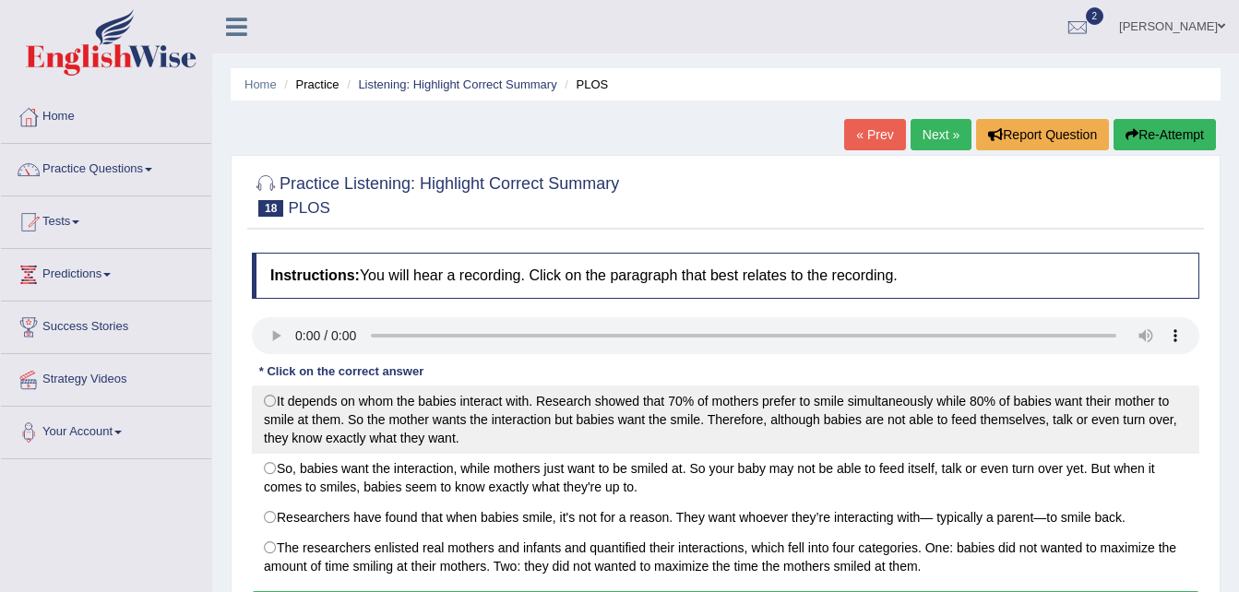
click at [452, 409] on label "It depends on whom the babies interact with. Research showed that 70% of mother…" at bounding box center [725, 420] width 947 height 68
radio input "true"
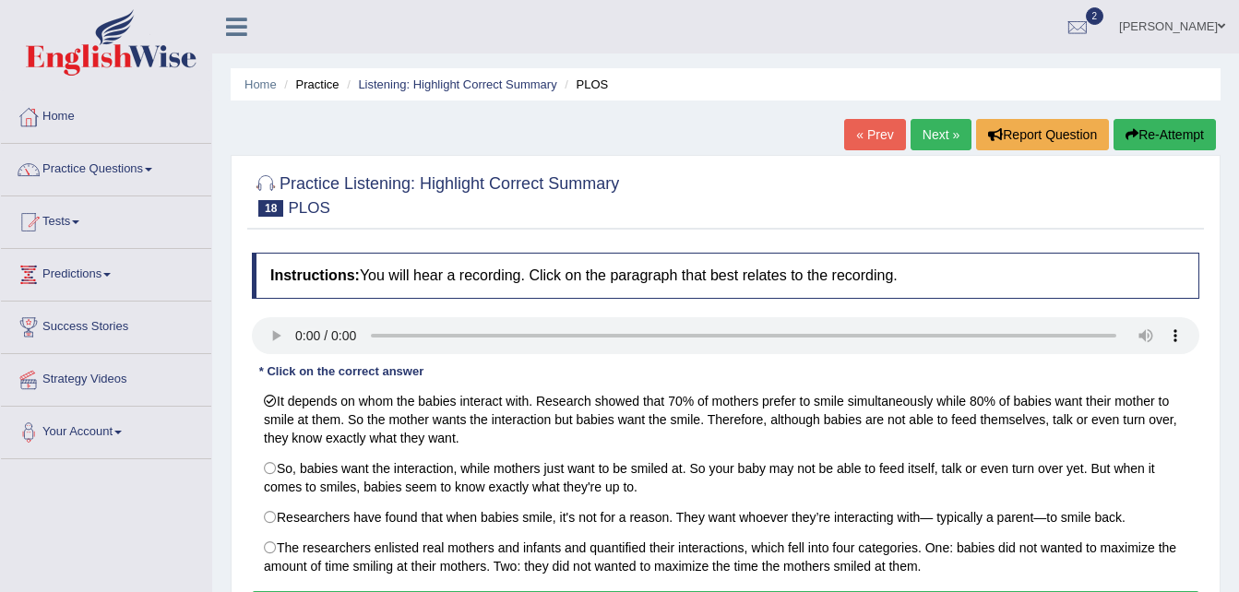
scroll to position [37, 0]
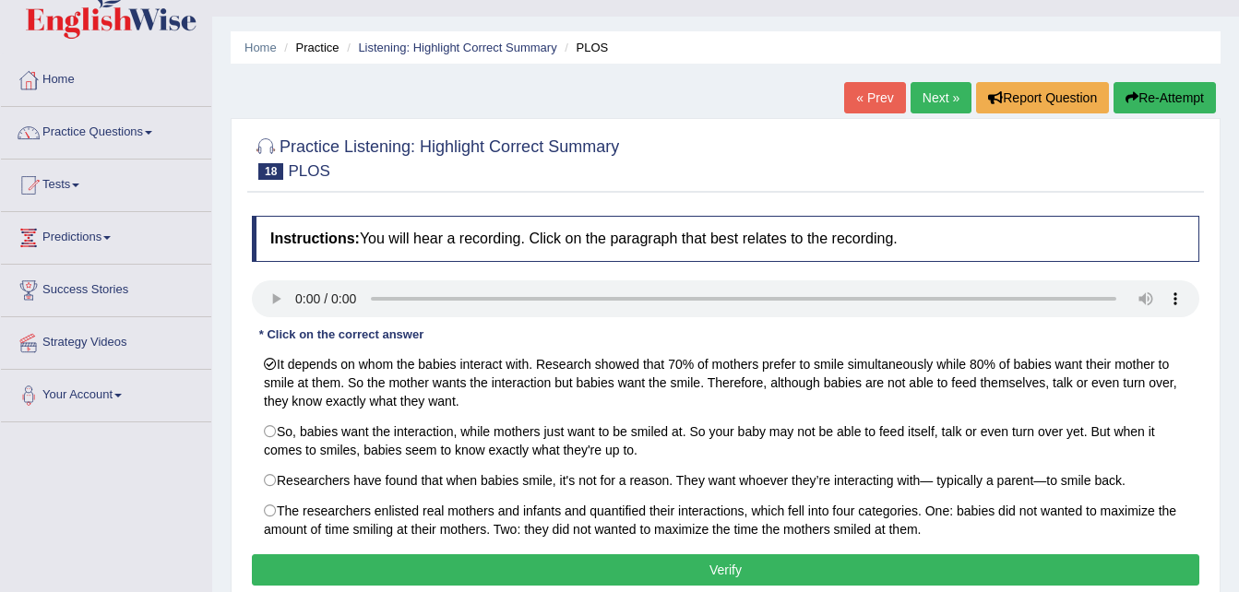
click at [1079, 576] on button "Verify" at bounding box center [725, 569] width 947 height 31
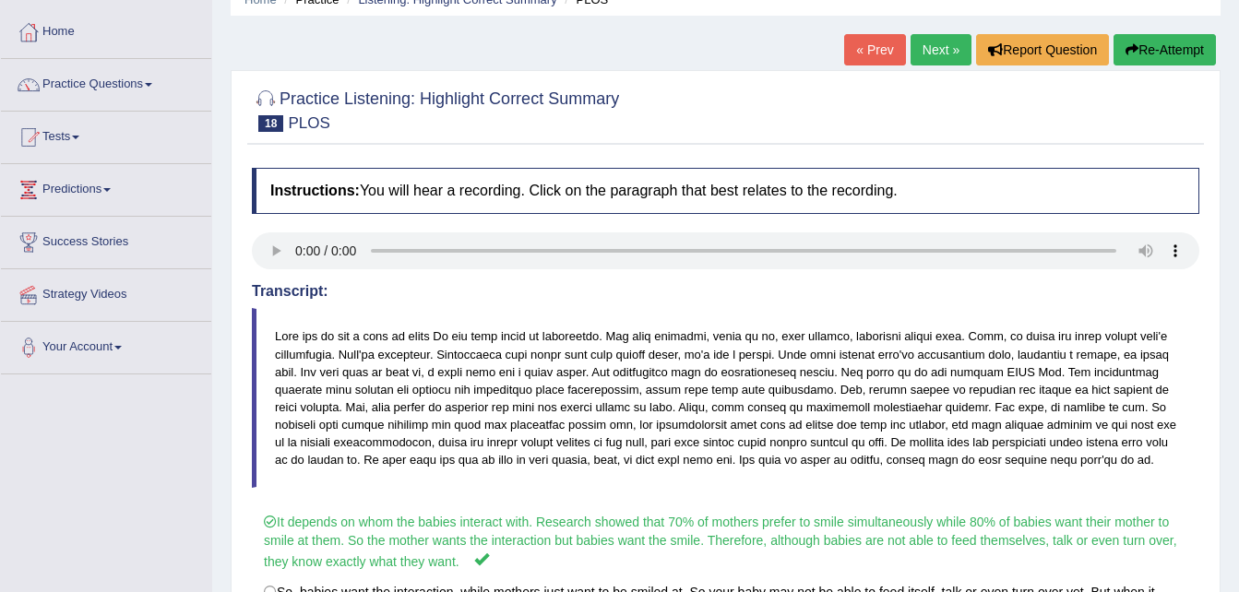
scroll to position [74, 0]
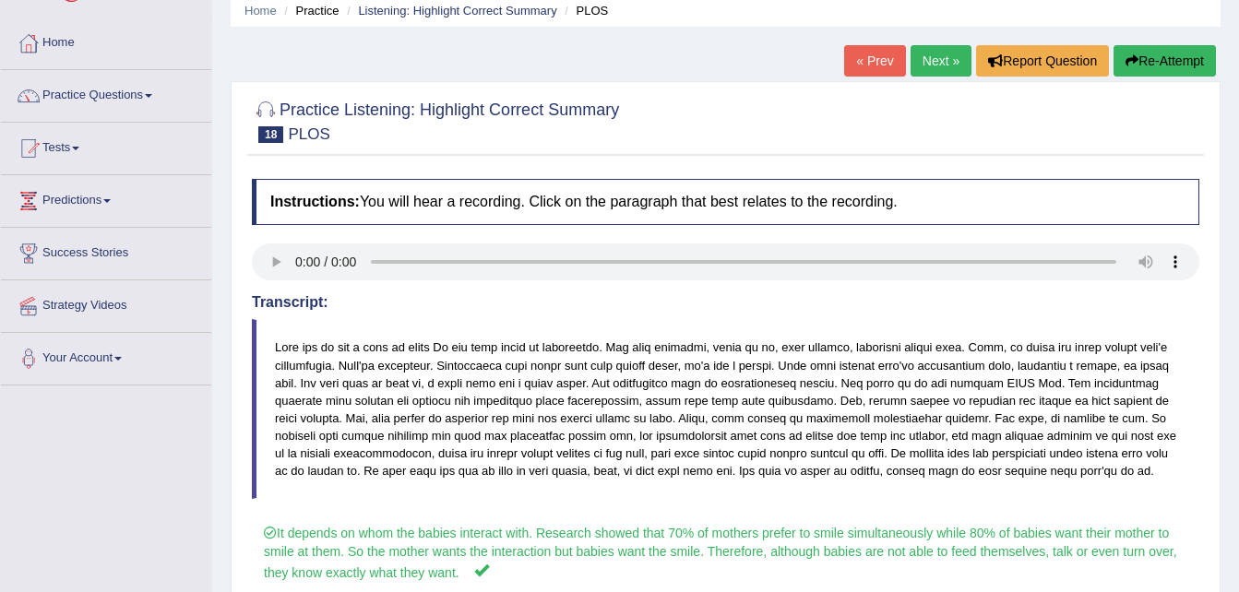
click at [941, 58] on link "Next »" at bounding box center [940, 60] width 61 height 31
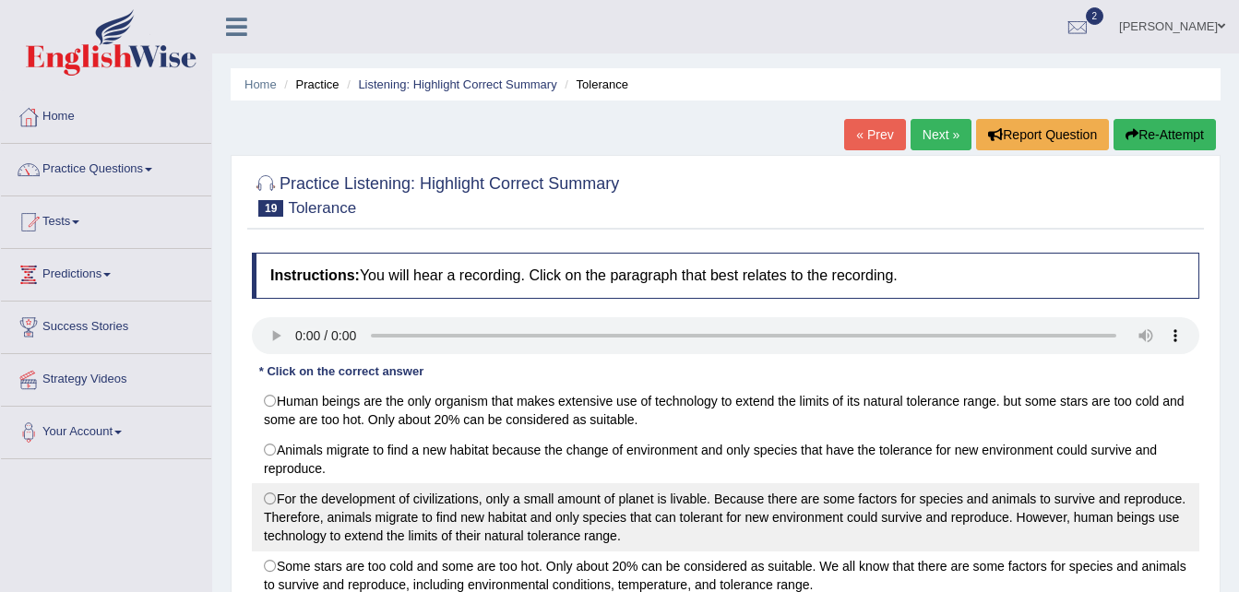
click at [338, 492] on label "For the development of civilizations, only a small amount of planet is livable.…" at bounding box center [725, 517] width 947 height 68
radio input "true"
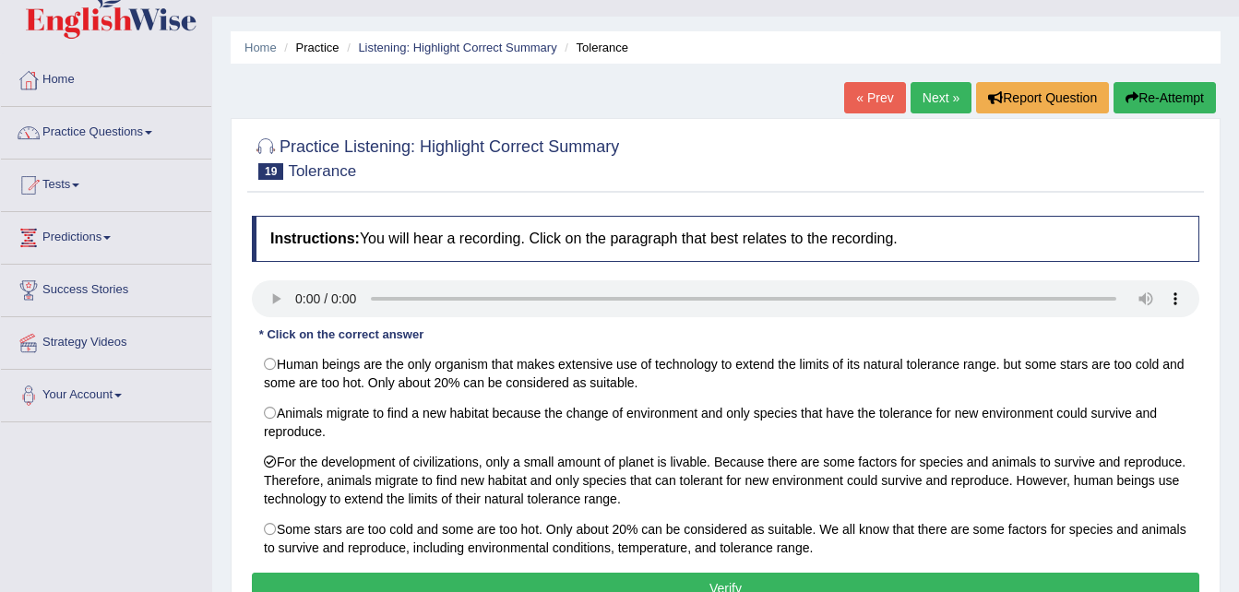
scroll to position [74, 0]
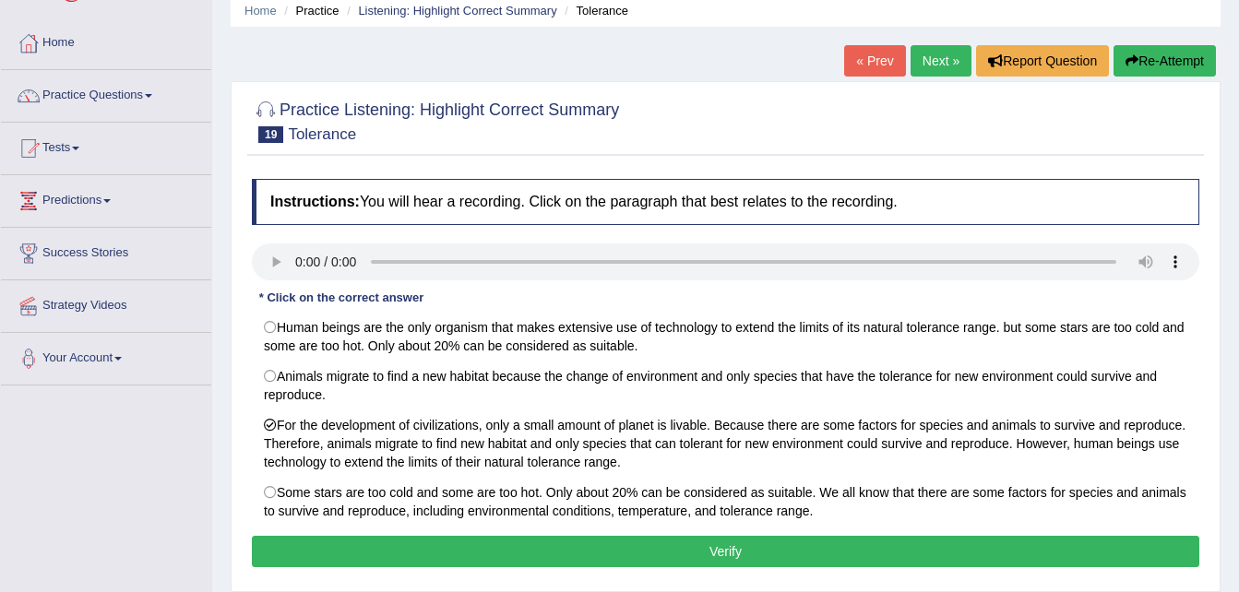
click at [1032, 550] on button "Verify" at bounding box center [725, 551] width 947 height 31
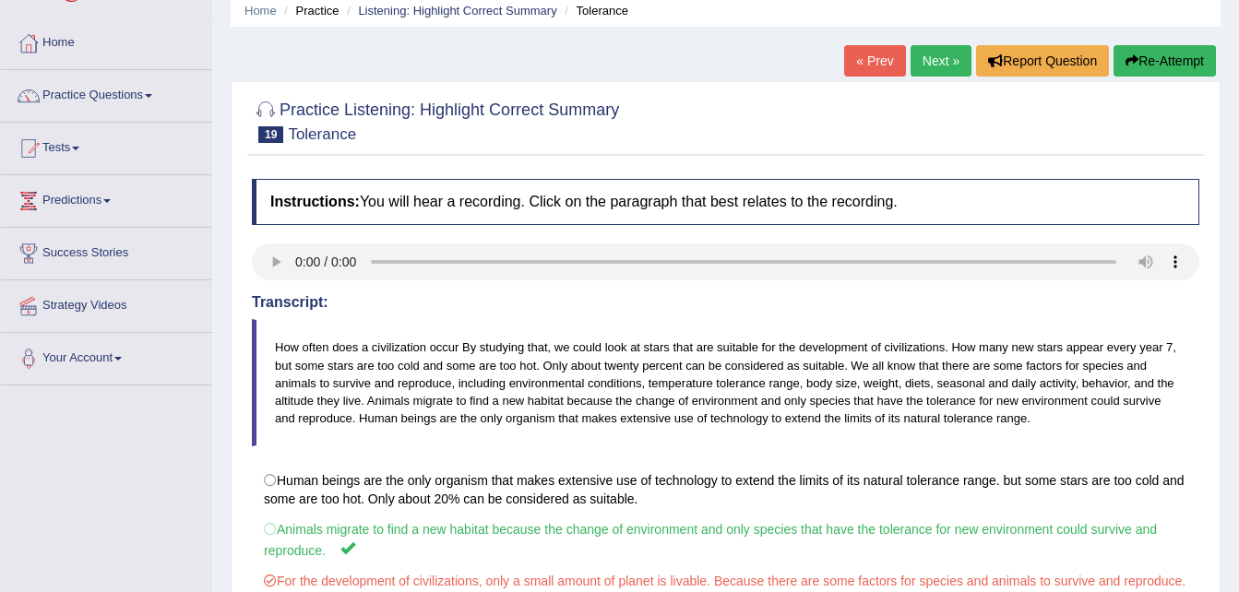
click at [931, 61] on link "Next »" at bounding box center [940, 60] width 61 height 31
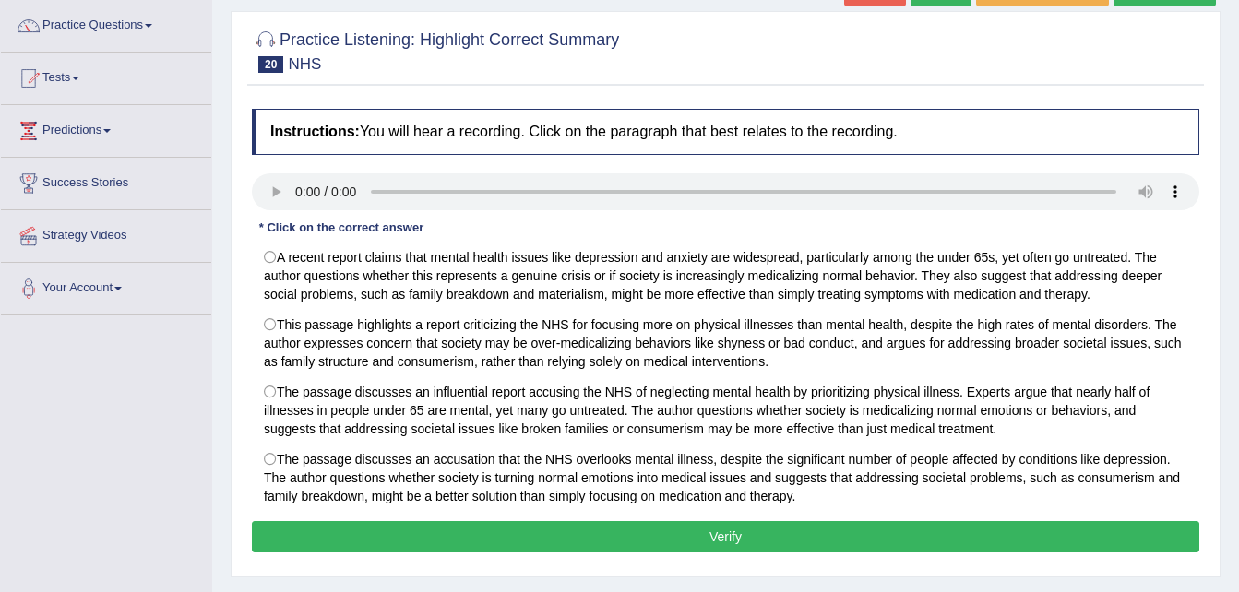
scroll to position [148, 0]
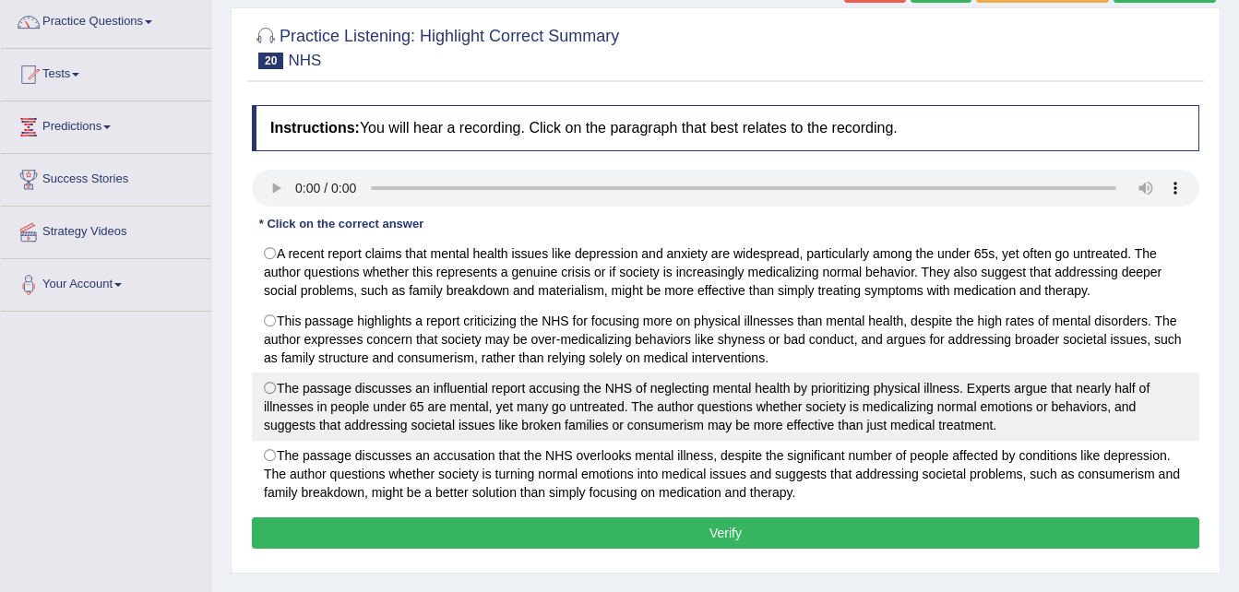
click at [1044, 424] on label "The passage discusses an influential report accusing the NHS of neglecting ment…" at bounding box center [725, 407] width 947 height 68
radio input "true"
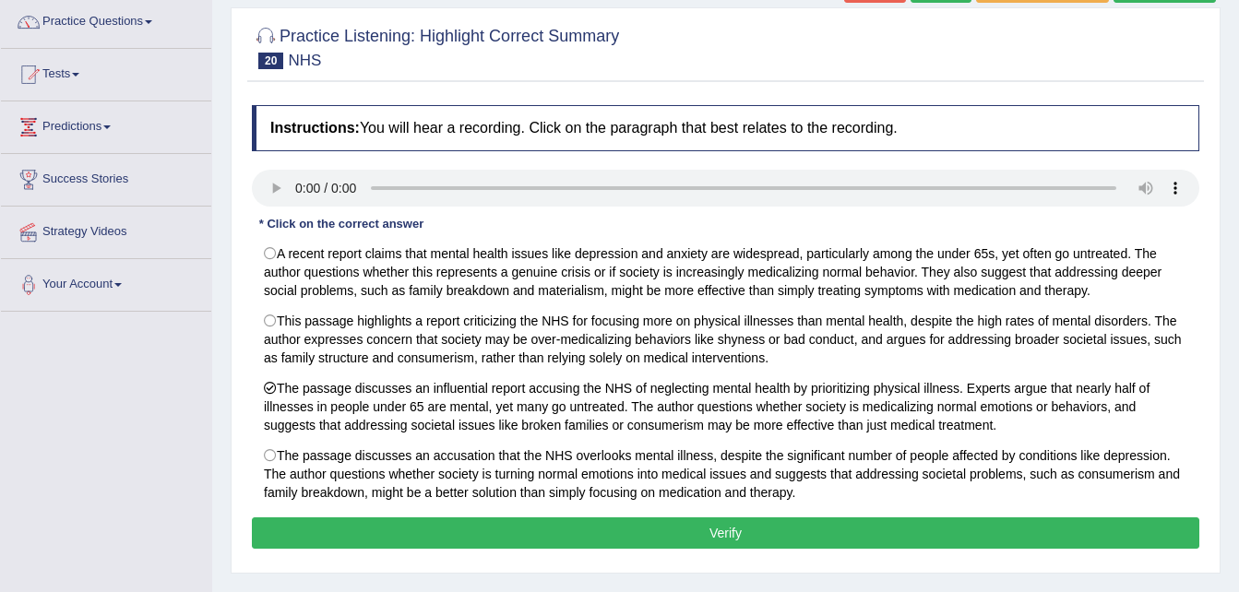
click at [961, 531] on button "Verify" at bounding box center [725, 532] width 947 height 31
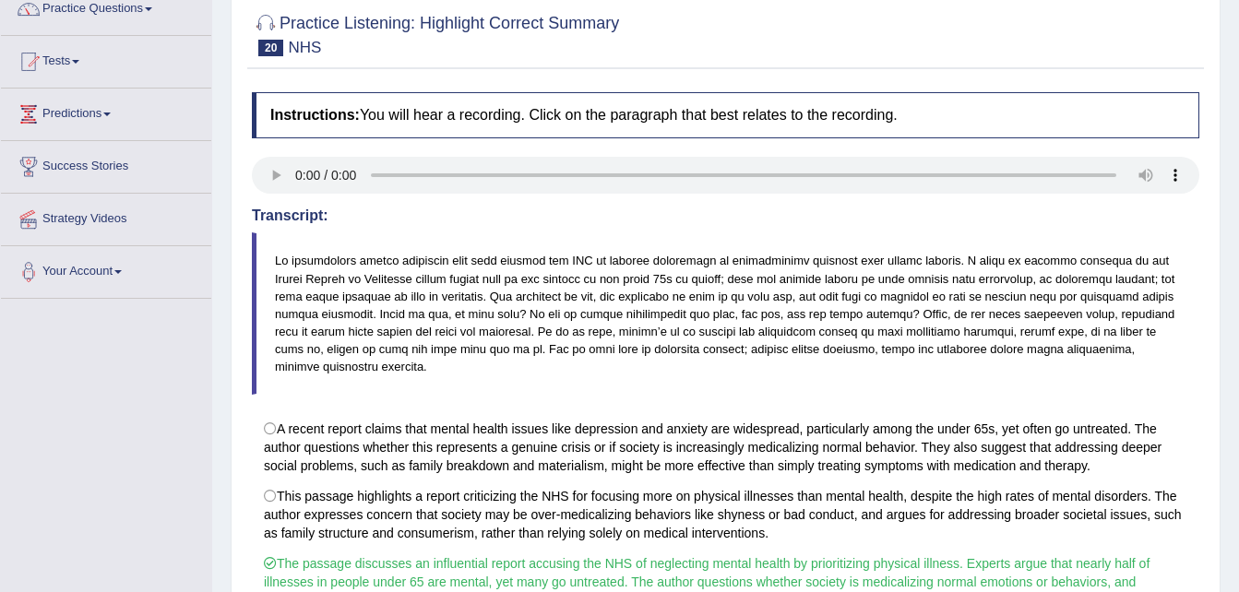
scroll to position [111, 0]
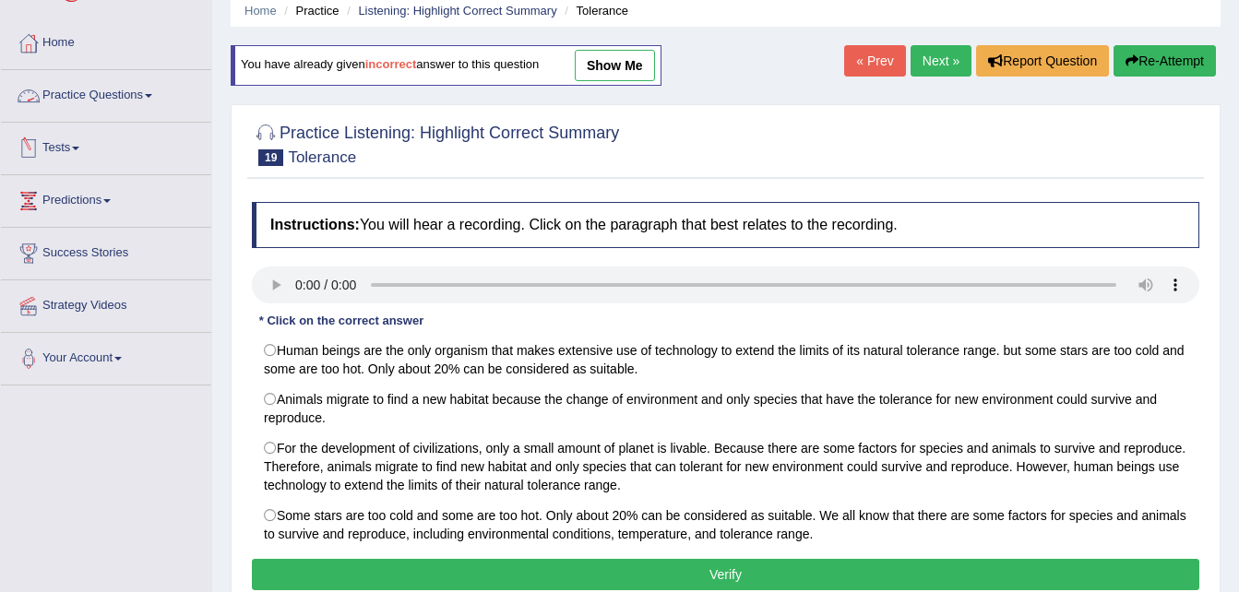
click at [113, 100] on link "Practice Questions" at bounding box center [106, 93] width 210 height 46
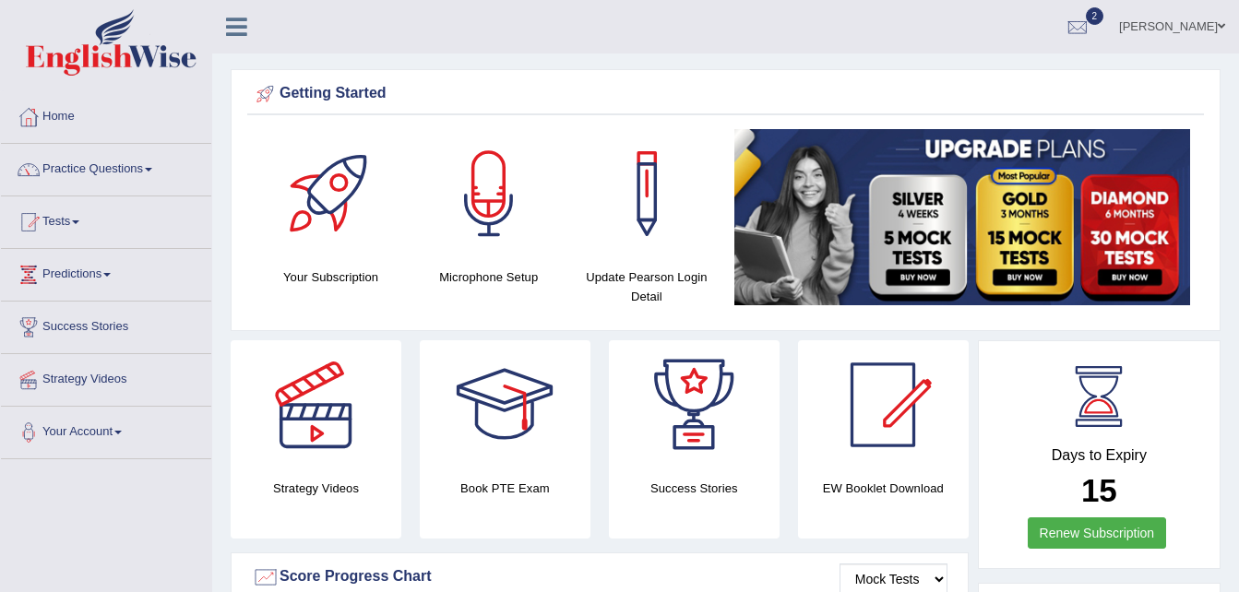
click at [1181, 23] on link "[PERSON_NAME]" at bounding box center [1172, 24] width 134 height 48
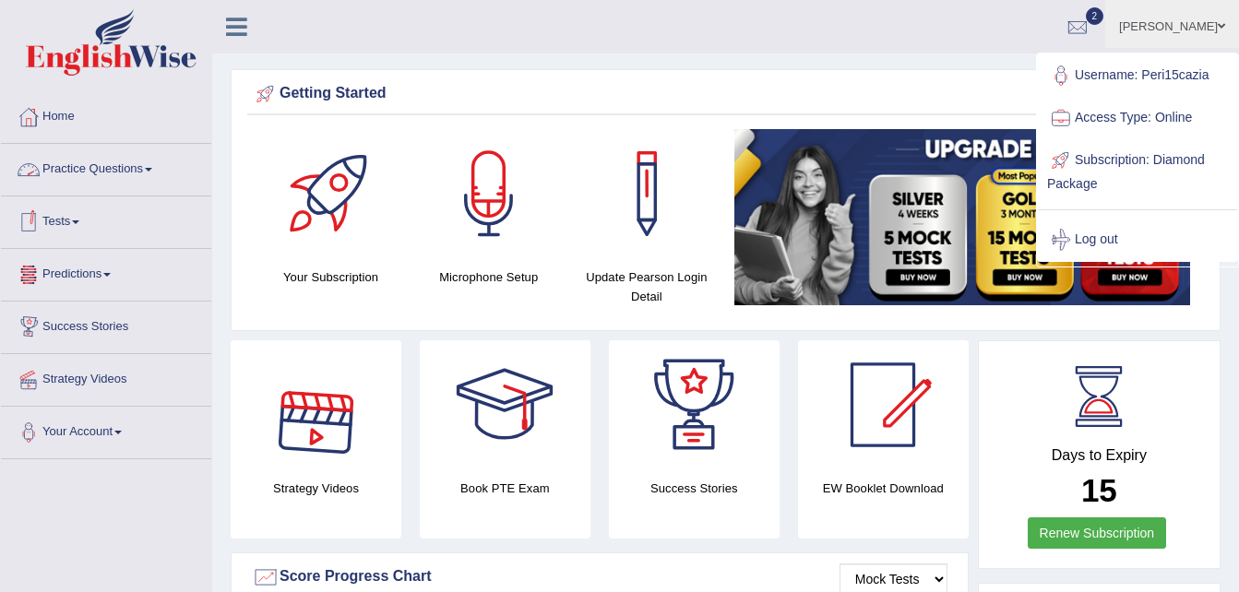
click at [131, 175] on link "Practice Questions" at bounding box center [106, 167] width 210 height 46
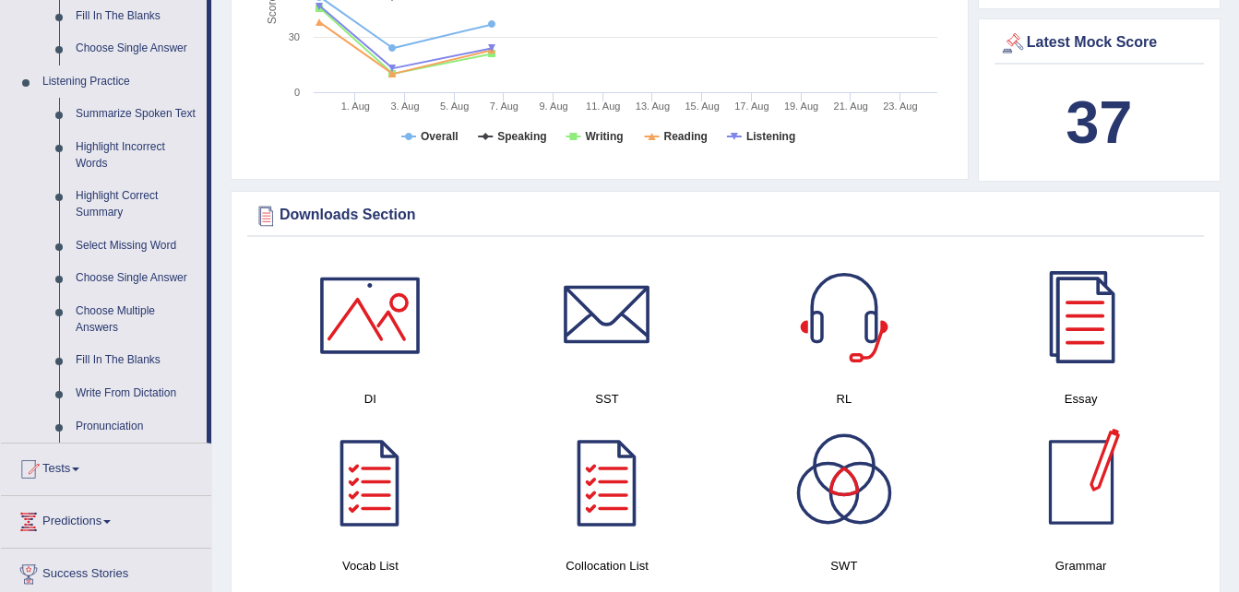
scroll to position [775, 0]
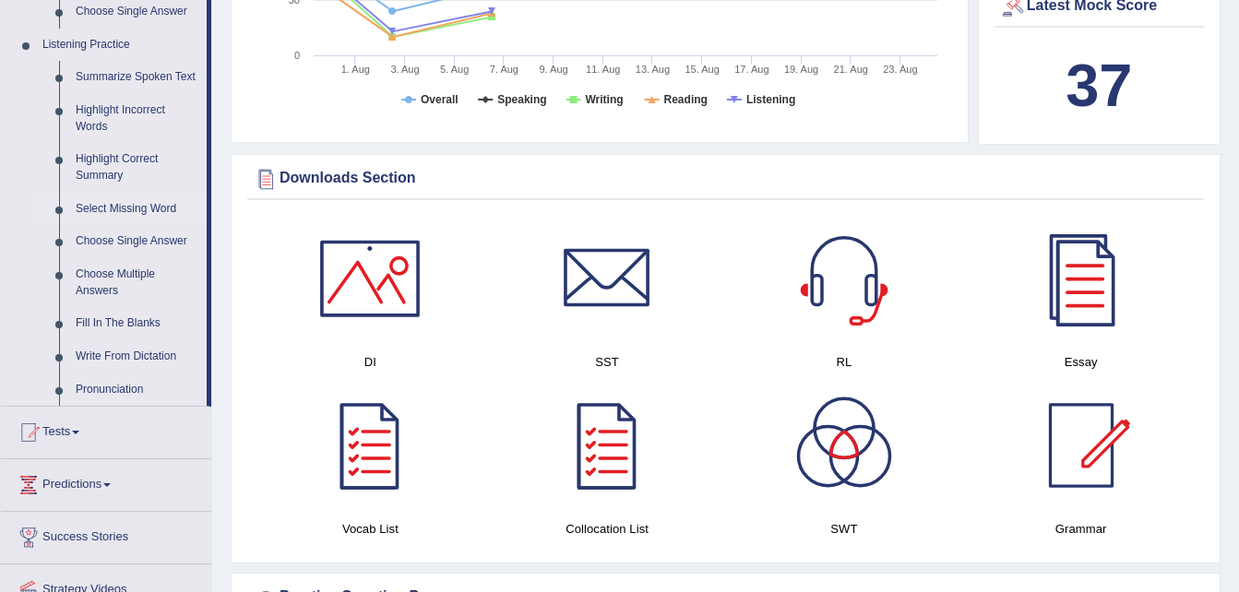
click at [141, 201] on link "Select Missing Word" at bounding box center [136, 209] width 139 height 33
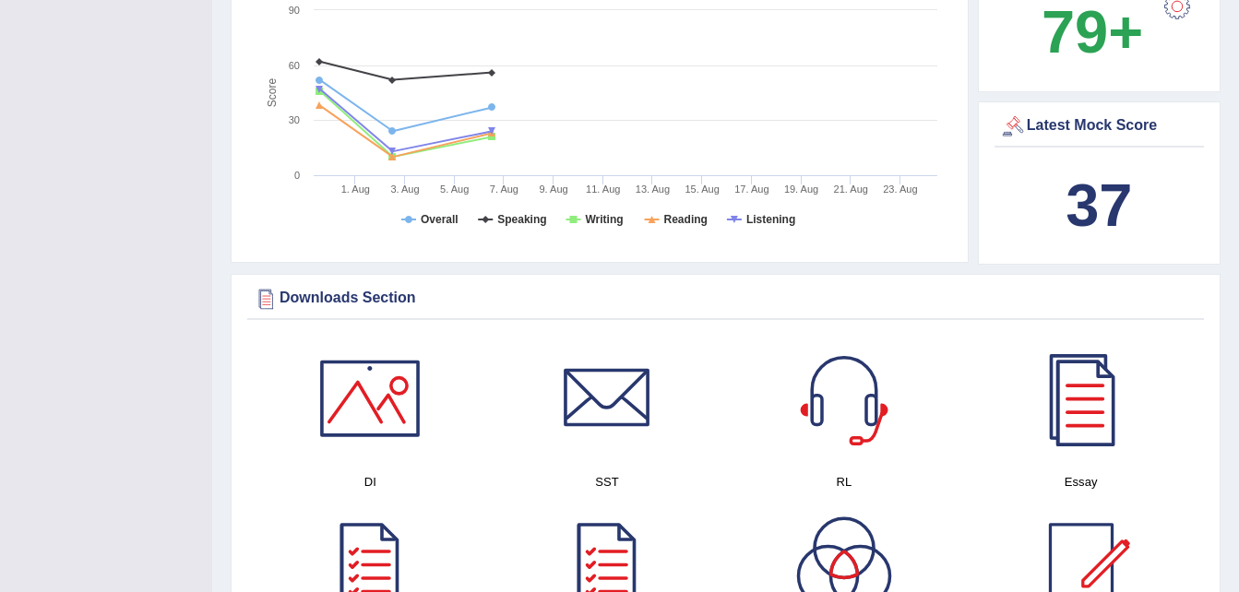
scroll to position [348, 0]
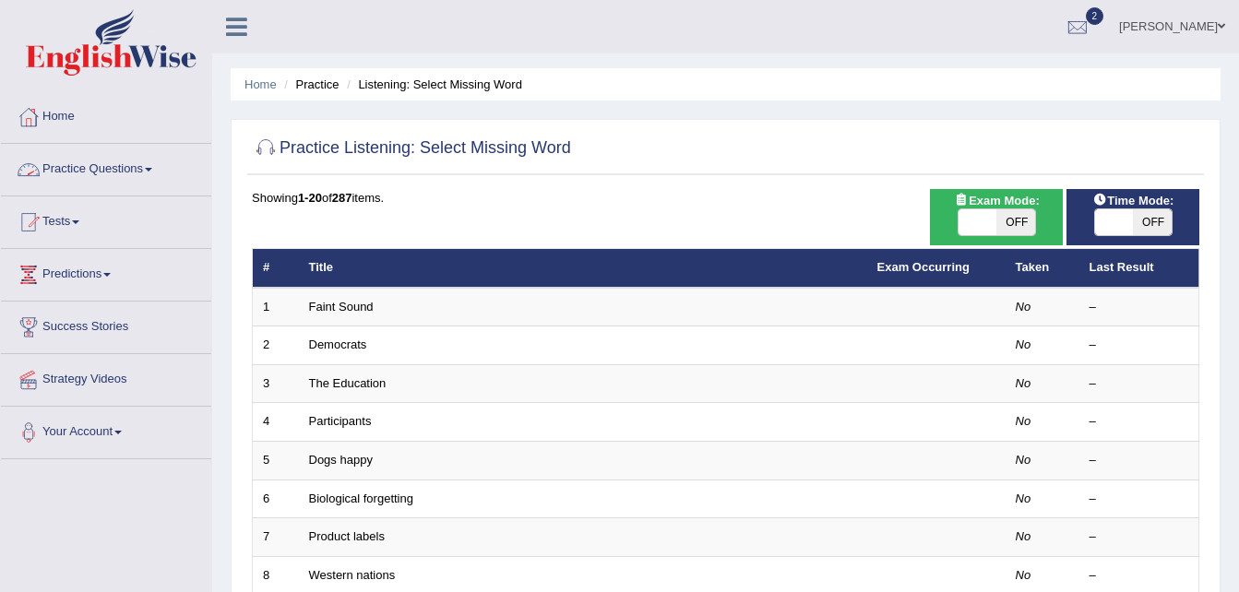
click at [135, 165] on link "Practice Questions" at bounding box center [106, 167] width 210 height 46
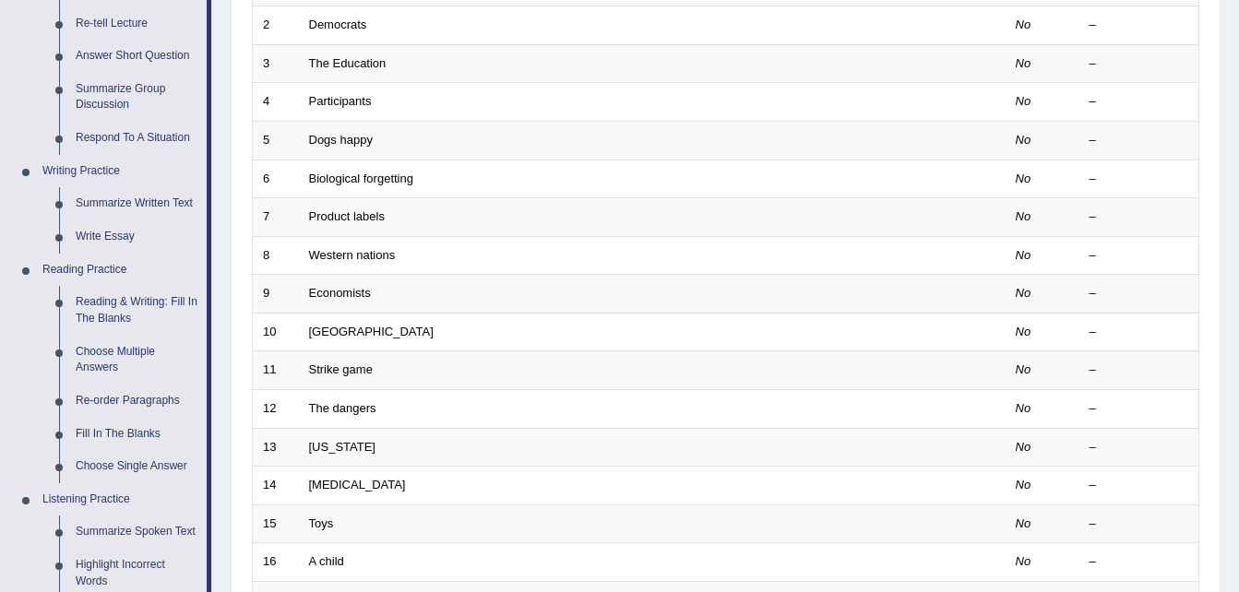
scroll to position [332, 0]
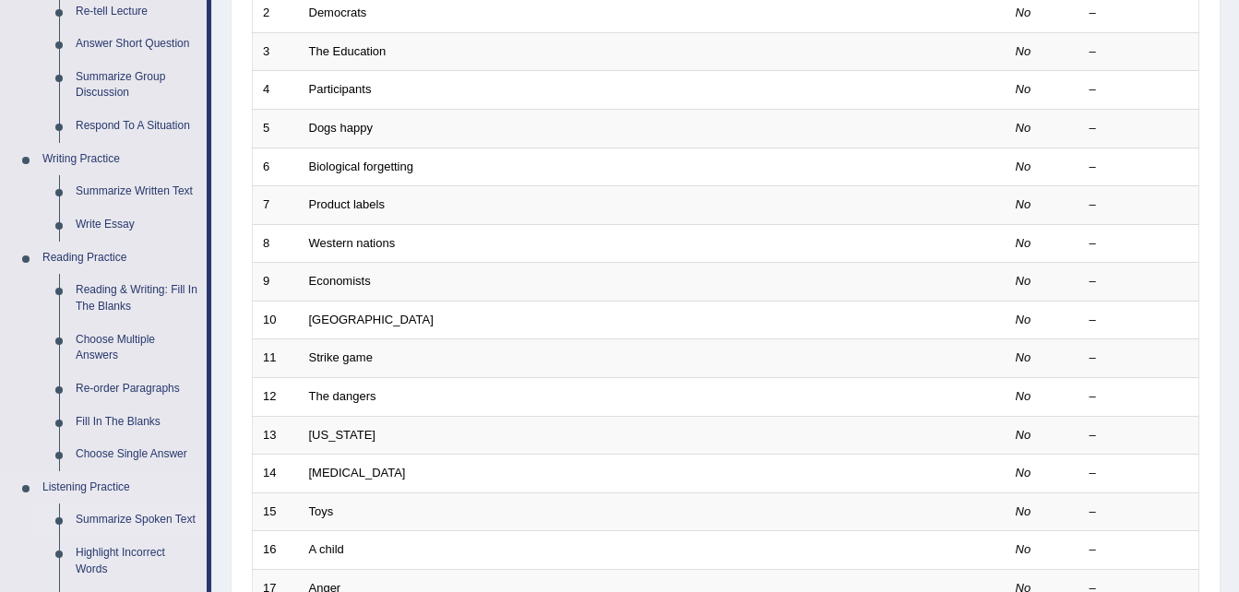
click at [126, 519] on link "Summarize Spoken Text" at bounding box center [136, 520] width 139 height 33
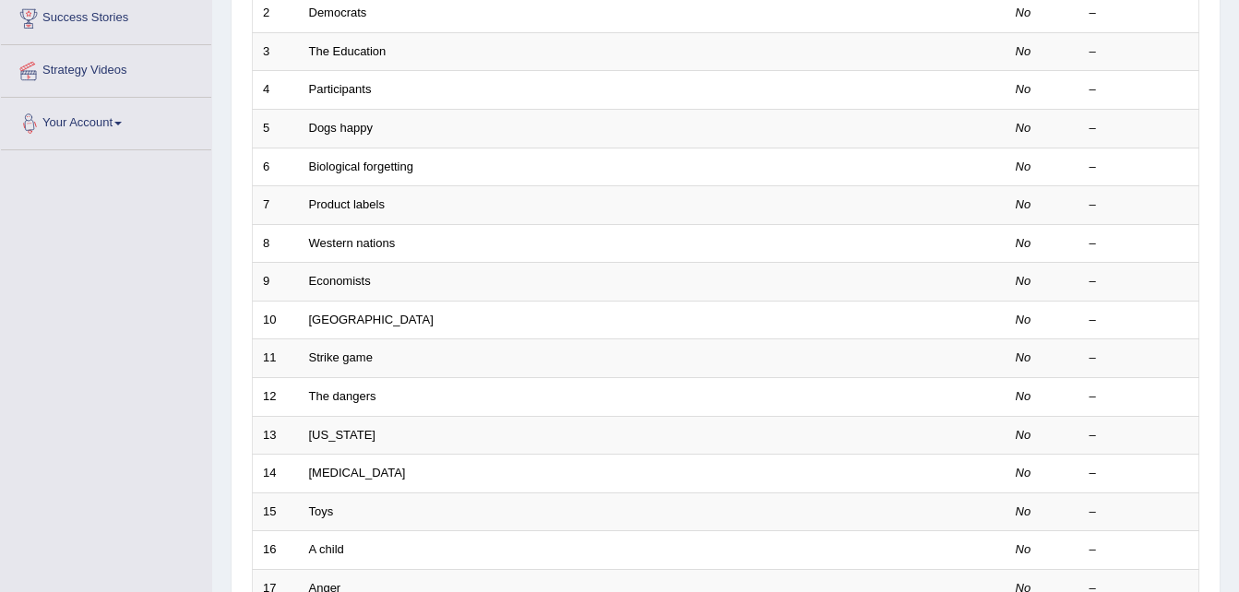
scroll to position [462, 0]
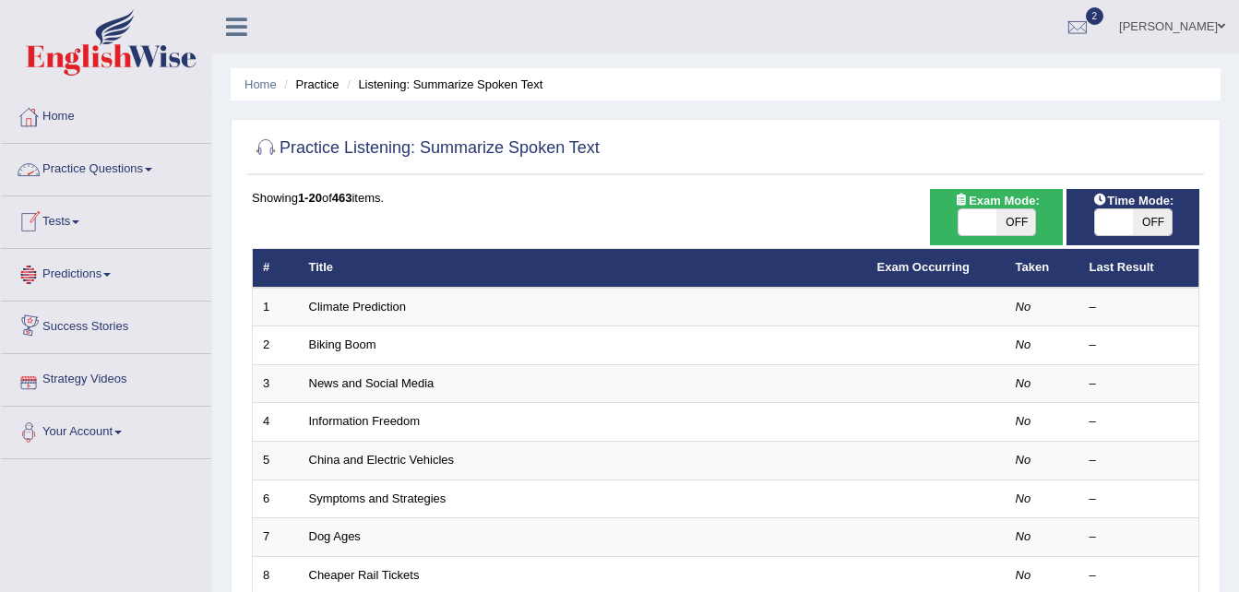
click at [129, 170] on link "Practice Questions" at bounding box center [106, 167] width 210 height 46
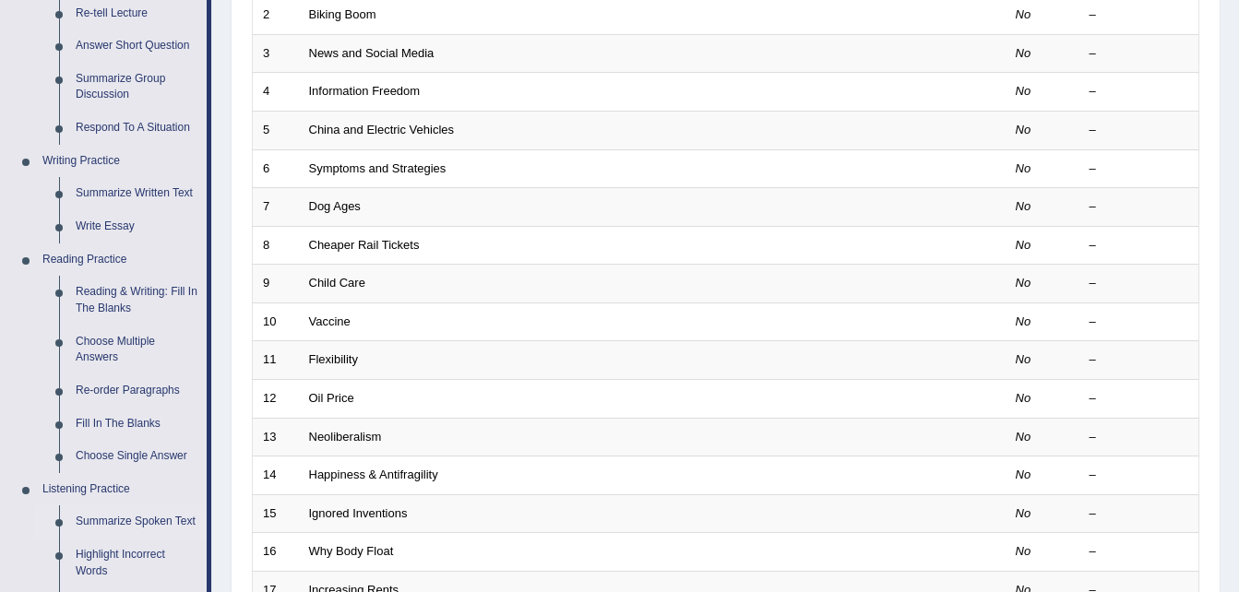
scroll to position [332, 0]
click at [157, 455] on link "Choose Single Answer" at bounding box center [136, 454] width 139 height 33
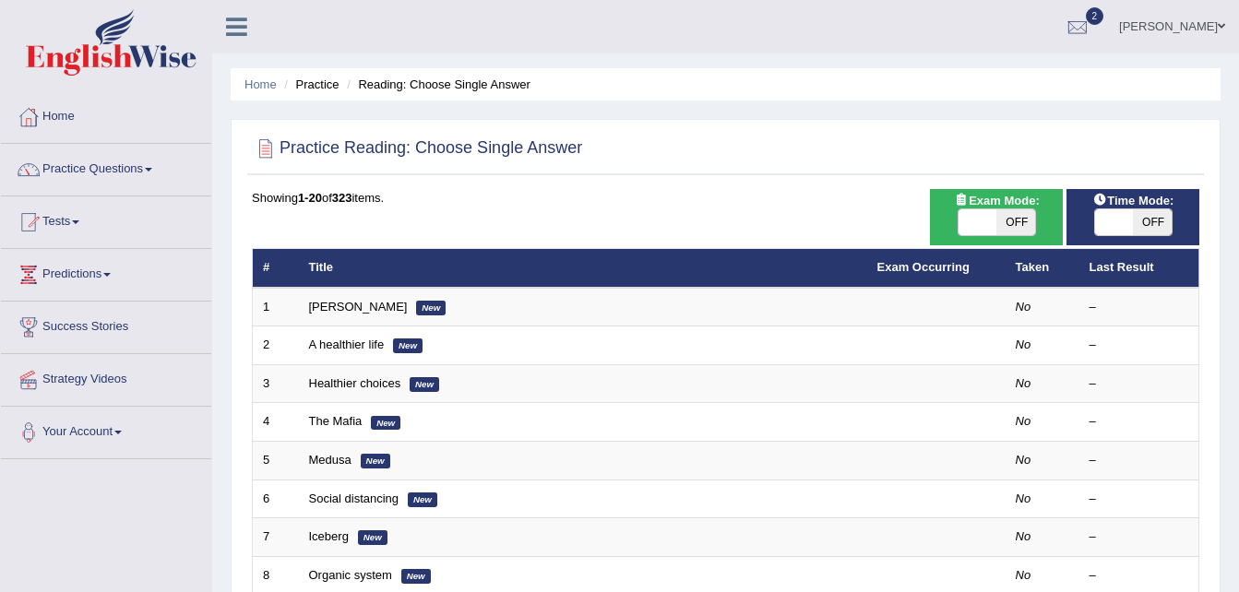
click at [1180, 25] on link "Erick Chavula" at bounding box center [1172, 24] width 134 height 48
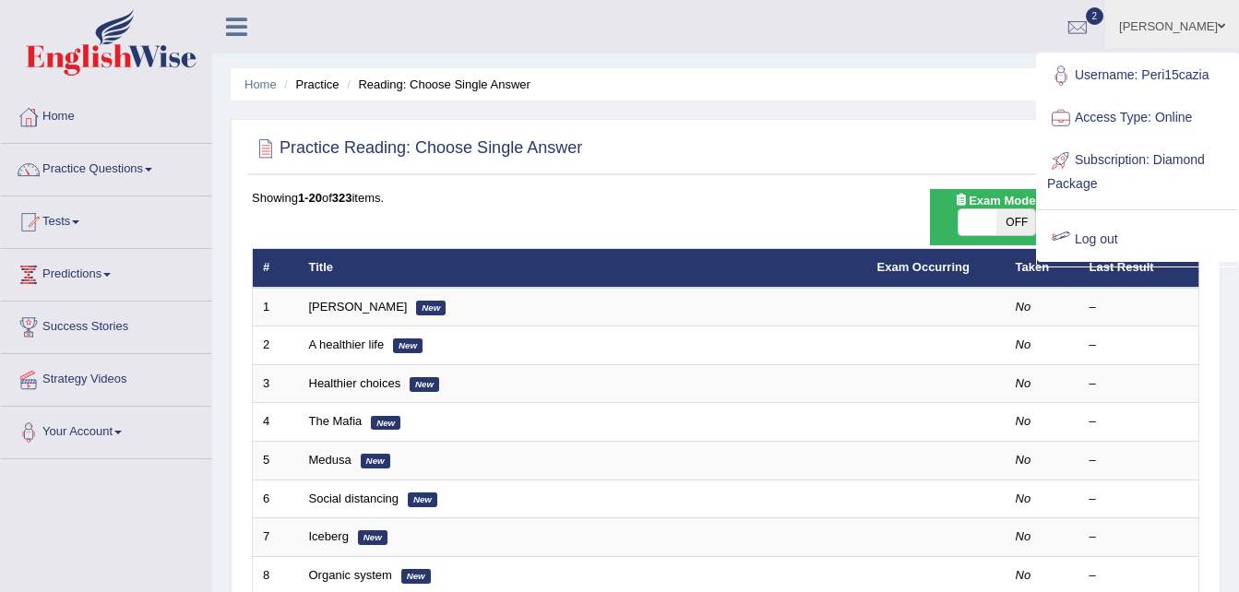
click at [1114, 234] on link "Log out" at bounding box center [1137, 240] width 199 height 42
